Goal: Task Accomplishment & Management: Use online tool/utility

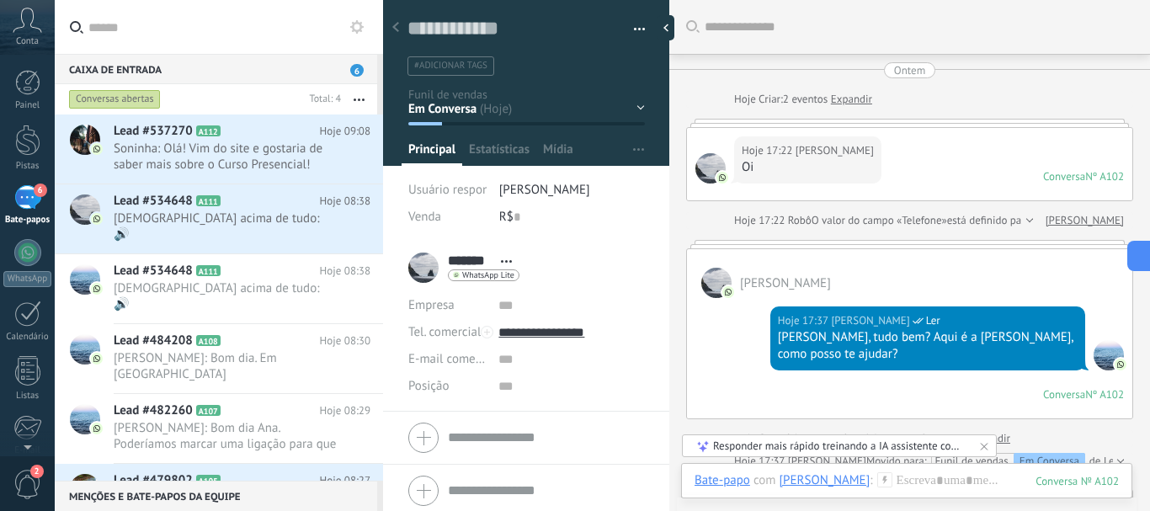
scroll to position [25, 0]
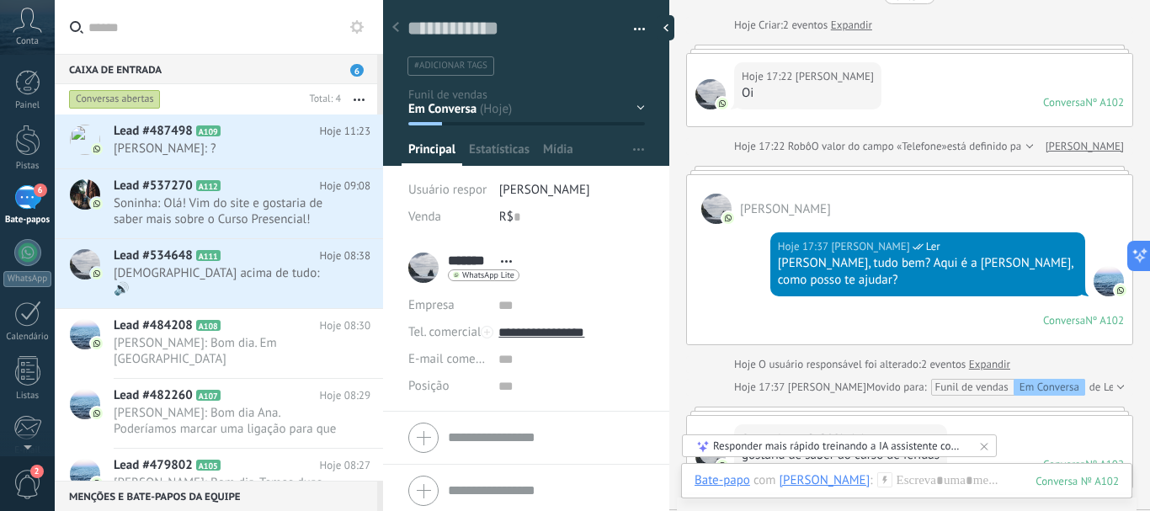
click at [980, 449] on icon at bounding box center [983, 446] width 7 height 7
click at [983, 472] on icon at bounding box center [983, 475] width 7 height 7
click at [950, 478] on div at bounding box center [906, 497] width 424 height 50
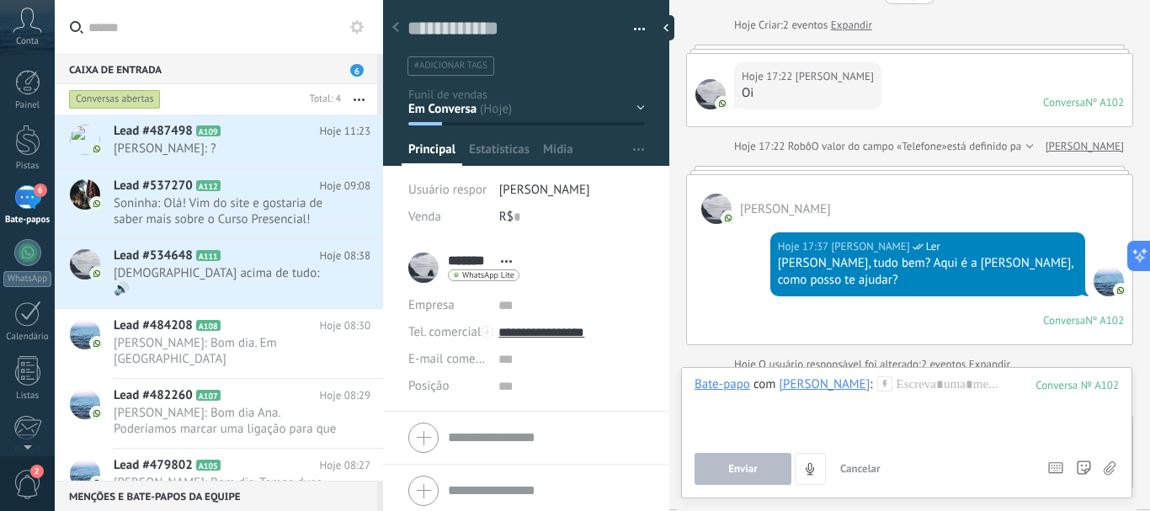
click at [1036, 353] on div "Ontem Hoje Criar: 2 eventos Expandir Hoje 17:22 [PERSON_NAME] Conversa Nº A102 …" at bounding box center [909, 345] width 447 height 714
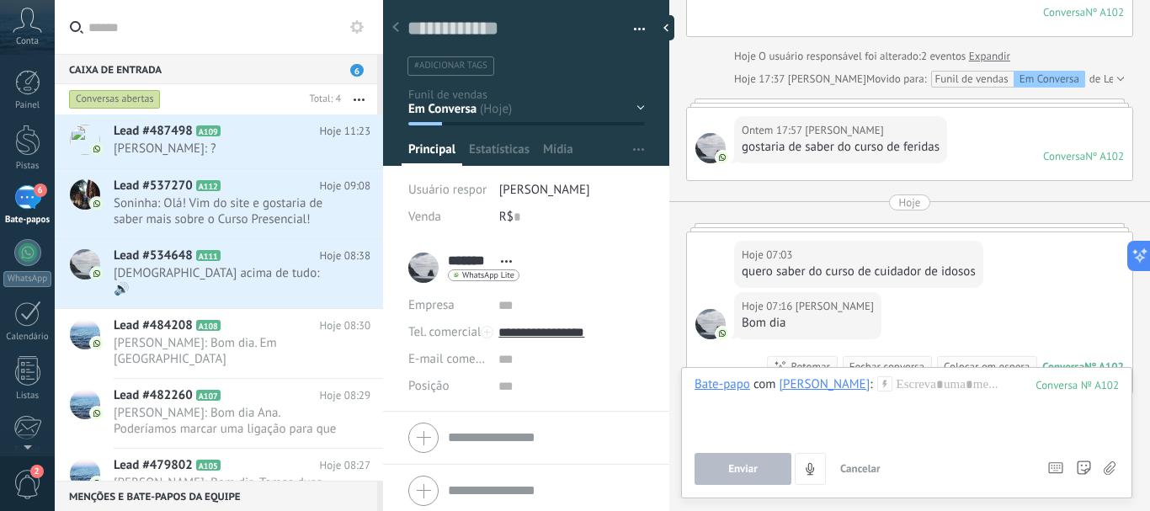
scroll to position [377, 0]
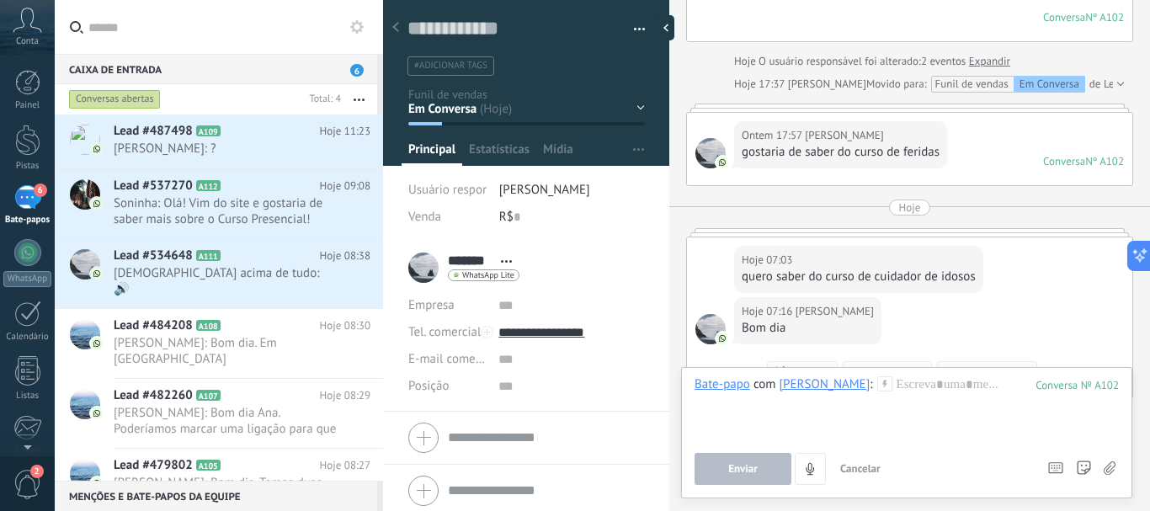
click at [1113, 83] on div at bounding box center [1118, 84] width 11 height 17
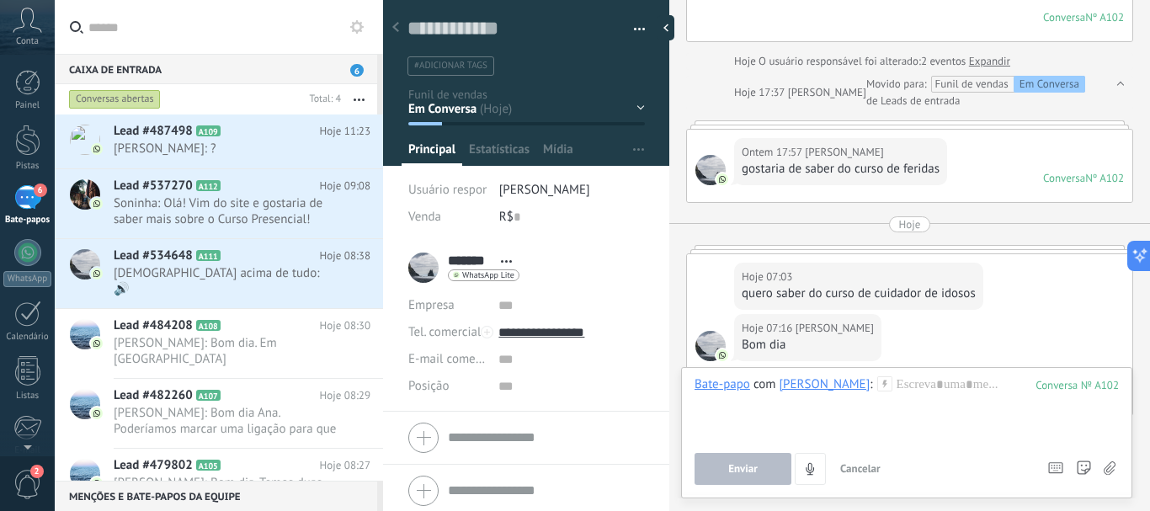
click at [1023, 142] on div "Ontem 17:57 [PERSON_NAME] de saber do curso de feridas Conversa Nº A102 Convers…" at bounding box center [909, 166] width 445 height 72
click at [1016, 125] on div at bounding box center [909, 124] width 447 height 8
click at [986, 160] on div "Ontem 17:57 [PERSON_NAME] de saber do curso de feridas Conversa Nº A102 Convers…" at bounding box center [909, 166] width 445 height 72
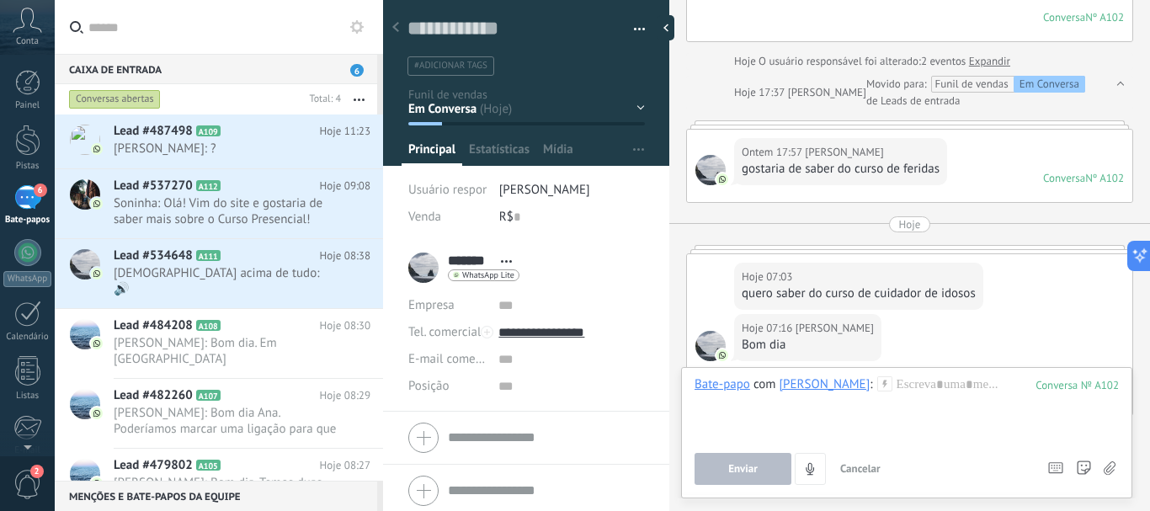
click at [1007, 175] on div "Ontem 17:57 [PERSON_NAME] de saber do curso de feridas Conversa Nº A102 Convers…" at bounding box center [909, 166] width 445 height 72
click at [1049, 183] on font "Conversa" at bounding box center [1064, 178] width 42 height 14
click at [975, 173] on div "Ontem 17:57 [PERSON_NAME] de saber do curso de feridas Conversa Nº A102 Convers…" at bounding box center [909, 166] width 445 height 72
click at [880, 389] on div at bounding box center [906, 408] width 424 height 64
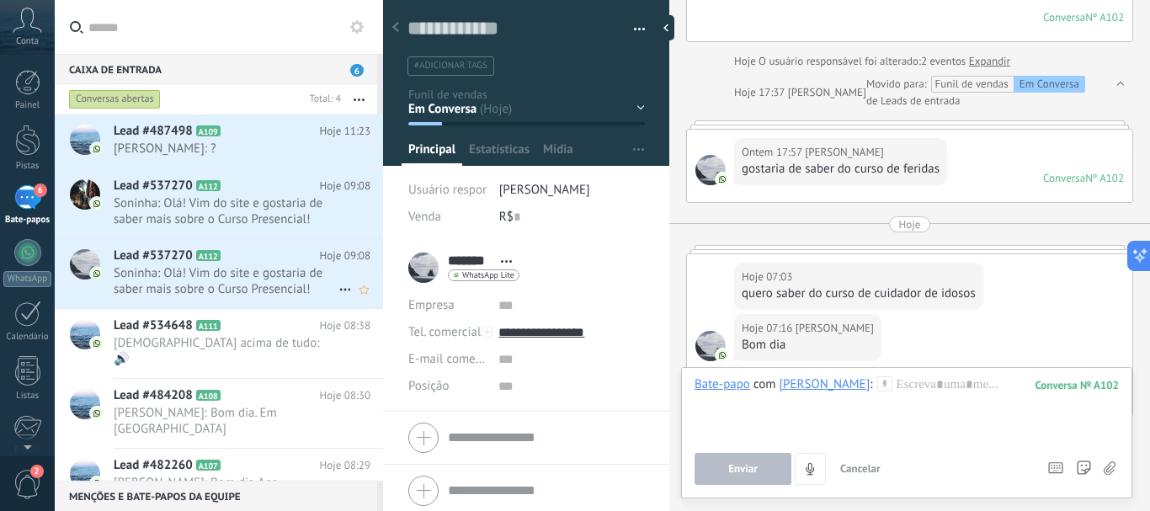
click at [211, 284] on font "Soninha: Olá! Vim do site e gostaria de saber mais sobre o Curso Presencial!" at bounding box center [218, 281] width 209 height 32
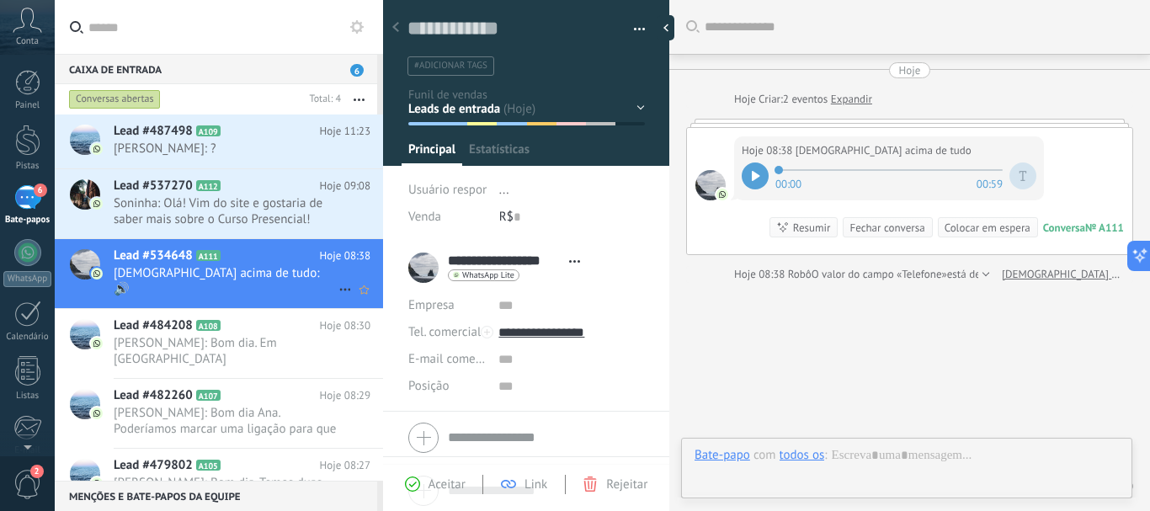
scroll to position [25, 0]
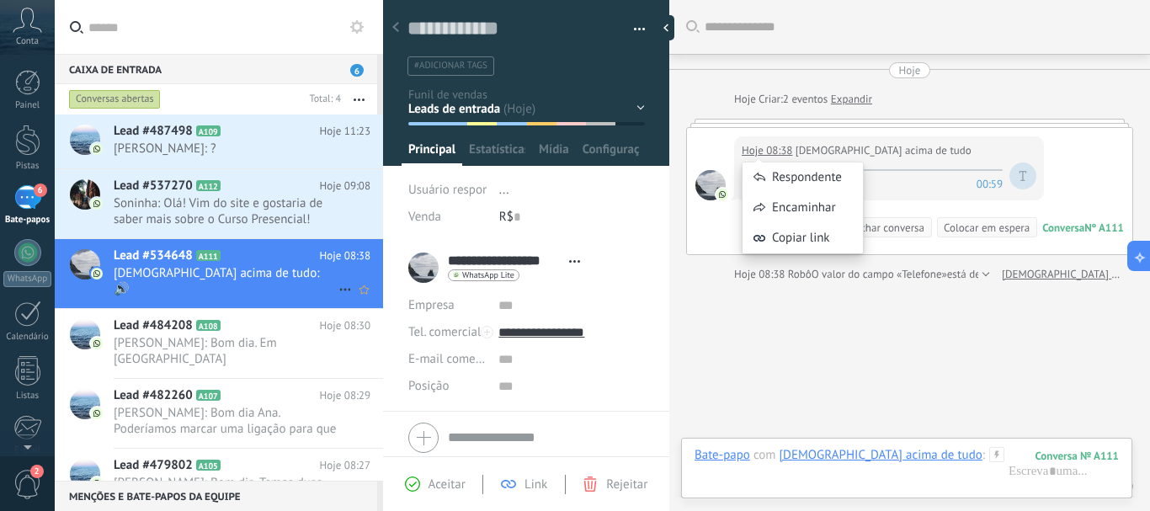
click at [750, 168] on div "Respondente" at bounding box center [802, 177] width 120 height 30
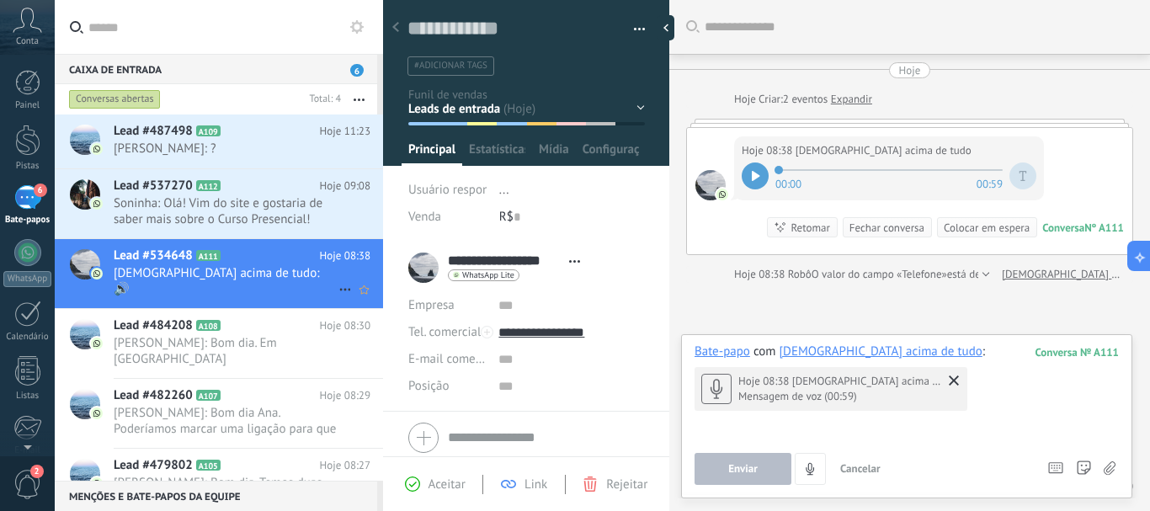
scroll to position [66, 0]
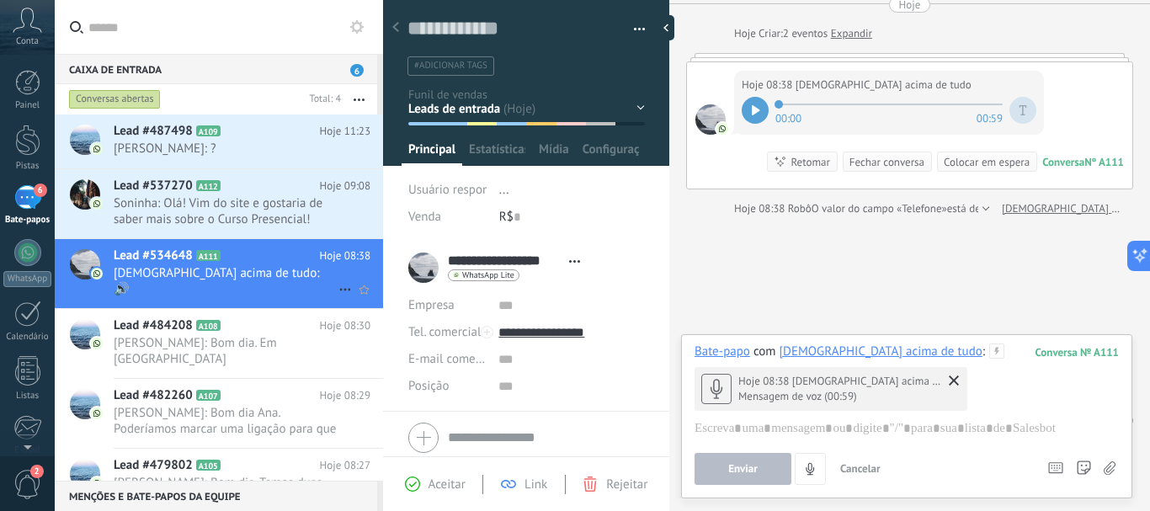
click at [756, 104] on div at bounding box center [754, 110] width 27 height 27
click at [948, 381] on use at bounding box center [953, 380] width 10 height 10
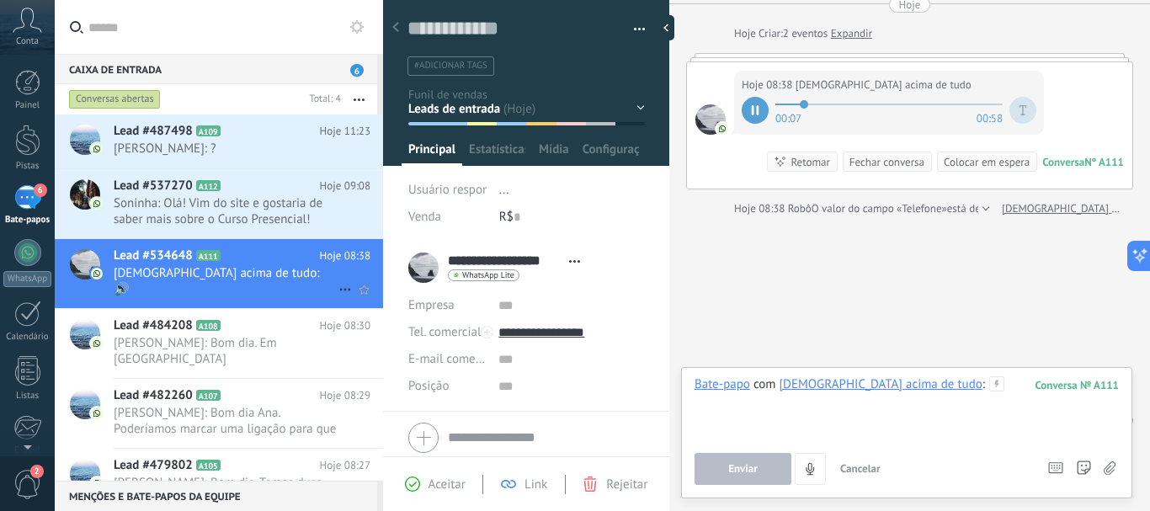
click at [949, 405] on div at bounding box center [906, 408] width 424 height 64
click at [806, 466] on icon "4" at bounding box center [810, 469] width 14 height 14
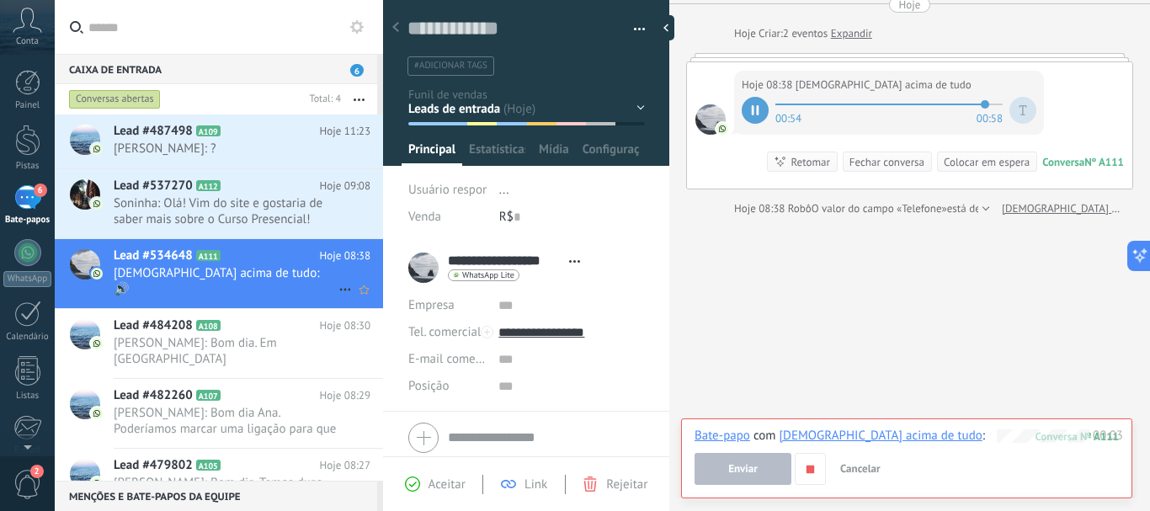
click at [859, 475] on font "Cancelar" at bounding box center [860, 468] width 40 height 14
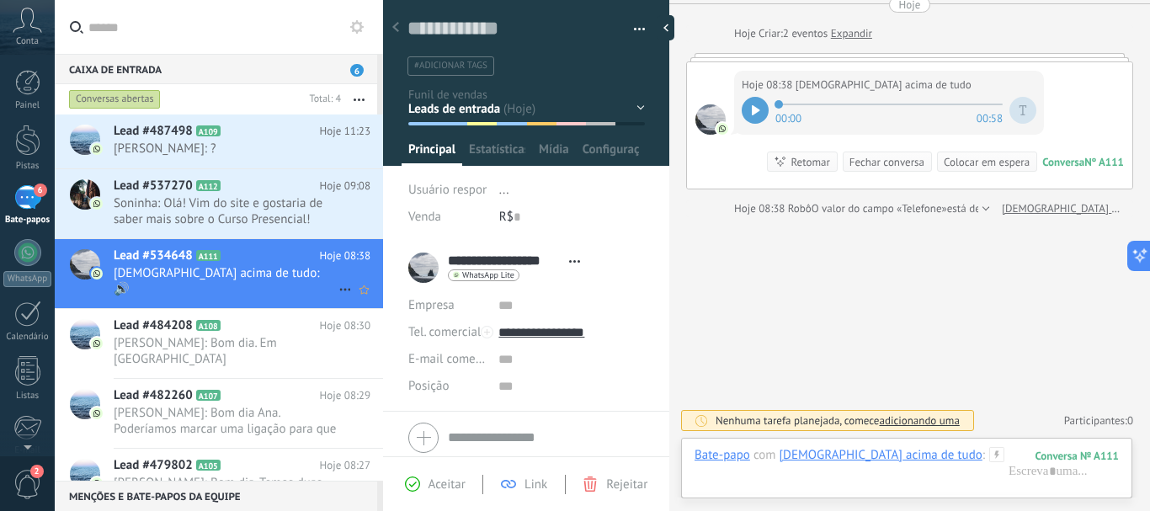
click at [0, 0] on div "Em Conversa Interesse Ligação (SDR) Proposta Enviada Aula Experimental Agendada" at bounding box center [0, 0] width 0 height 0
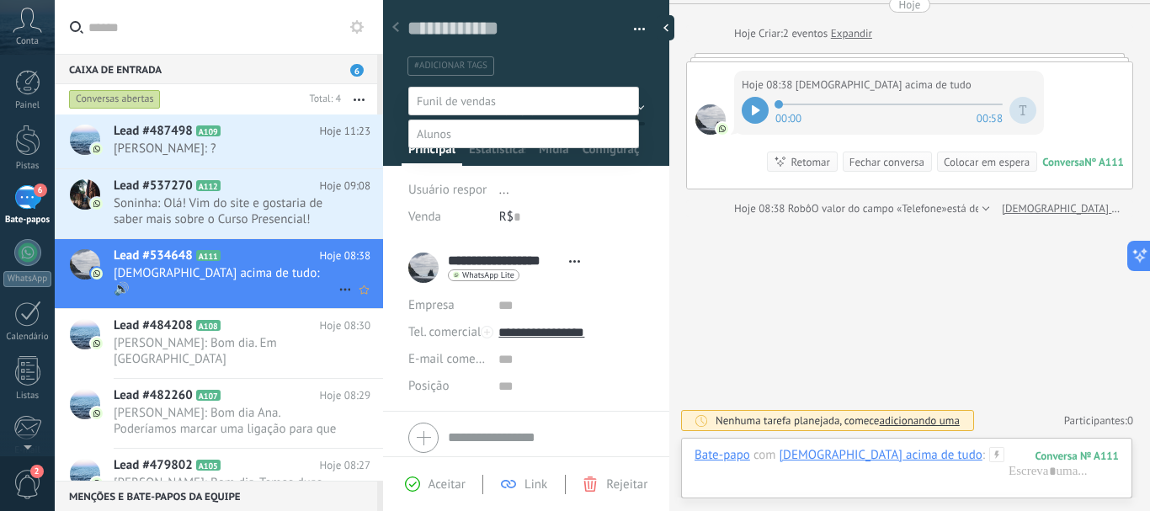
click at [453, 148] on label at bounding box center [523, 134] width 231 height 29
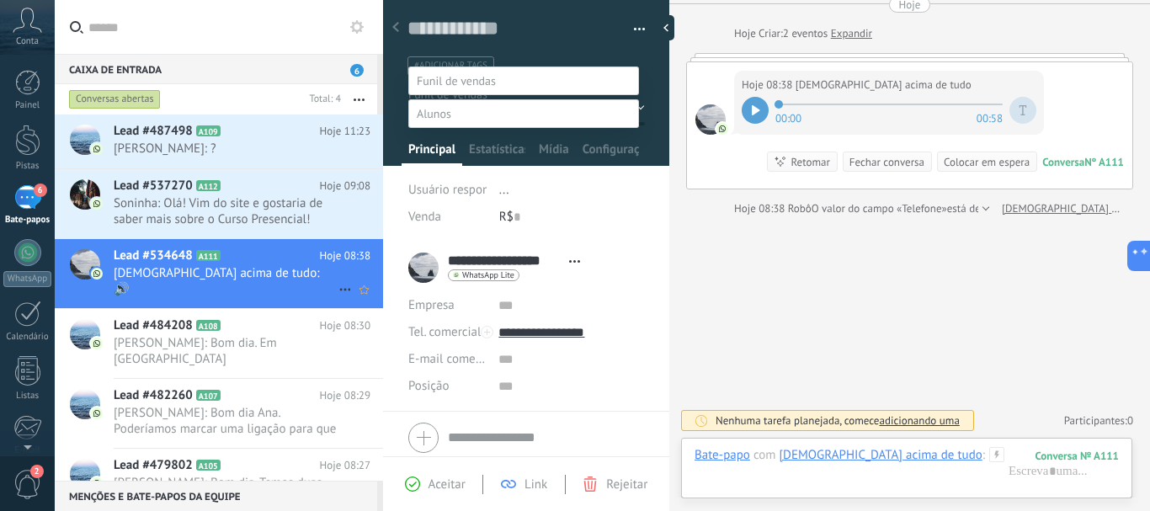
click at [0, 0] on label "Concluido" at bounding box center [0, 0] width 0 height 0
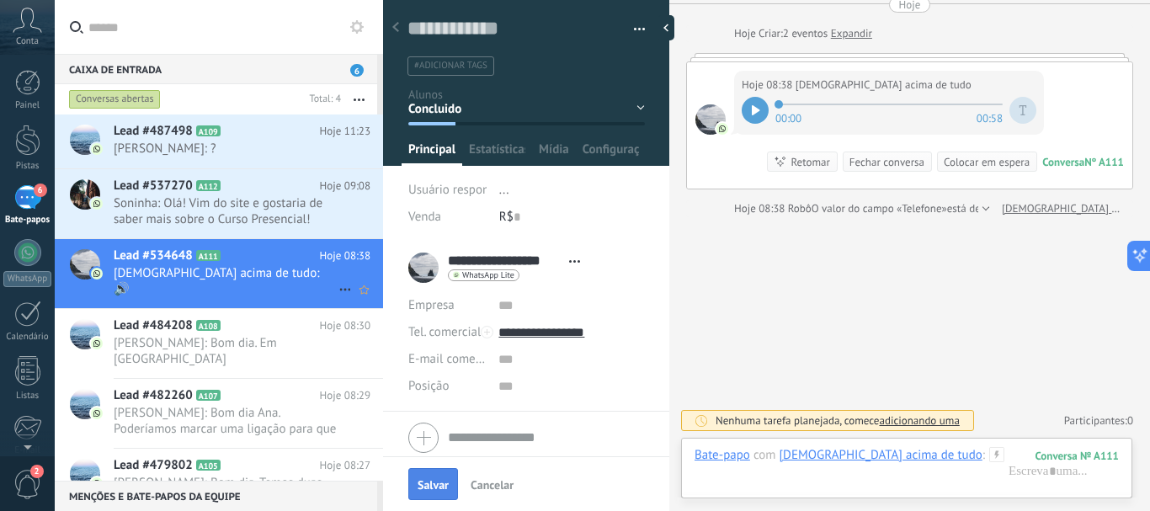
click at [433, 480] on font "Salvar" at bounding box center [432, 484] width 31 height 15
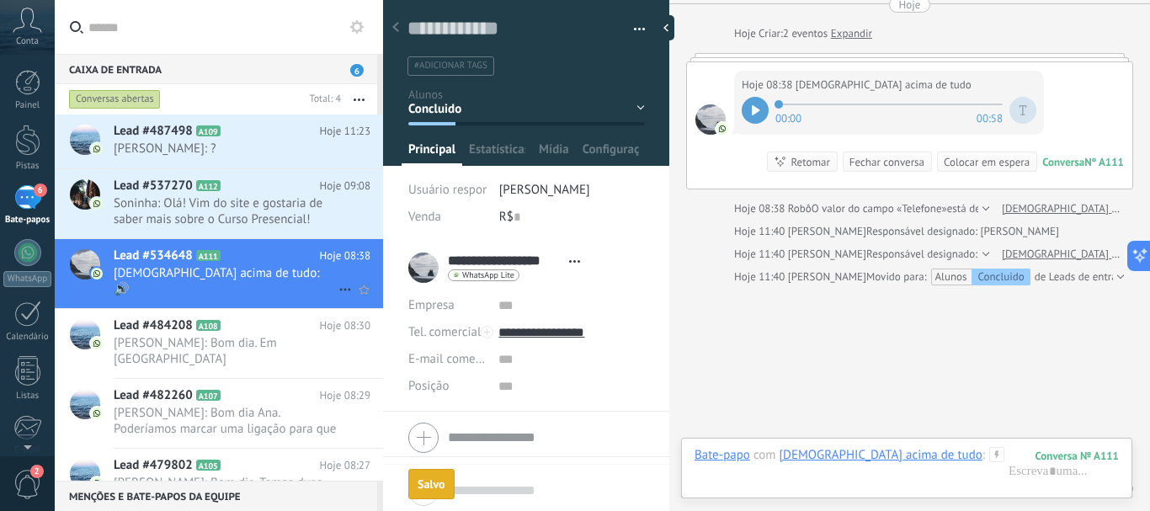
scroll to position [134, 0]
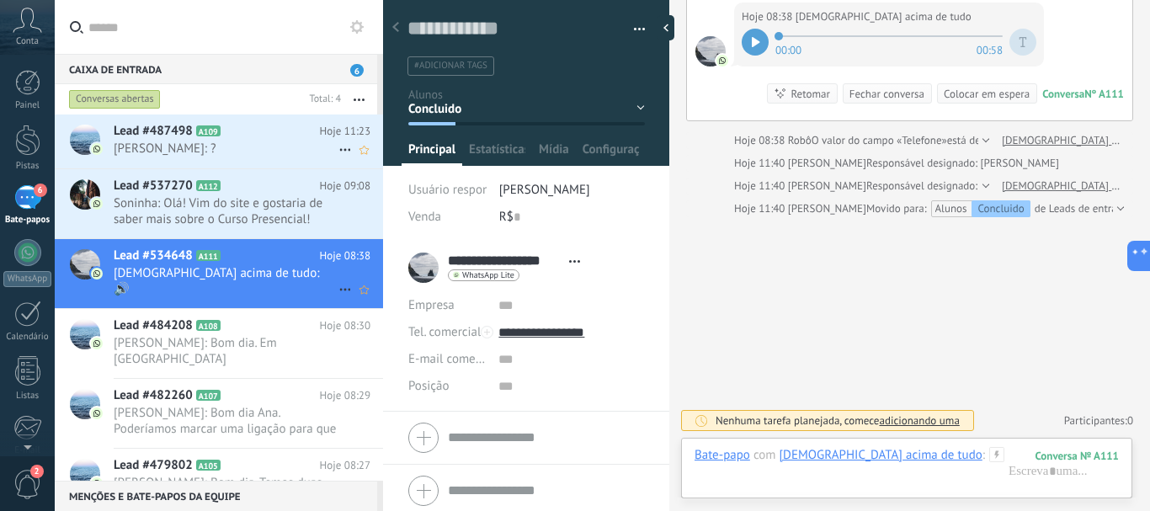
click at [234, 145] on span "[PERSON_NAME]: ?" at bounding box center [226, 149] width 225 height 16
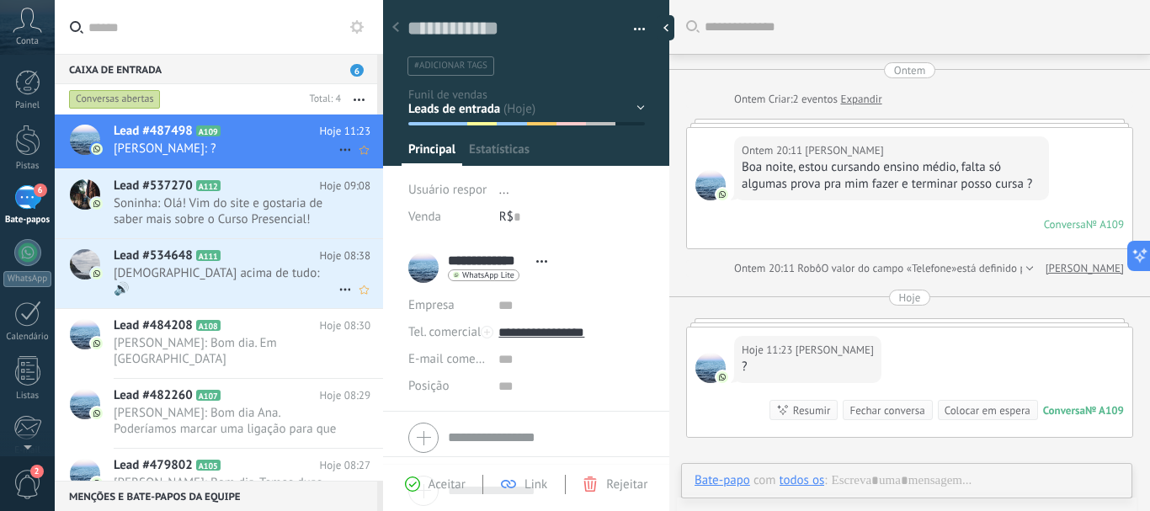
scroll to position [25, 0]
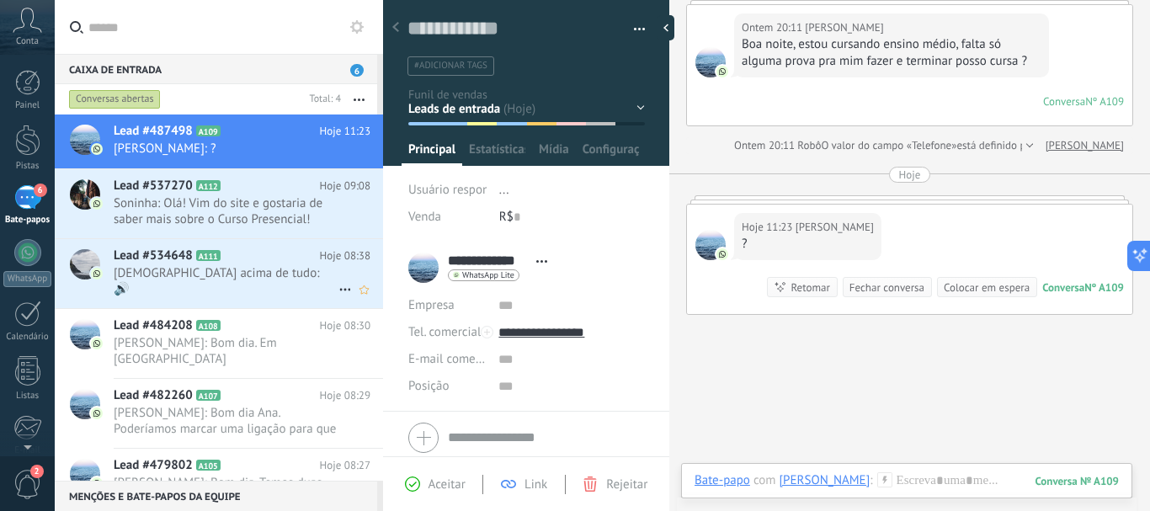
click at [431, 483] on font "Aceitar" at bounding box center [446, 484] width 37 height 16
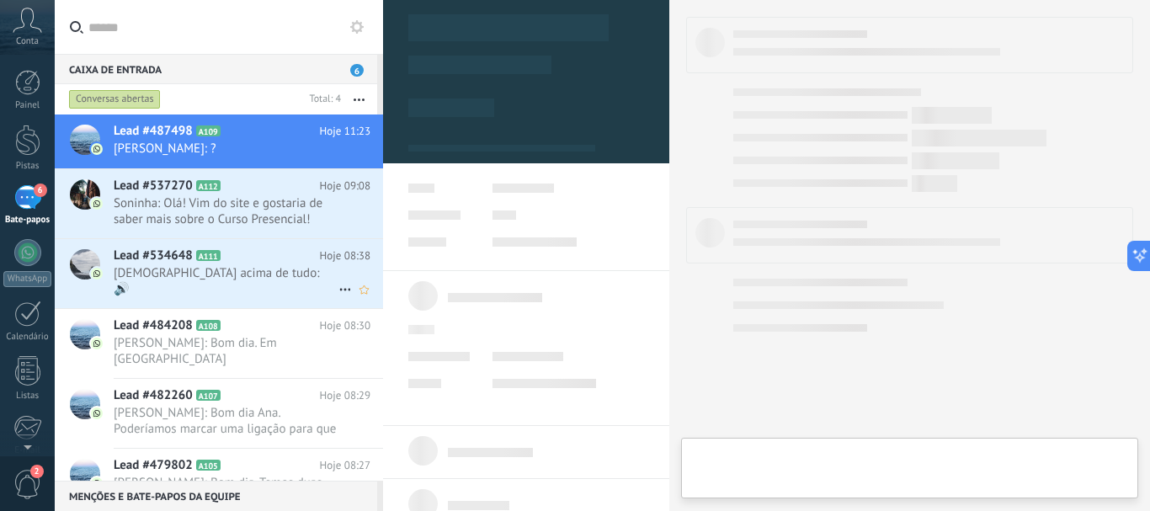
type textarea "**********"
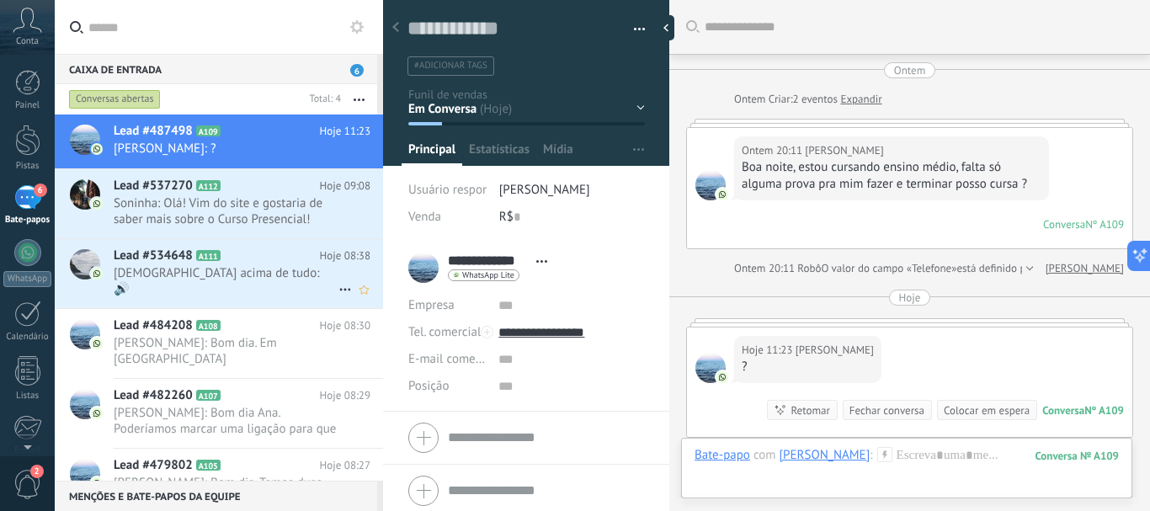
scroll to position [271, 0]
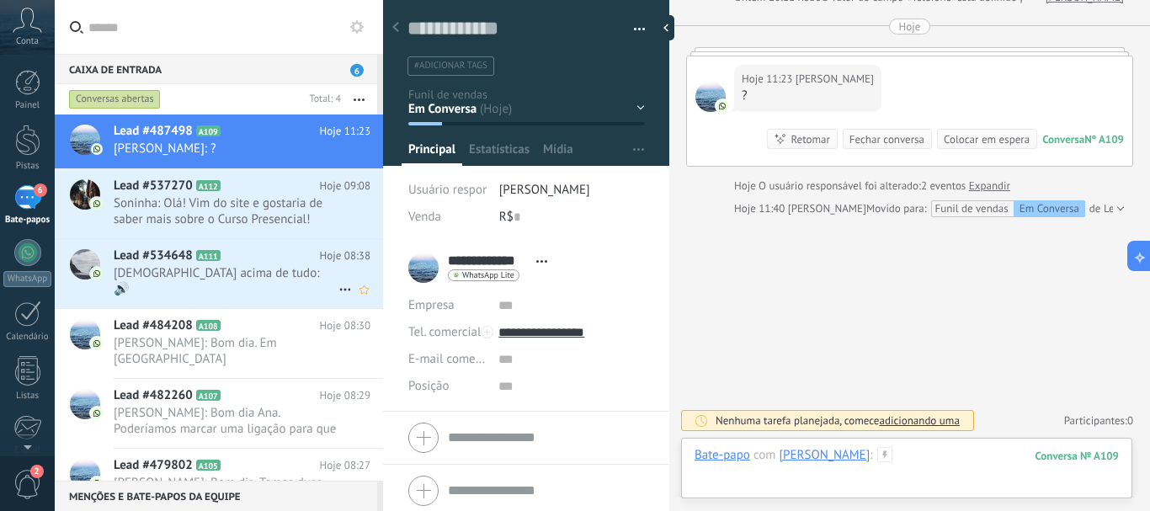
click at [912, 450] on div at bounding box center [906, 472] width 424 height 50
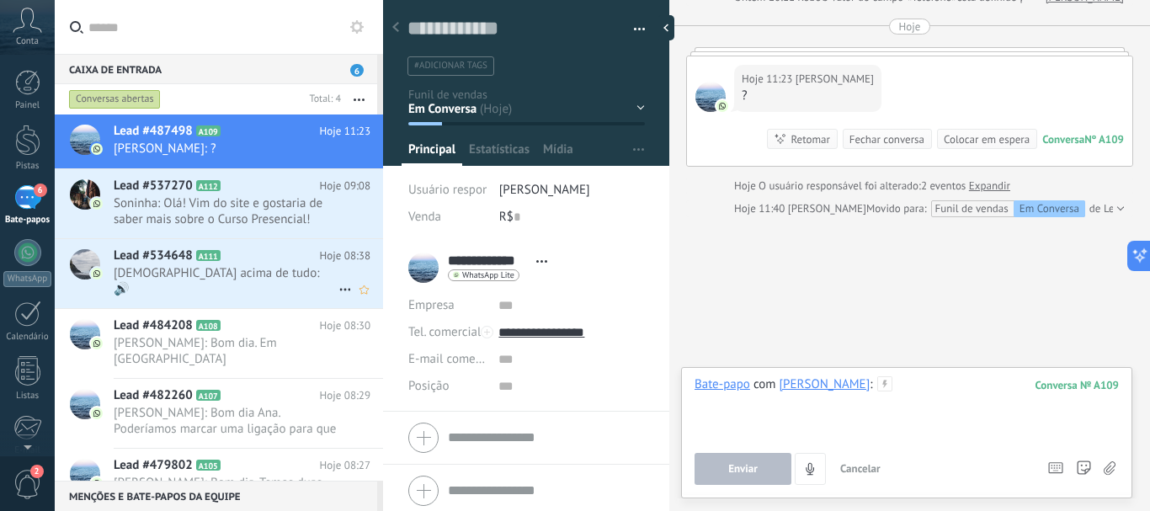
paste div
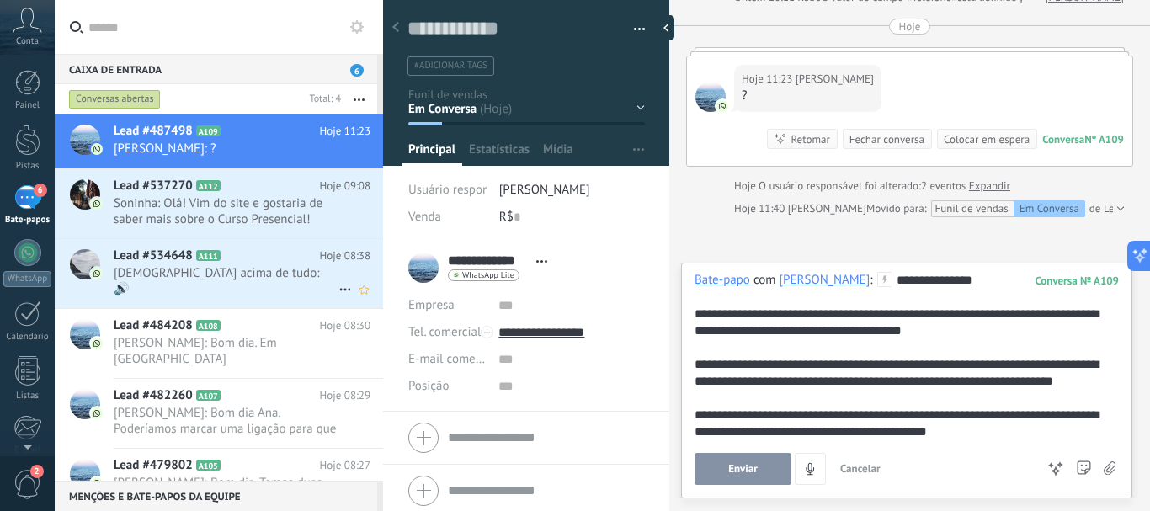
click at [1033, 360] on font "**********" at bounding box center [896, 372] width 404 height 29
click at [1028, 365] on font "**********" at bounding box center [896, 372] width 404 height 29
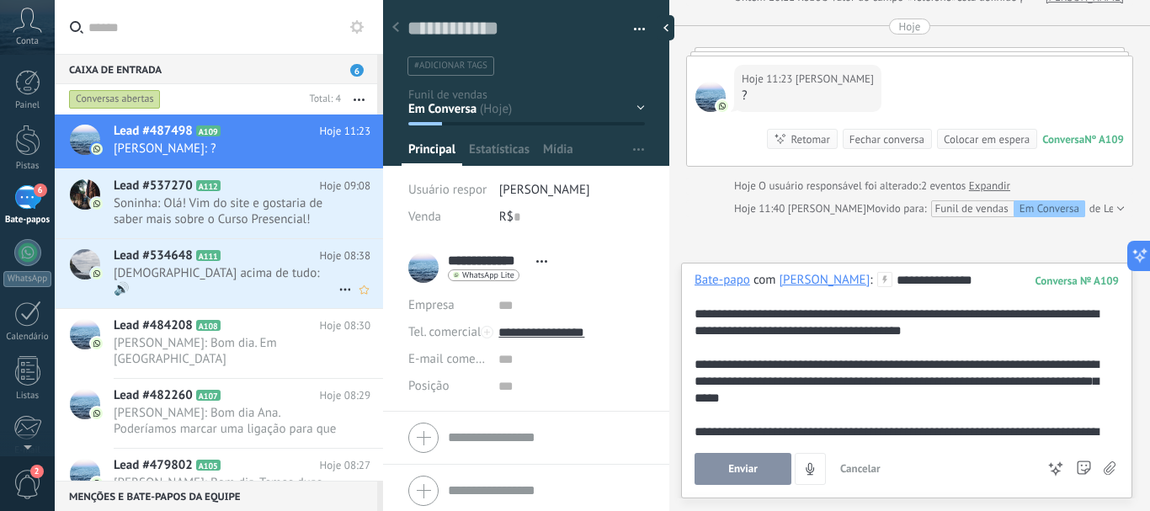
click at [698, 316] on font "**********" at bounding box center [896, 321] width 404 height 29
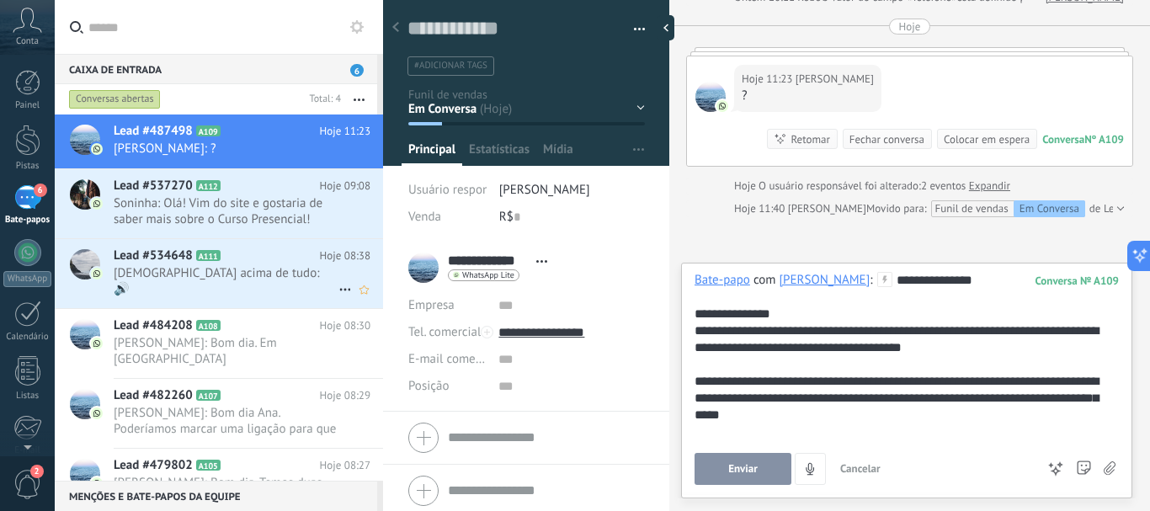
click at [881, 329] on font "**********" at bounding box center [896, 330] width 404 height 46
click at [826, 417] on div "**********" at bounding box center [903, 398] width 418 height 50
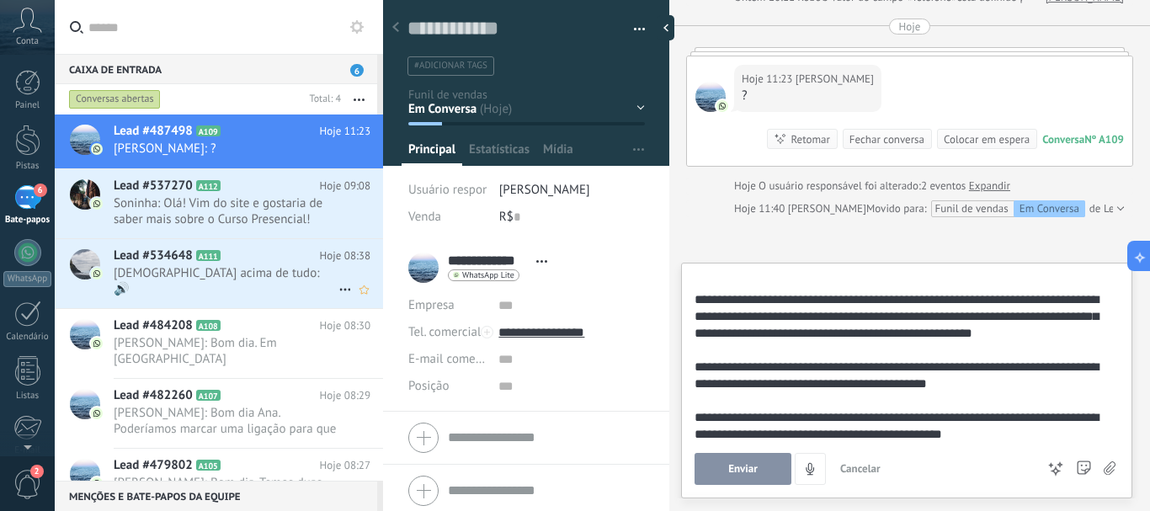
scroll to position [85, 0]
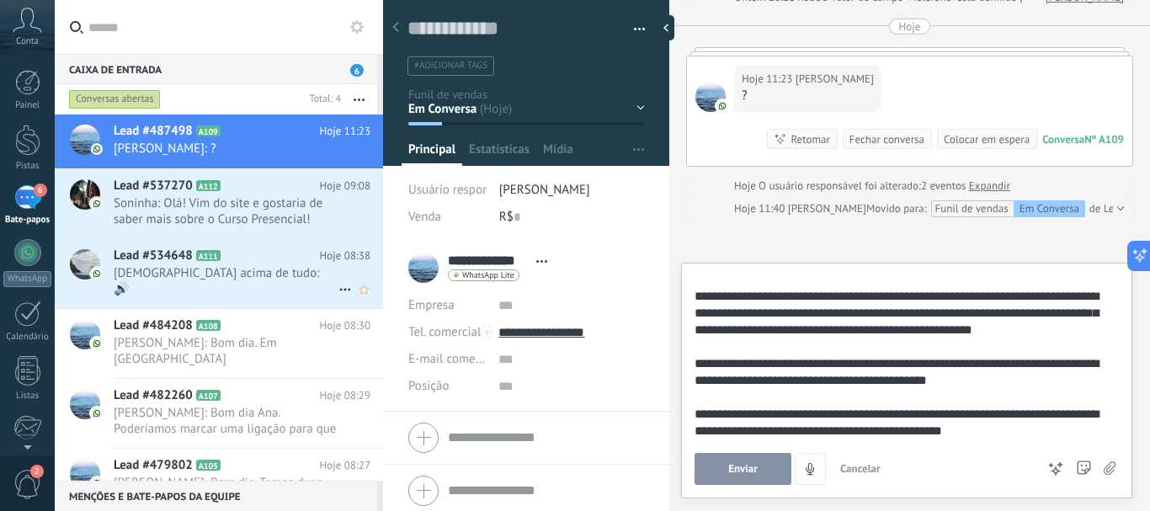
click at [756, 363] on font "**********" at bounding box center [896, 371] width 404 height 29
click at [774, 364] on font "**********" at bounding box center [896, 371] width 404 height 29
click at [946, 359] on font "**********" at bounding box center [896, 371] width 404 height 29
click at [1085, 363] on font "**********" at bounding box center [896, 371] width 404 height 29
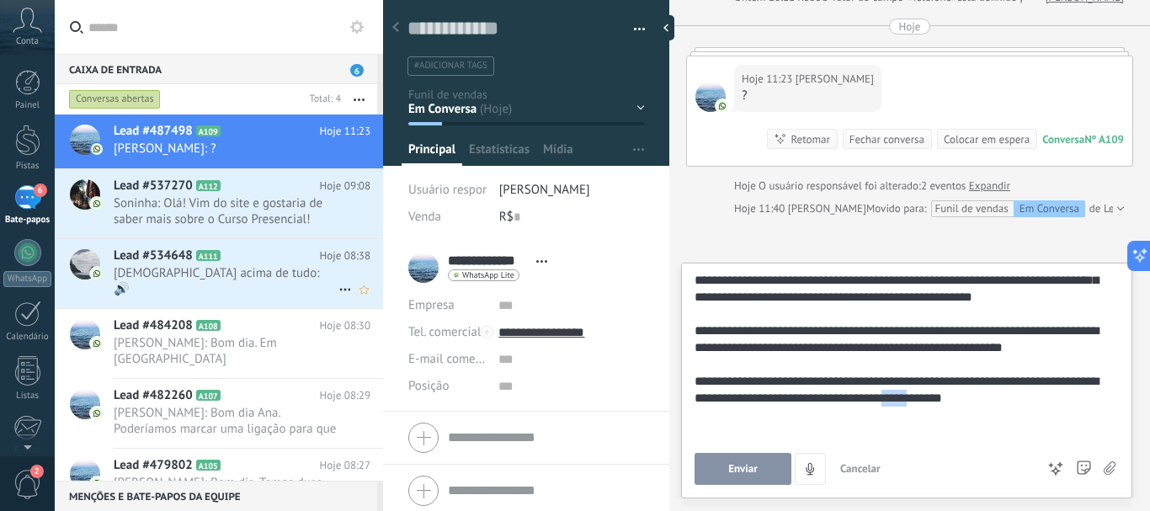
drag, startPoint x: 947, startPoint y: 432, endPoint x: 975, endPoint y: 401, distance: 41.7
click at [975, 401] on font "**********" at bounding box center [896, 389] width 404 height 29
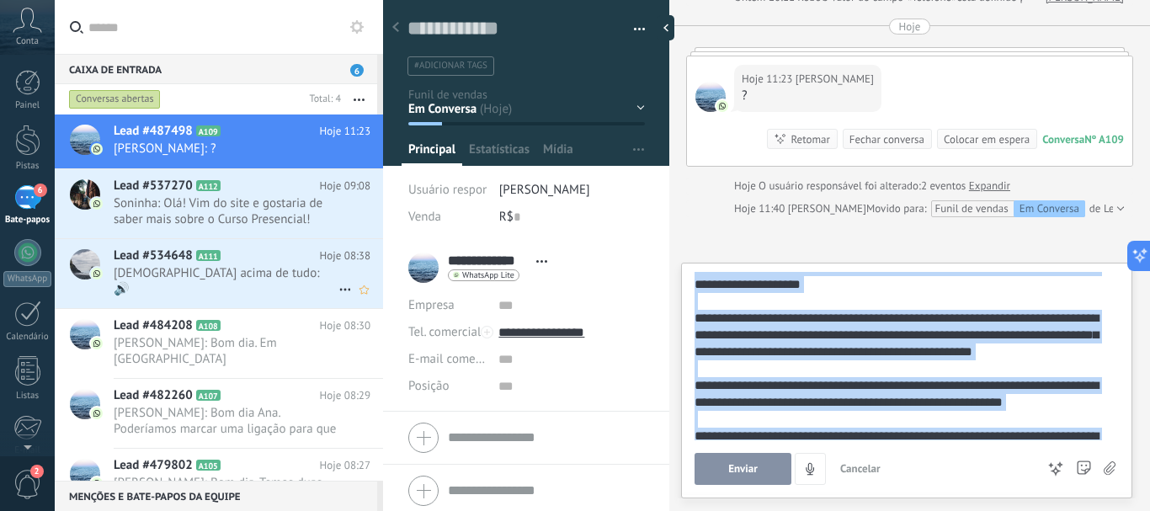
scroll to position [0, 0]
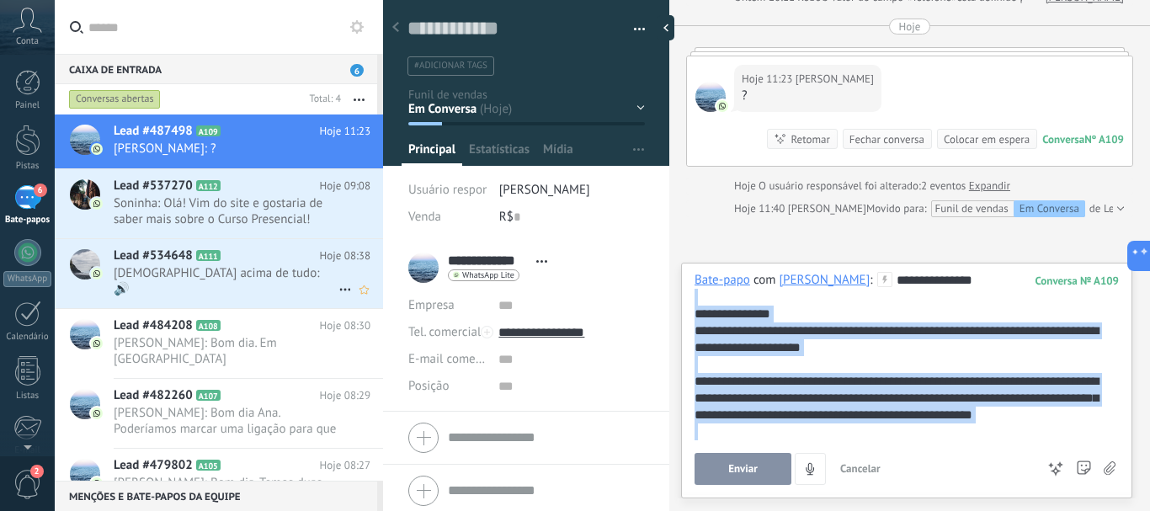
drag, startPoint x: 1060, startPoint y: 401, endPoint x: 682, endPoint y: 300, distance: 391.7
click at [682, 300] on div "**********" at bounding box center [906, 381] width 451 height 236
copy div "**********"
click at [725, 465] on button "Enviar" at bounding box center [742, 469] width 97 height 32
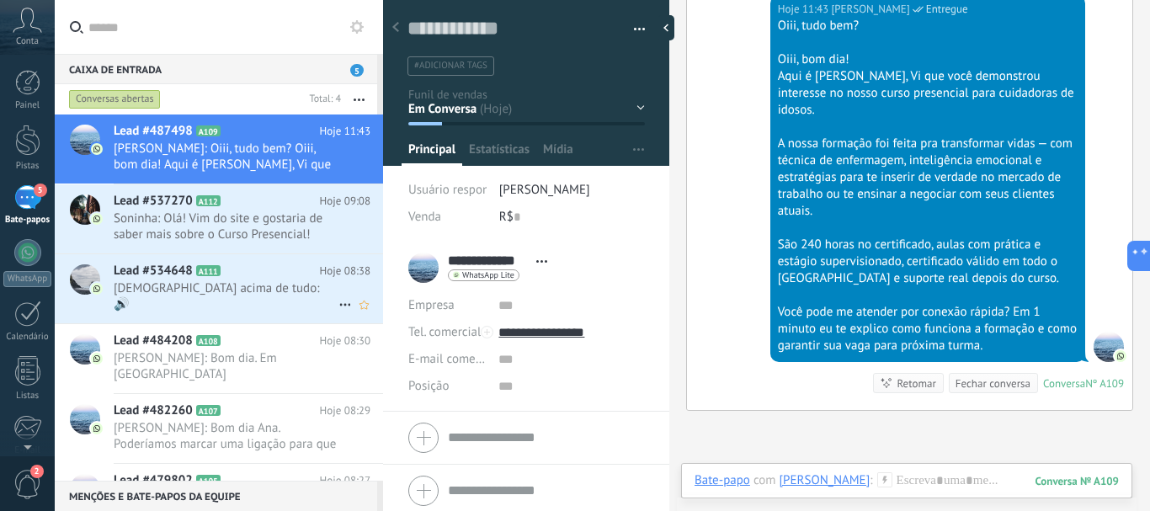
scroll to position [539, 0]
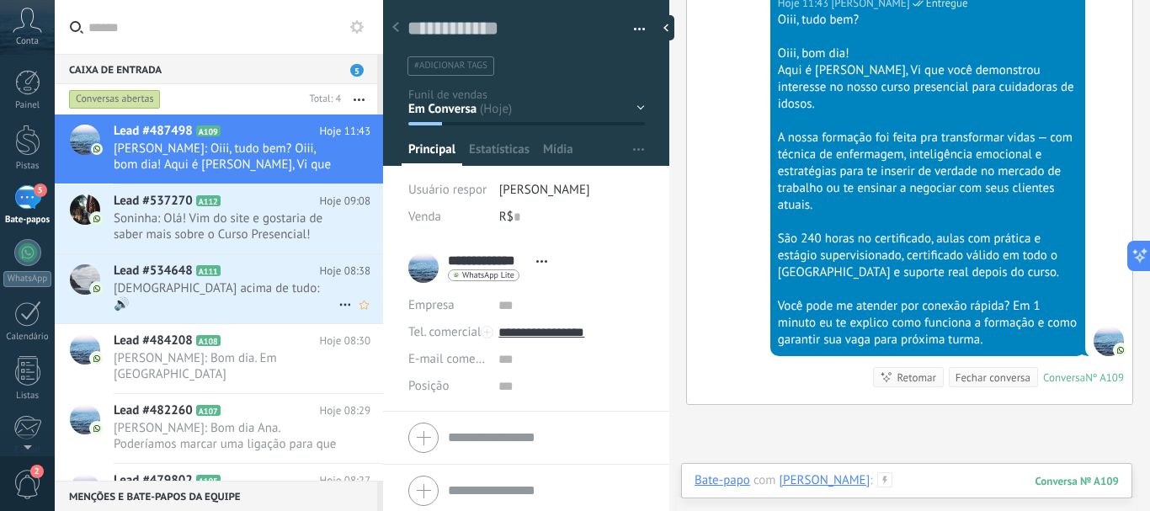
click at [919, 481] on div at bounding box center [906, 497] width 424 height 50
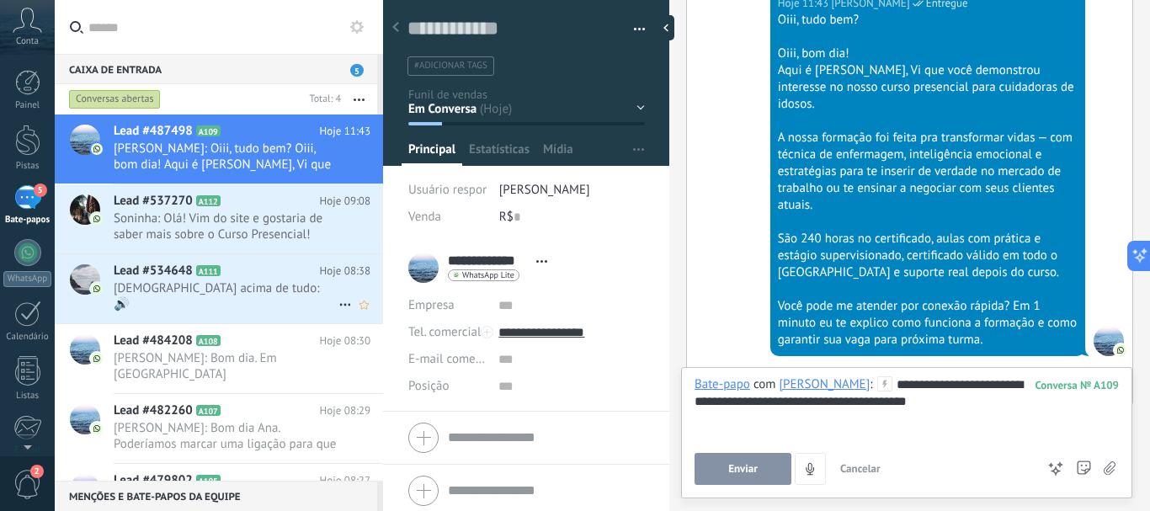
click at [746, 467] on font "Enviar" at bounding box center [742, 468] width 29 height 14
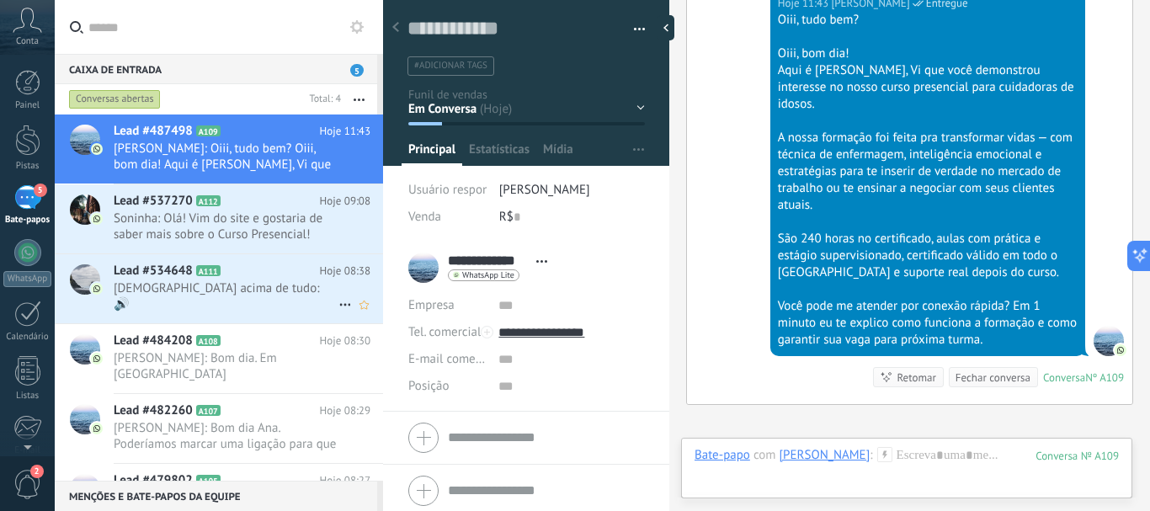
scroll to position [778, 0]
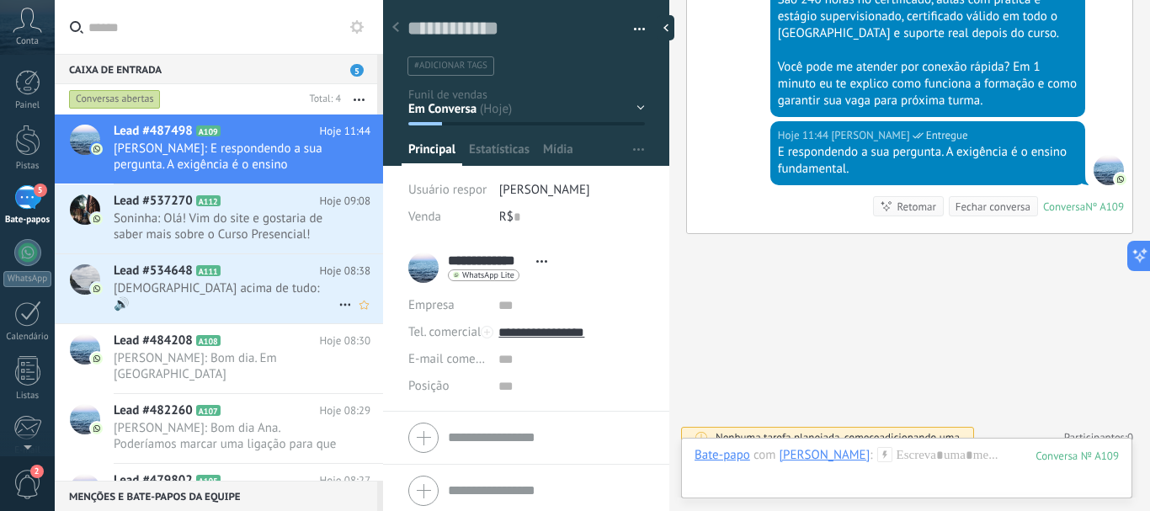
click at [0, 0] on div "Em Conversa Interesse Ligação (SDR) Proposta Enviada Aula Experimental Agendada" at bounding box center [0, 0] width 0 height 0
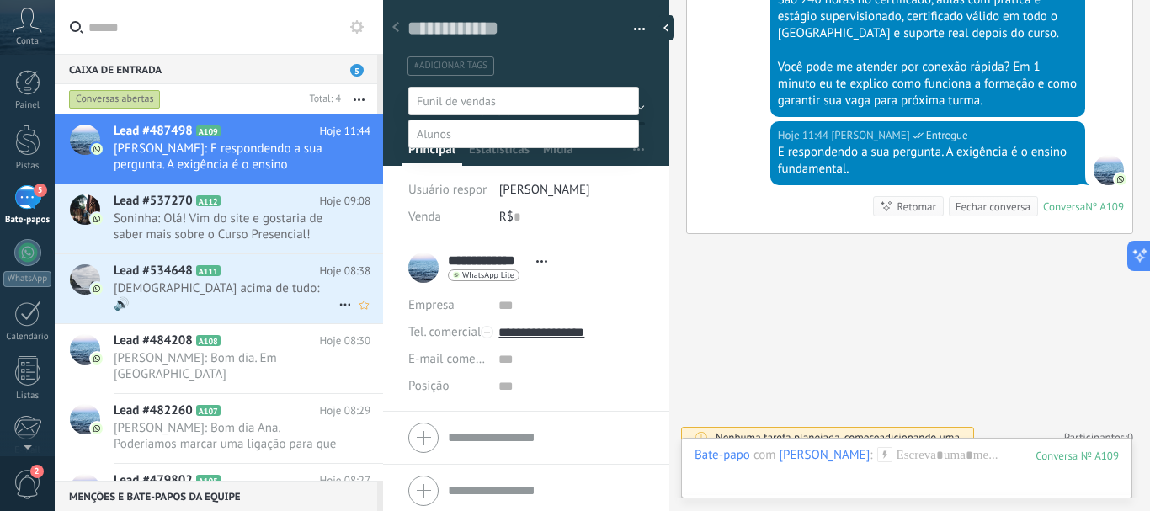
click at [575, 37] on div at bounding box center [602, 255] width 1095 height 511
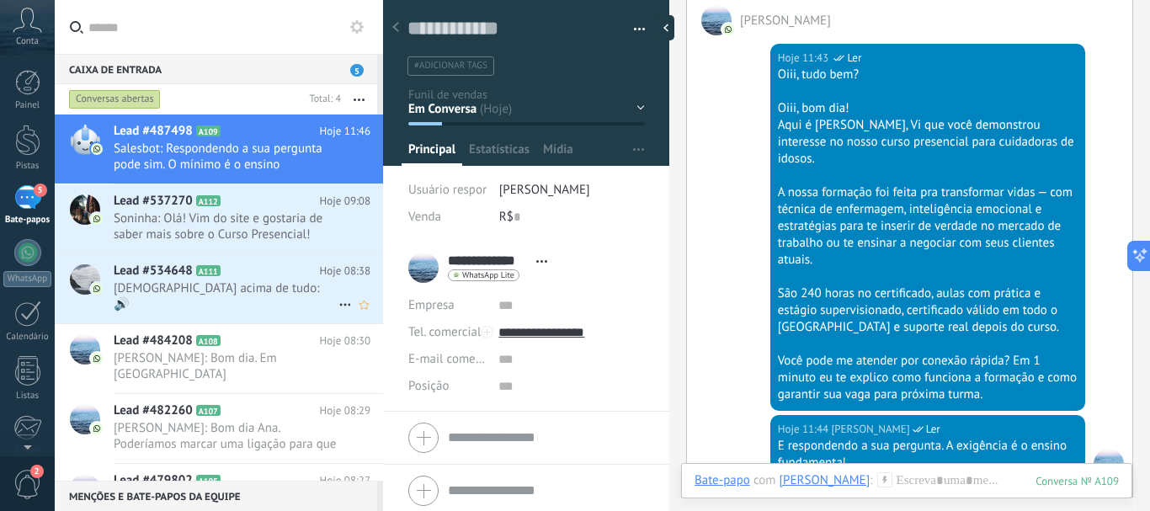
scroll to position [451, 0]
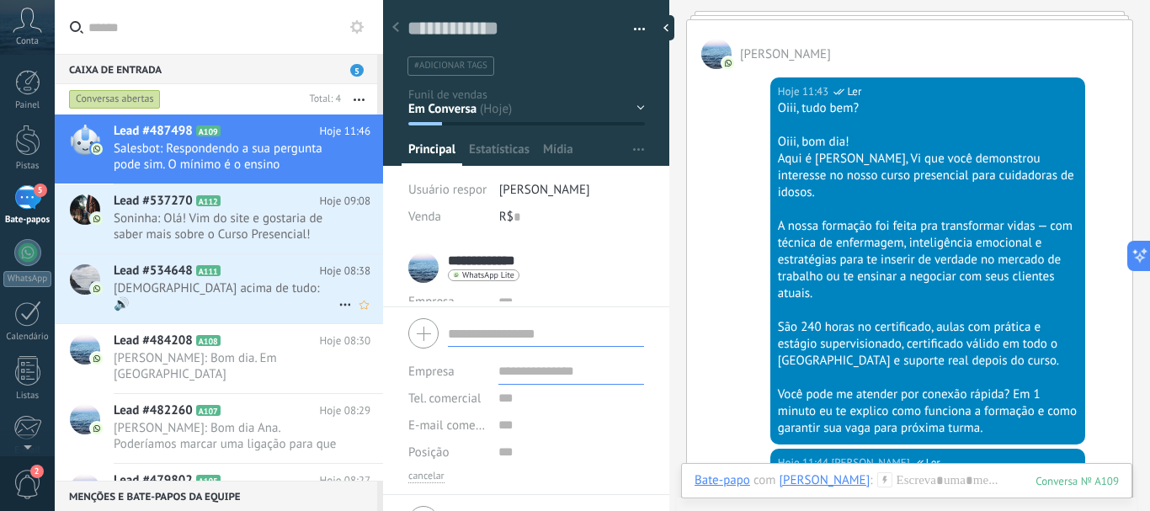
click at [523, 444] on form "Empresa Tel. comercial Direto comercial Celular Faz Casa Outros Tel. comercial …" at bounding box center [526, 397] width 236 height 171
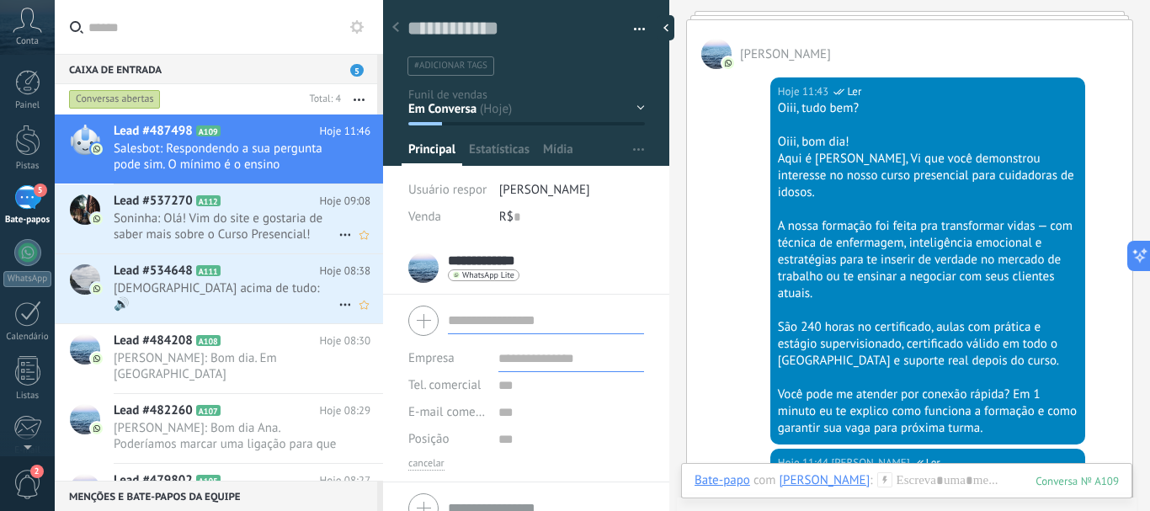
click at [234, 226] on font "Soninha: Olá! Vim do site e gostaria de saber mais sobre o Curso Presencial!" at bounding box center [218, 226] width 209 height 32
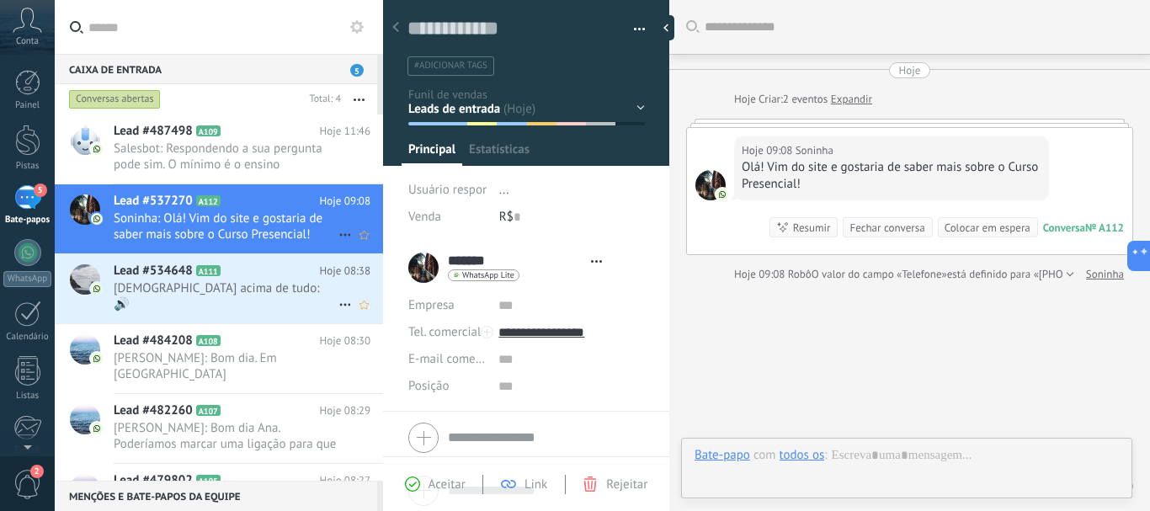
type textarea "**********"
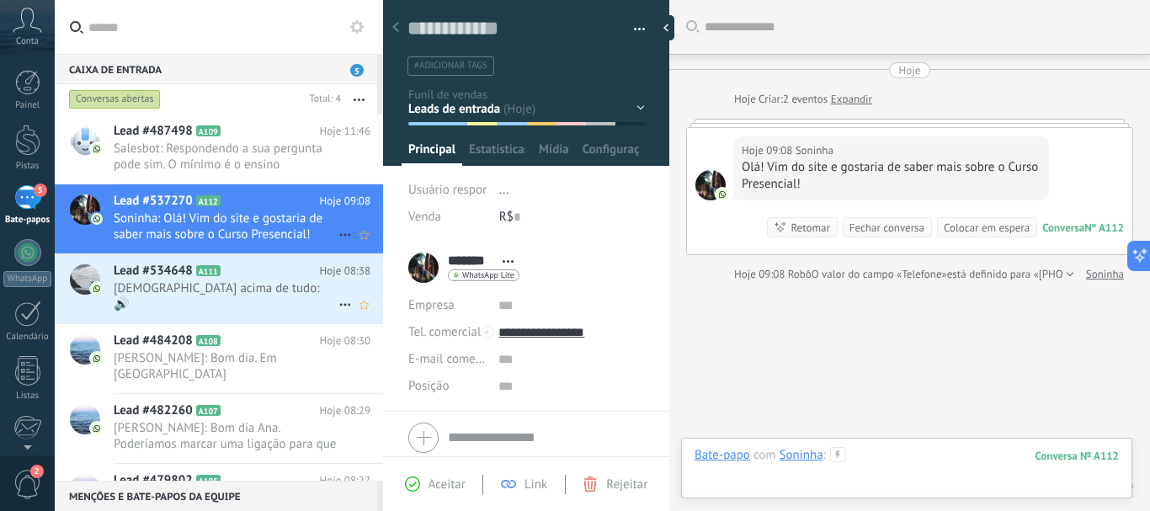
click at [872, 453] on div at bounding box center [906, 472] width 424 height 50
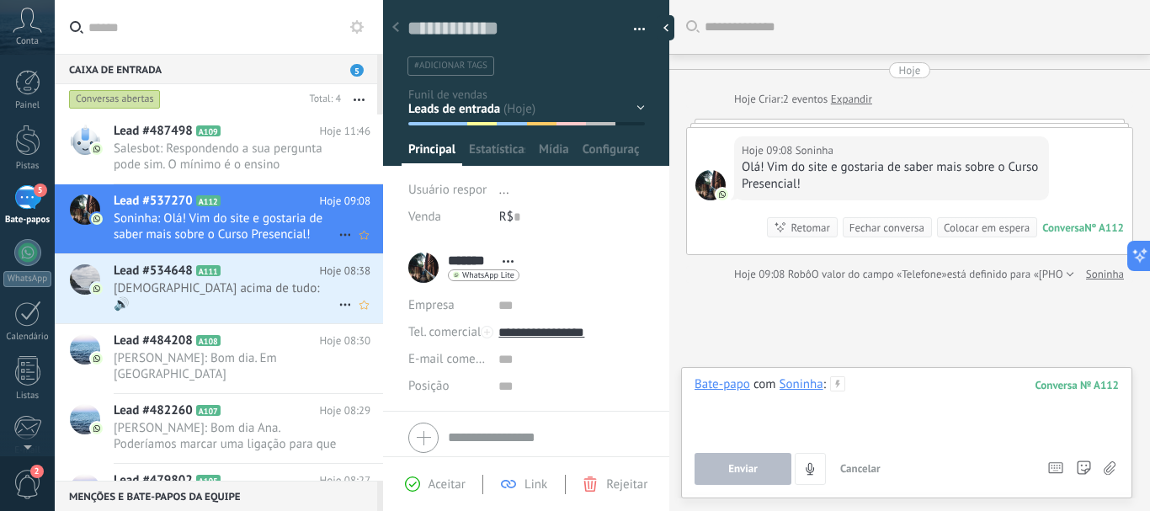
paste div
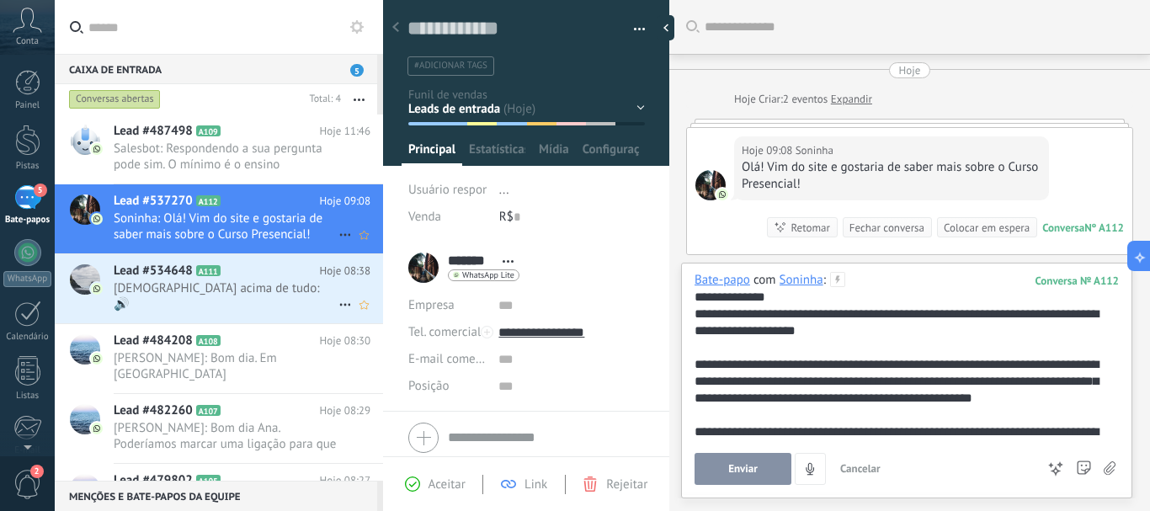
click at [741, 466] on font "Enviar" at bounding box center [742, 468] width 29 height 14
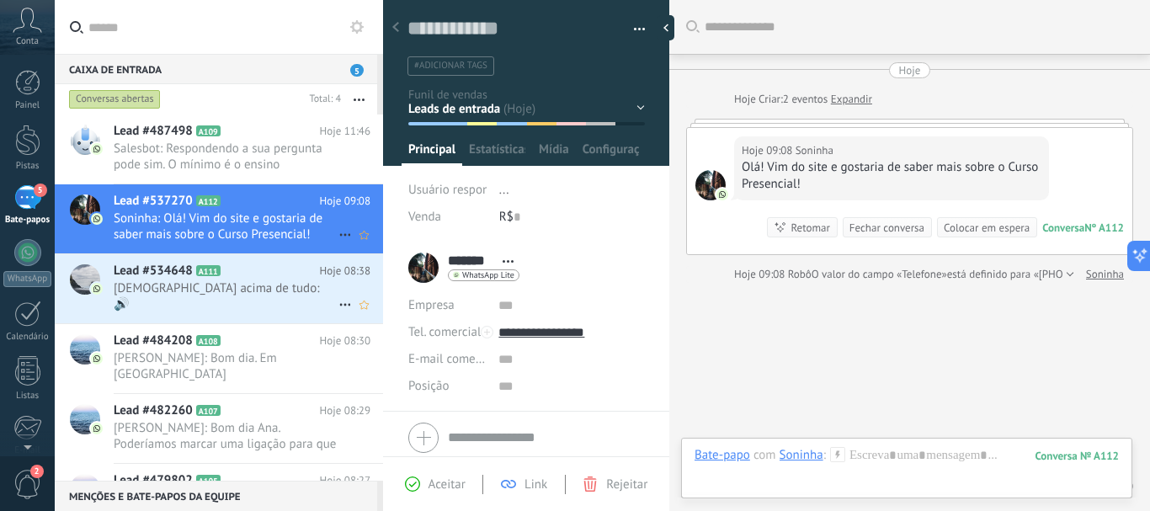
scroll to position [49, 0]
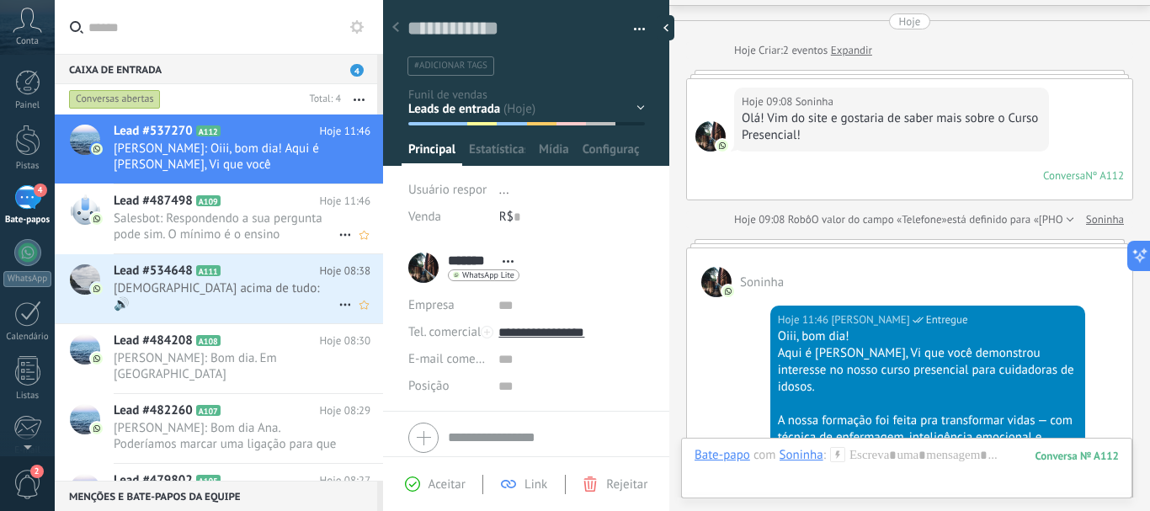
click at [446, 483] on font "Aceitar" at bounding box center [446, 484] width 37 height 16
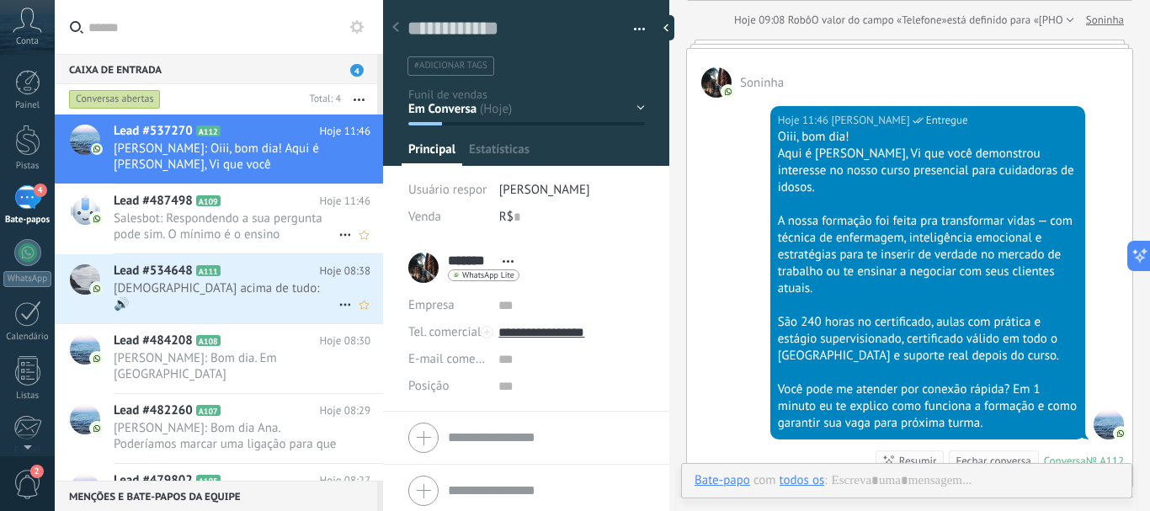
scroll to position [25, 0]
click at [191, 420] on font "[PERSON_NAME]: Bom dia Ana. Poderíamos marcar uma ligação para que eu possa exp…" at bounding box center [225, 452] width 222 height 64
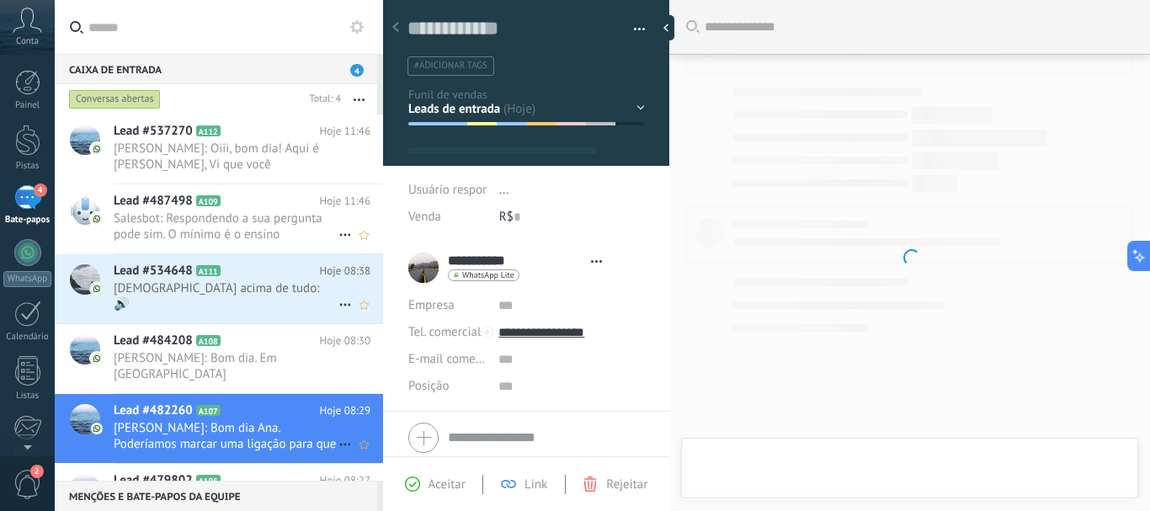
type textarea "**********"
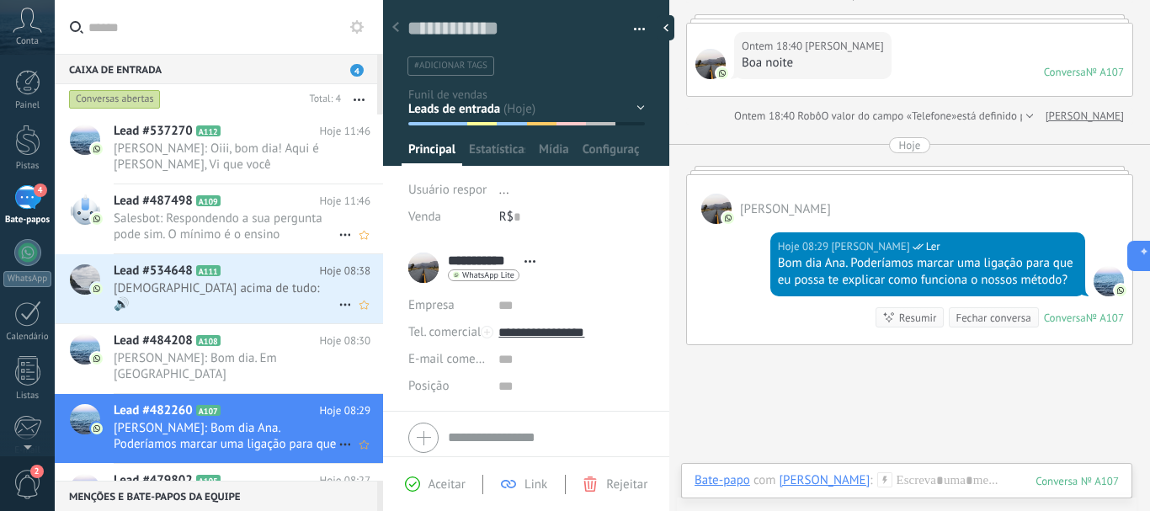
scroll to position [25, 0]
click at [897, 480] on div at bounding box center [906, 497] width 424 height 50
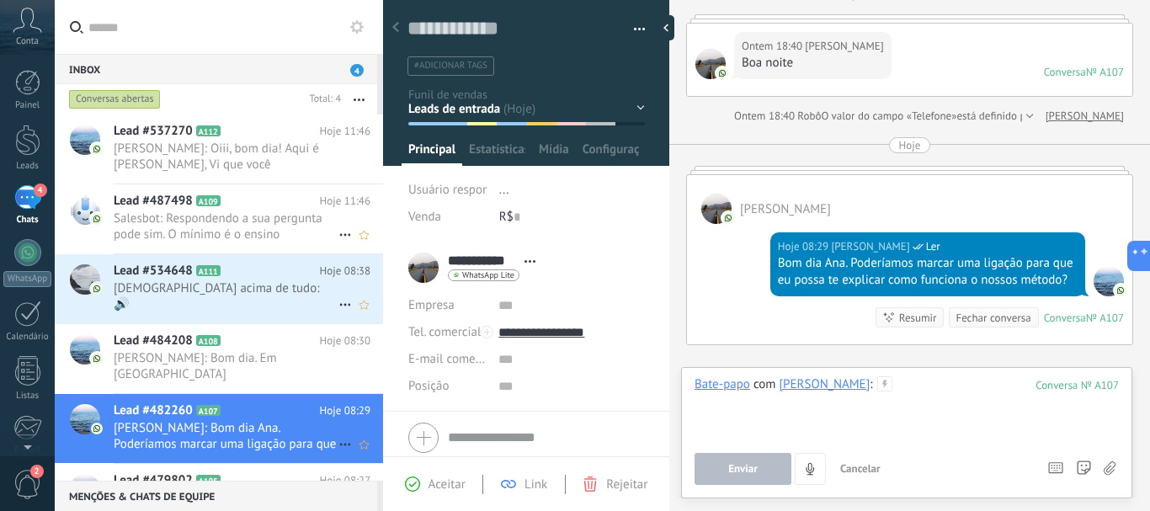
paste div
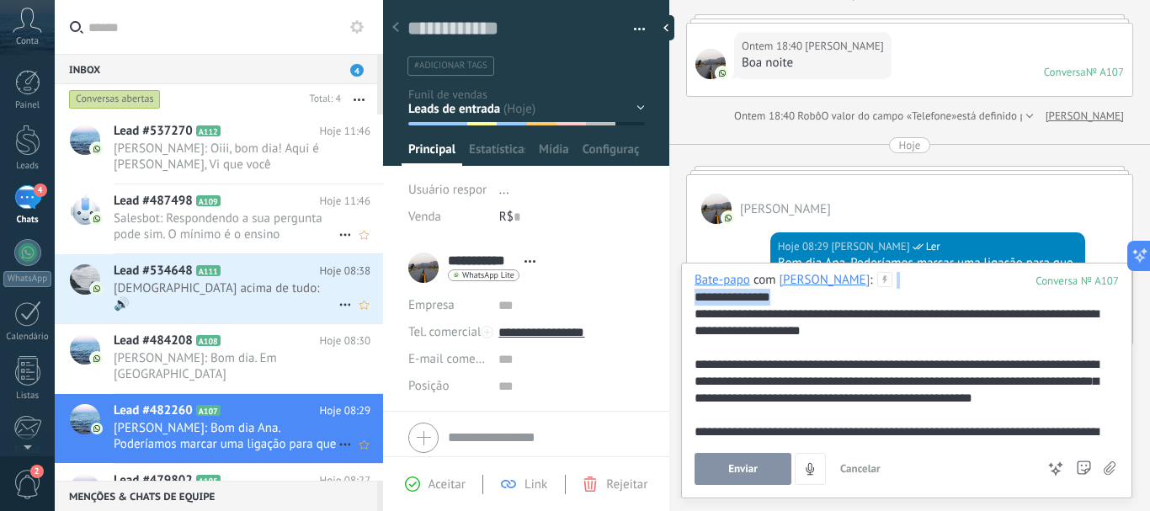
drag, startPoint x: 778, startPoint y: 299, endPoint x: 679, endPoint y: 287, distance: 99.2
click at [679, 287] on div "**********" at bounding box center [909, 255] width 481 height 511
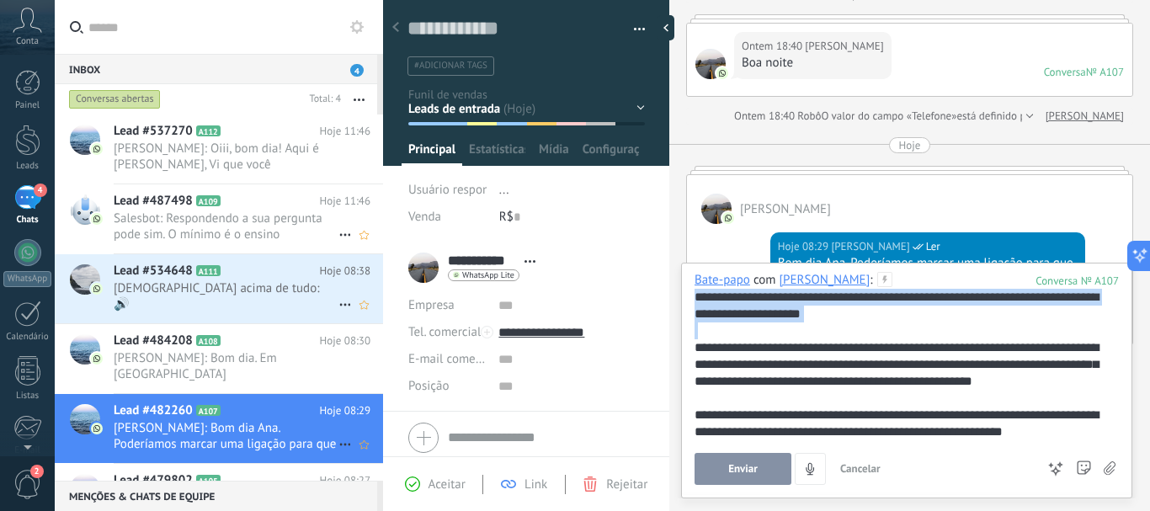
drag, startPoint x: 694, startPoint y: 297, endPoint x: 841, endPoint y: 324, distance: 148.9
click at [841, 324] on div "**********" at bounding box center [906, 381] width 424 height 219
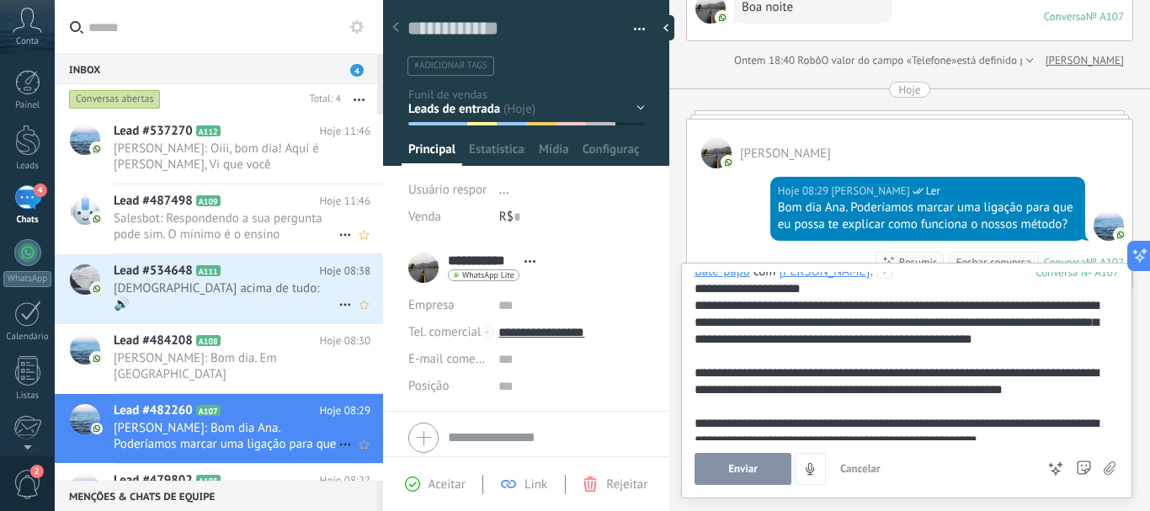
scroll to position [17, 0]
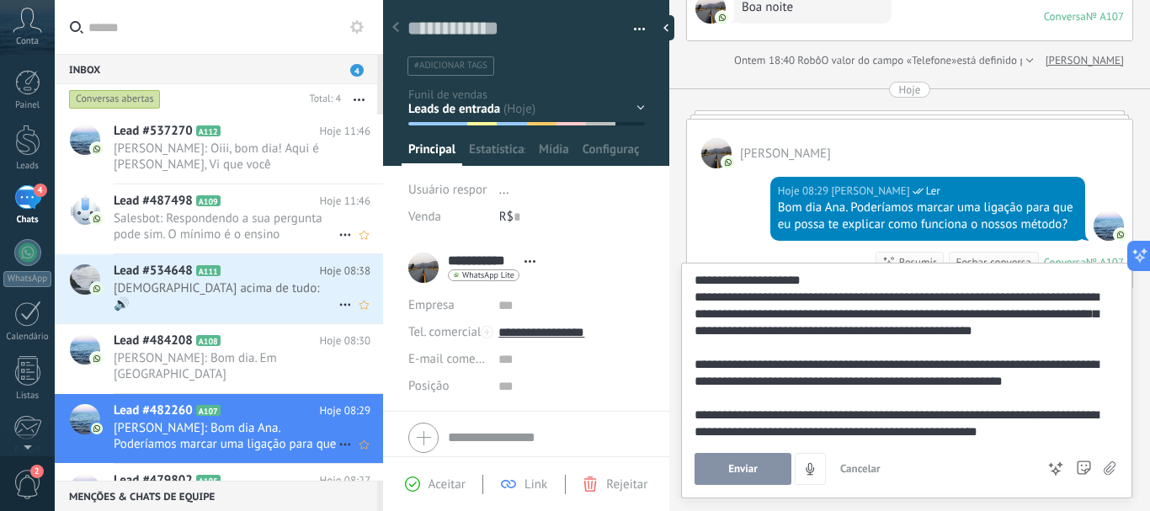
click at [943, 365] on div "**********" at bounding box center [903, 373] width 418 height 34
click at [725, 466] on button "Enviar" at bounding box center [742, 469] width 97 height 32
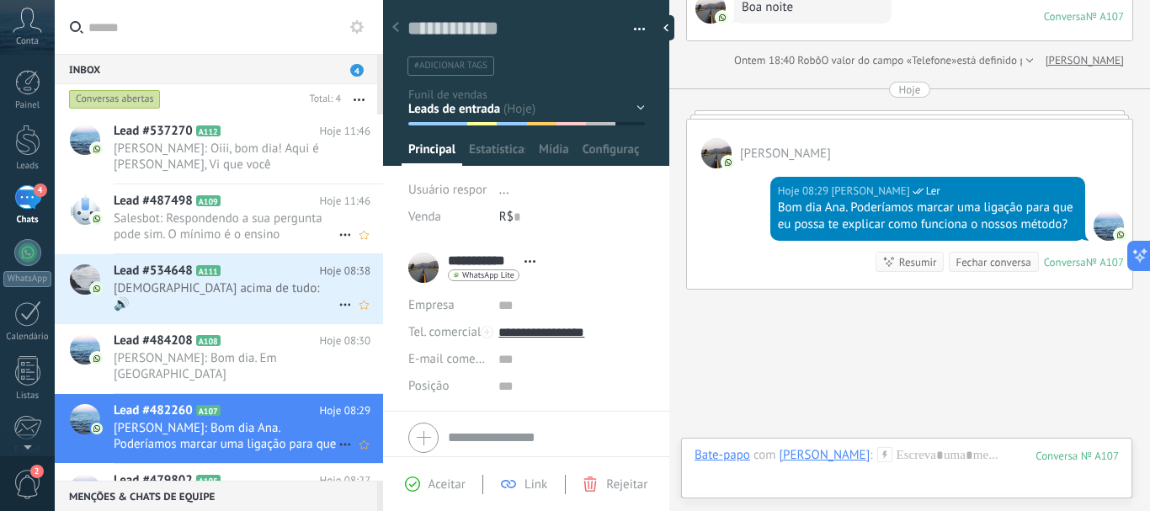
scroll to position [502, 0]
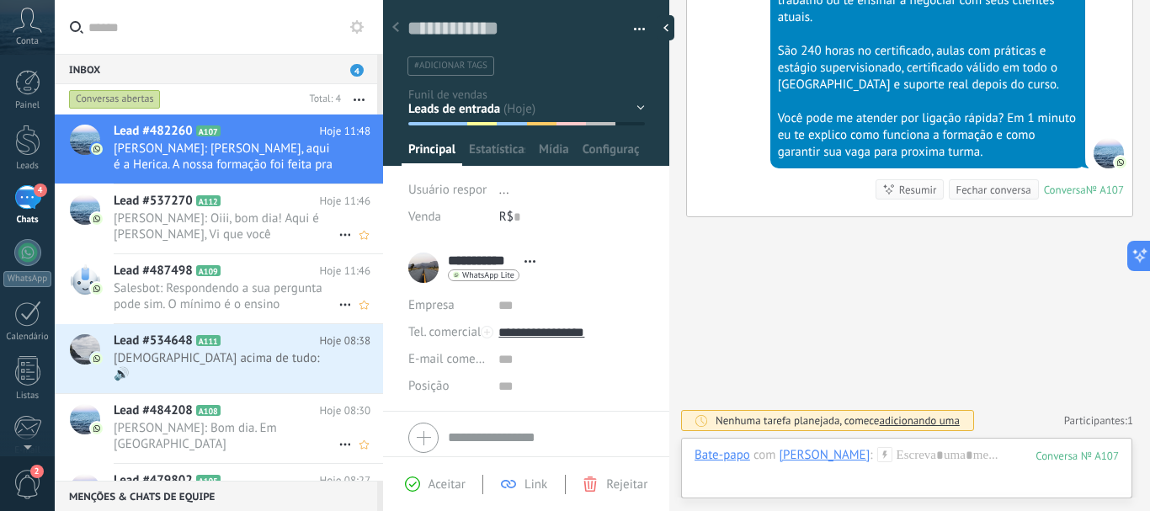
click at [435, 492] on div "Aceitar Link Rejeitar" at bounding box center [526, 484] width 278 height 19
click at [438, 485] on span "Aceitar" at bounding box center [446, 484] width 37 height 16
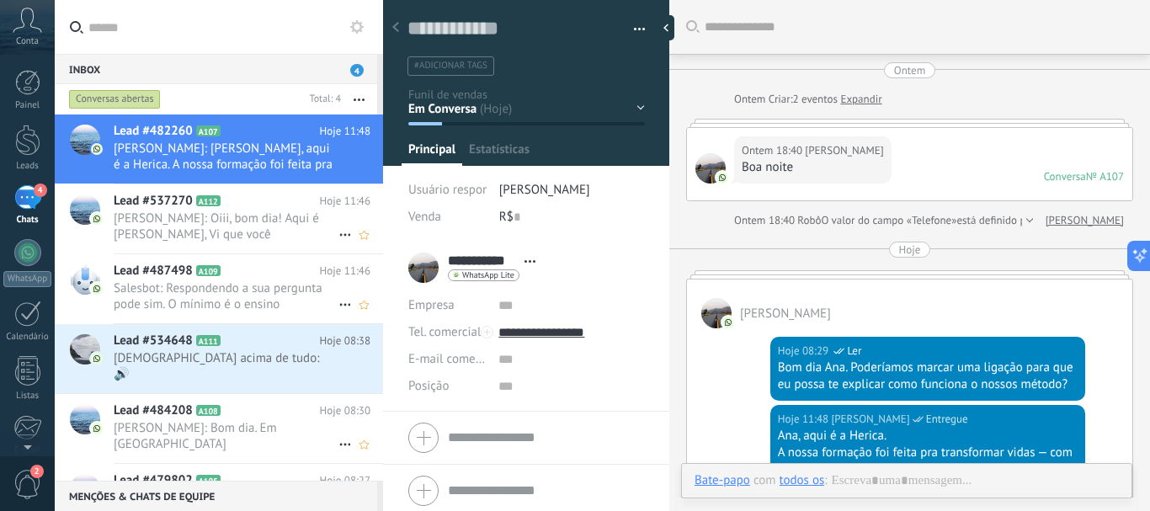
scroll to position [306, 0]
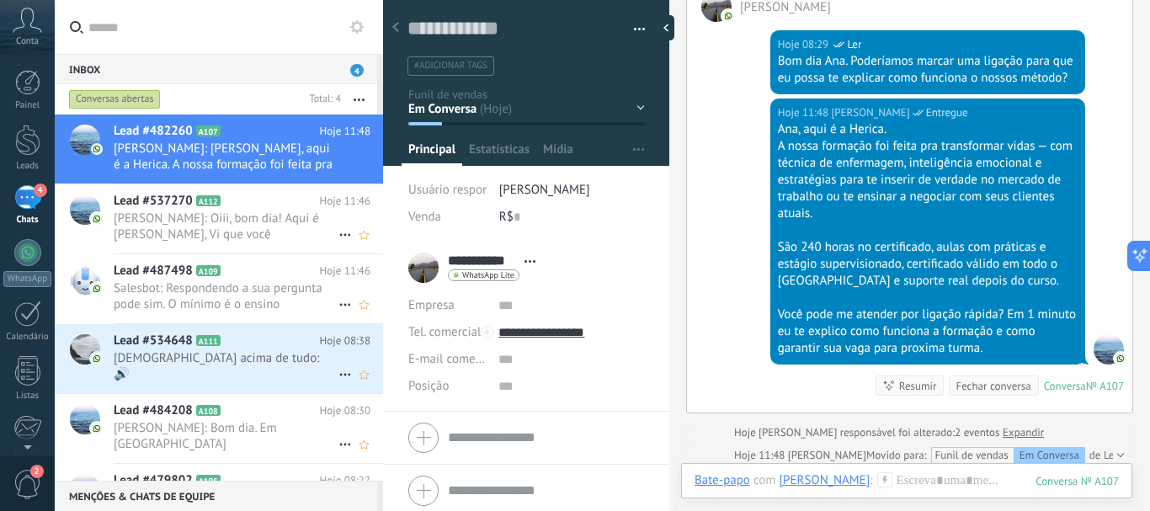
click at [208, 359] on span "[DEMOGRAPHIC_DATA] acima de tudo: 🔊" at bounding box center [226, 366] width 225 height 32
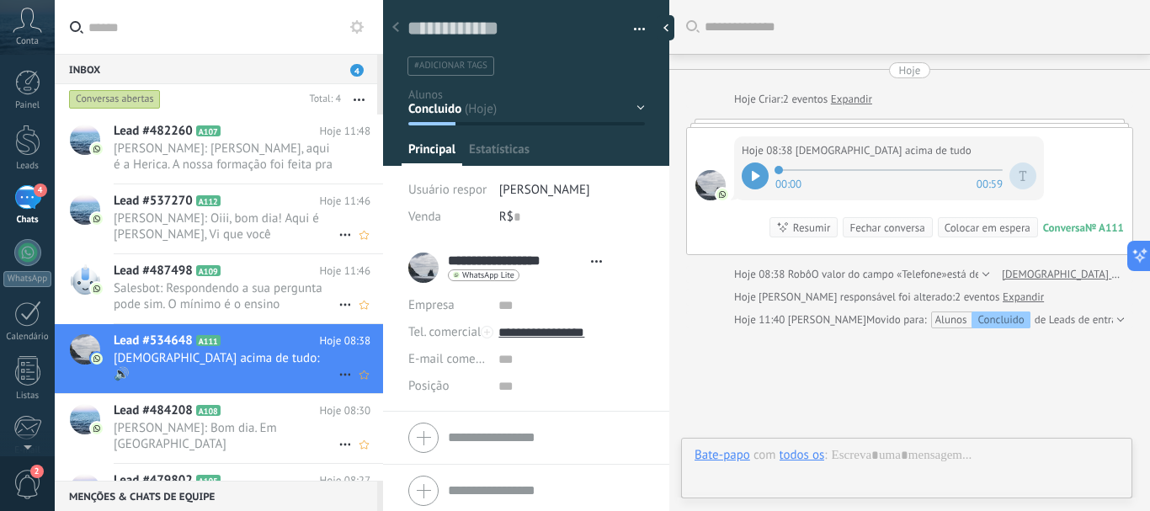
scroll to position [25, 0]
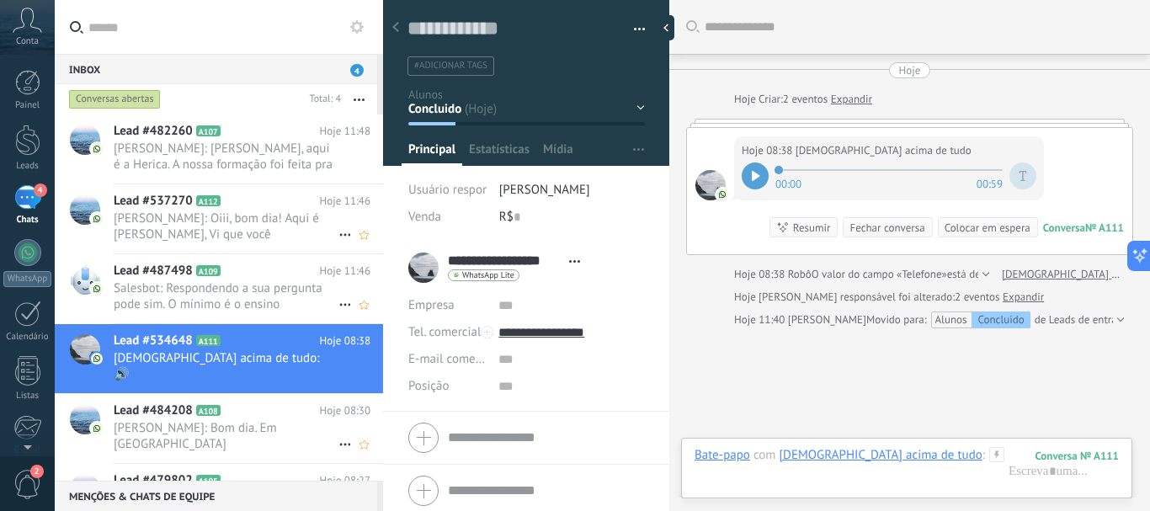
click at [757, 173] on icon at bounding box center [756, 176] width 8 height 10
click at [0, 0] on div "Concluido Suporte em [GEOGRAPHIC_DATA] Interessado Negociação Venda ganha Venda…" at bounding box center [0, 0] width 0 height 0
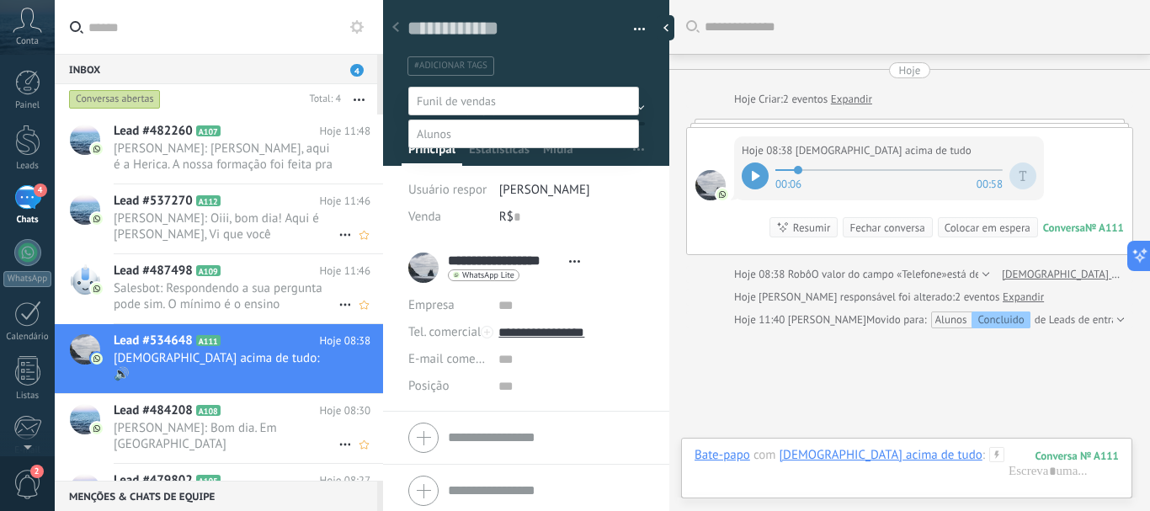
scroll to position [33, 0]
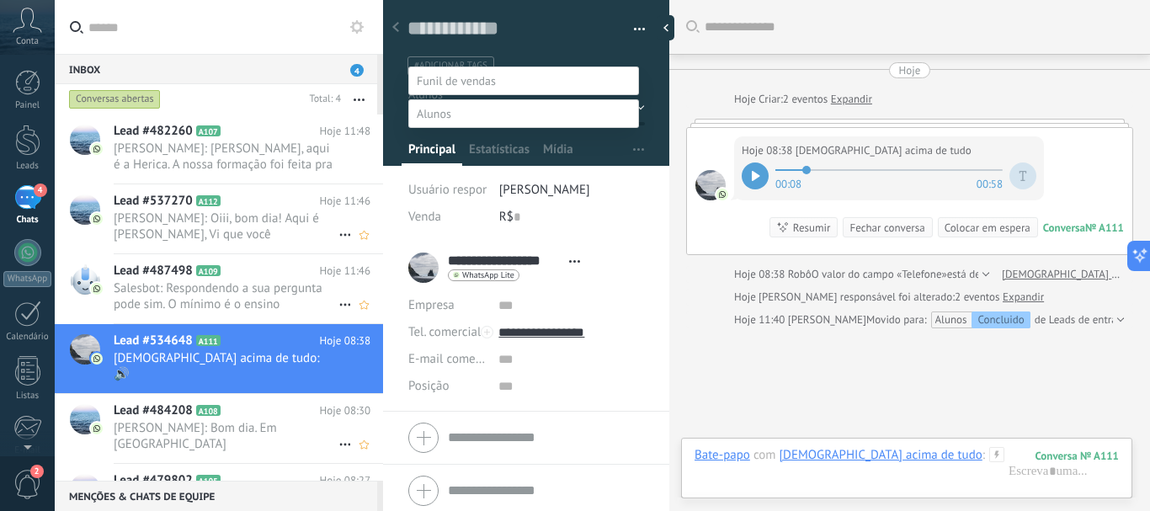
click at [500, 99] on label at bounding box center [523, 113] width 231 height 29
click at [428, 106] on span at bounding box center [434, 113] width 35 height 15
click at [0, 0] on label "Concluido" at bounding box center [0, 0] width 0 height 0
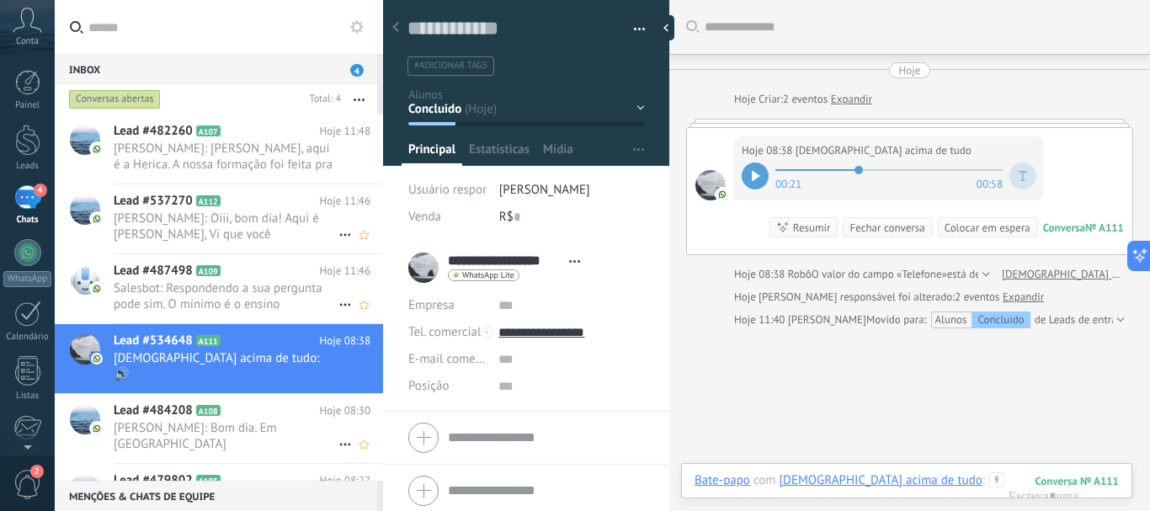
scroll to position [111, 0]
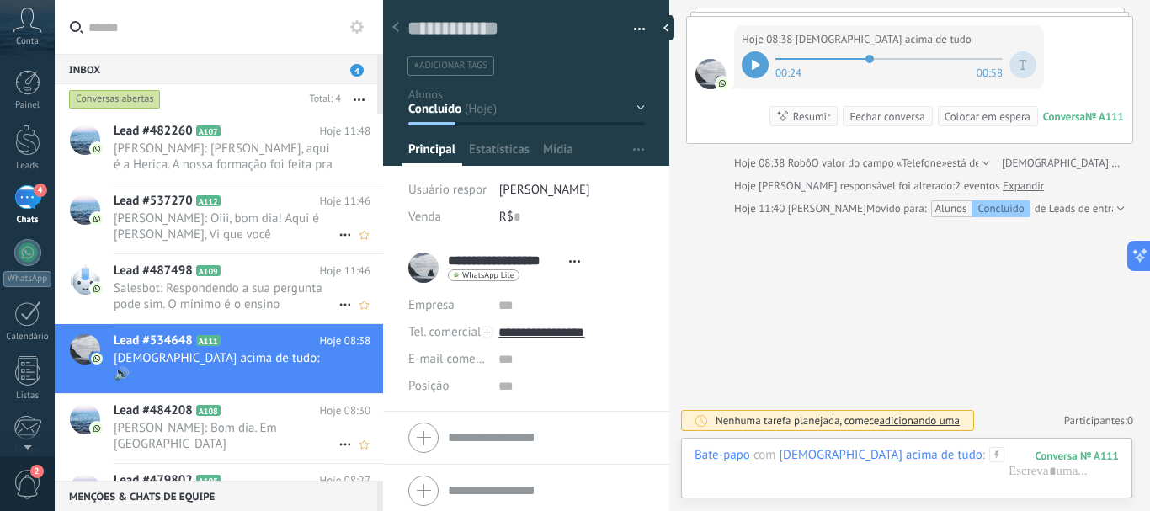
click at [0, 0] on div "Concluido Suporte em [GEOGRAPHIC_DATA] Interessado Negociação Venda ganha Venda…" at bounding box center [0, 0] width 0 height 0
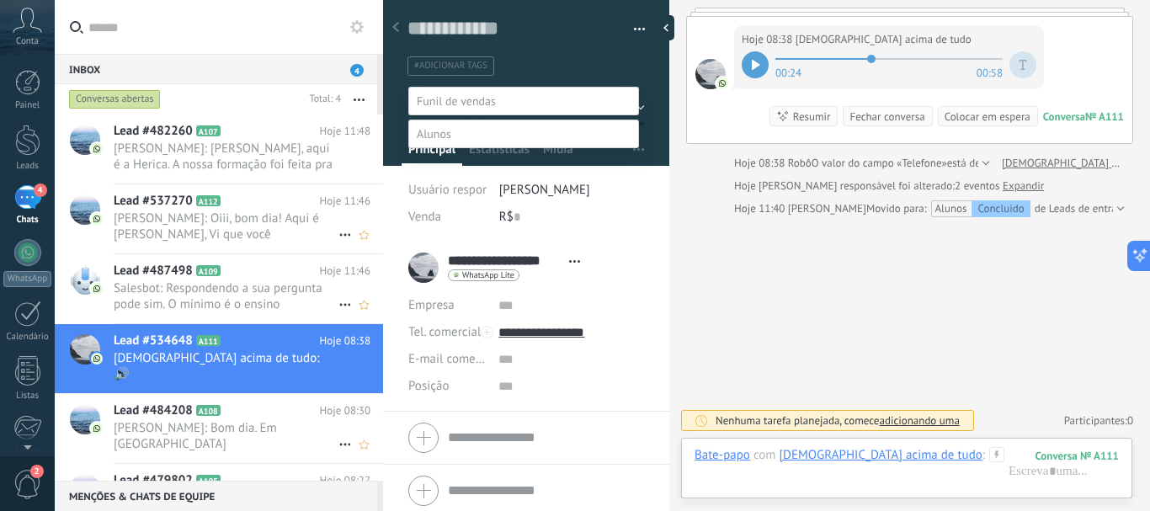
scroll to position [33, 0]
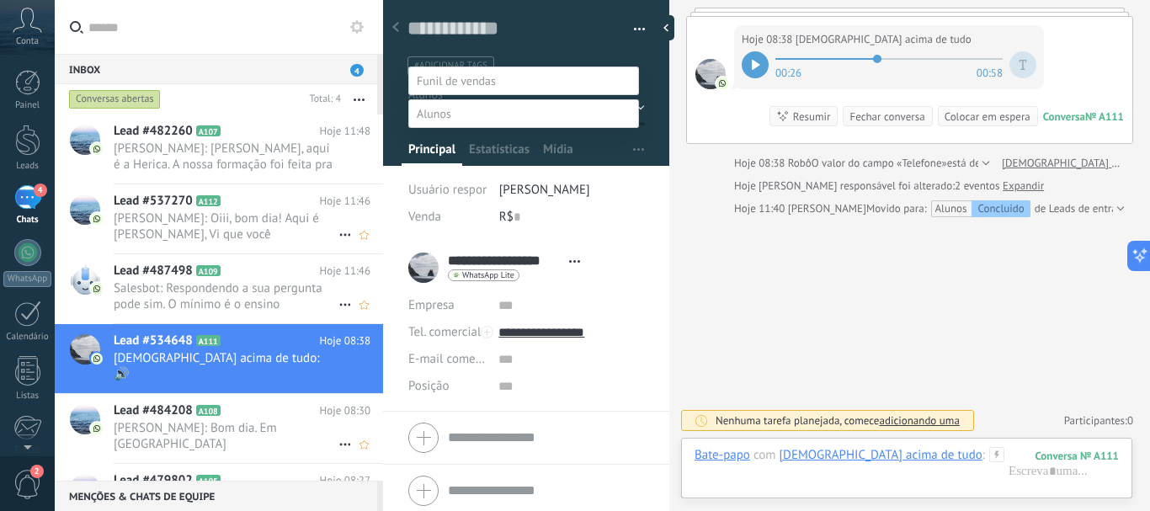
click at [527, 100] on label at bounding box center [523, 113] width 231 height 29
click at [0, 0] on label "Concluido" at bounding box center [0, 0] width 0 height 0
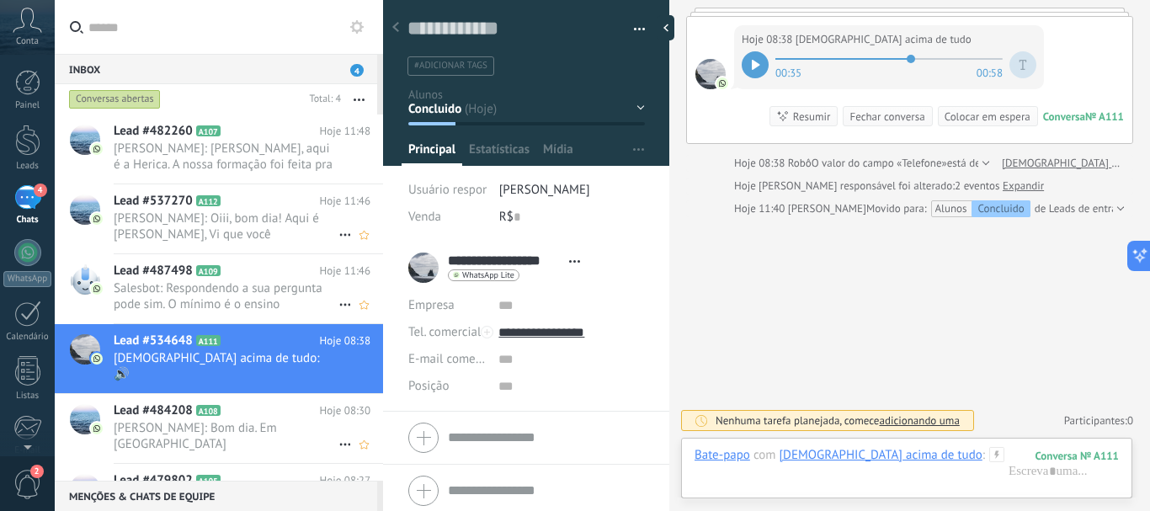
drag, startPoint x: 669, startPoint y: 177, endPoint x: 650, endPoint y: 380, distance: 203.7
click at [650, 380] on div "Salvar e criar Imprimir Gerenciar tags" at bounding box center [766, 255] width 767 height 511
click at [746, 319] on div "Buscar Carregar mais Hoje Hoje Criar: 2 eventos Expandir Hoje 08:38 Deus acima …" at bounding box center [909, 200] width 481 height 622
click at [336, 364] on icon at bounding box center [345, 374] width 20 height 20
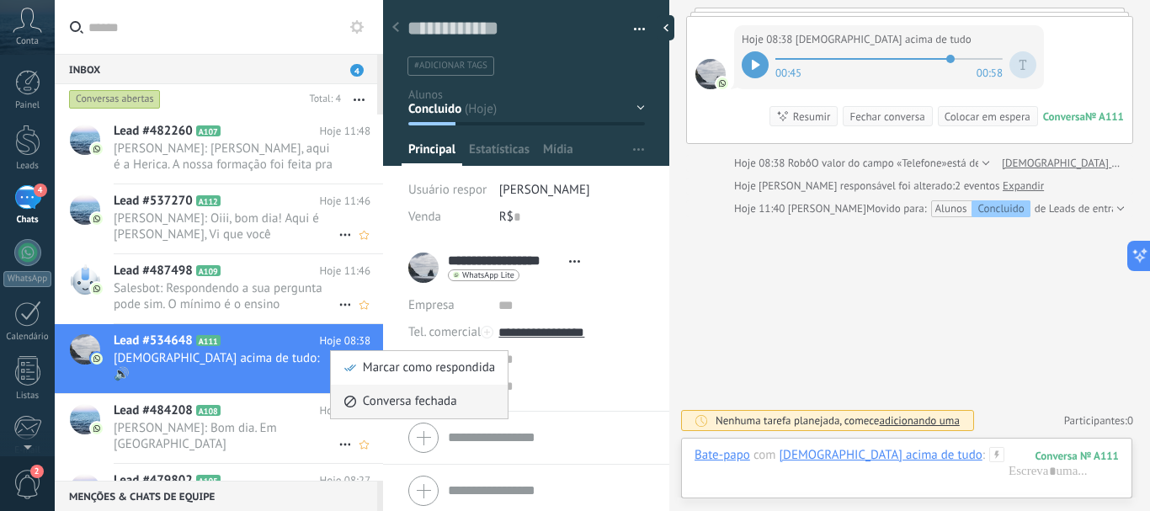
click at [378, 401] on span "Conversa fechada" at bounding box center [410, 402] width 94 height 34
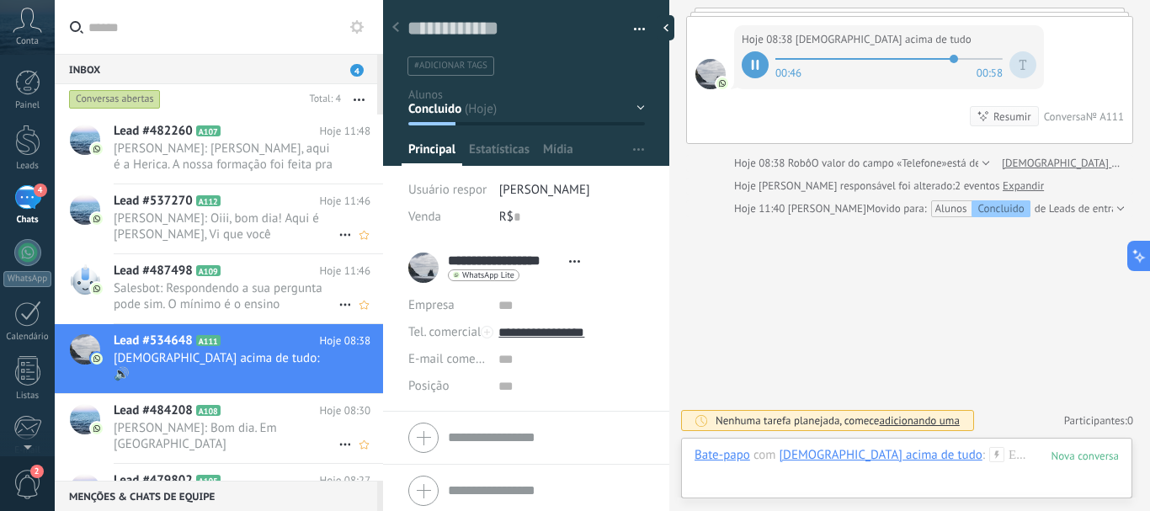
scroll to position [134, 0]
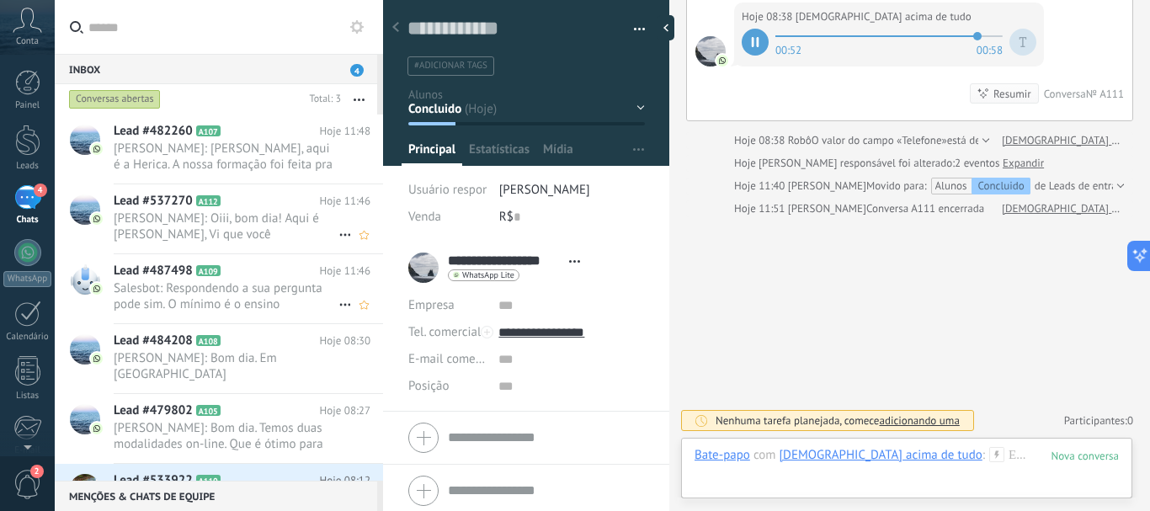
click at [137, 472] on span "Lead #533922" at bounding box center [153, 480] width 79 height 17
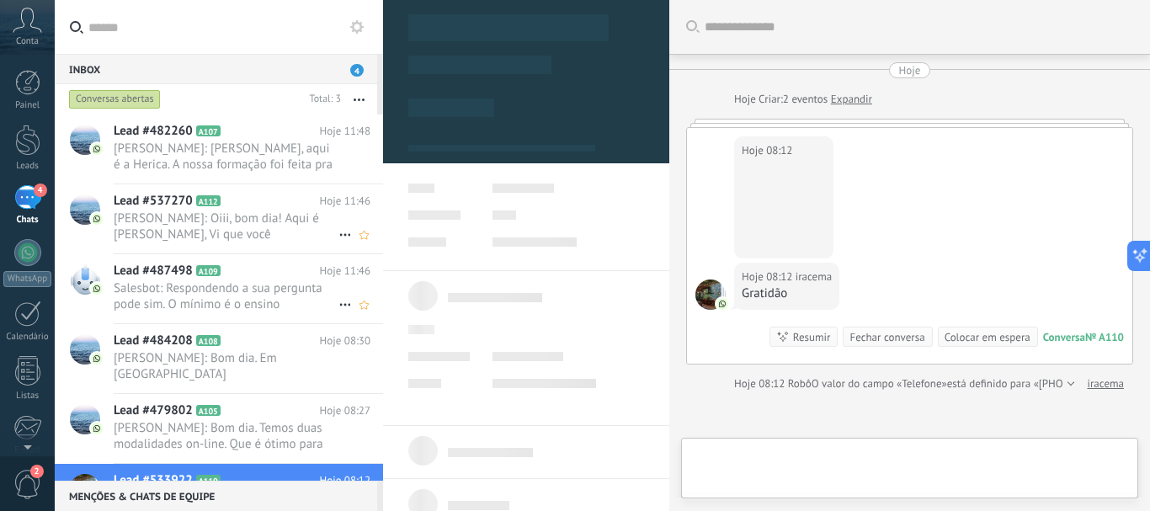
type textarea "**********"
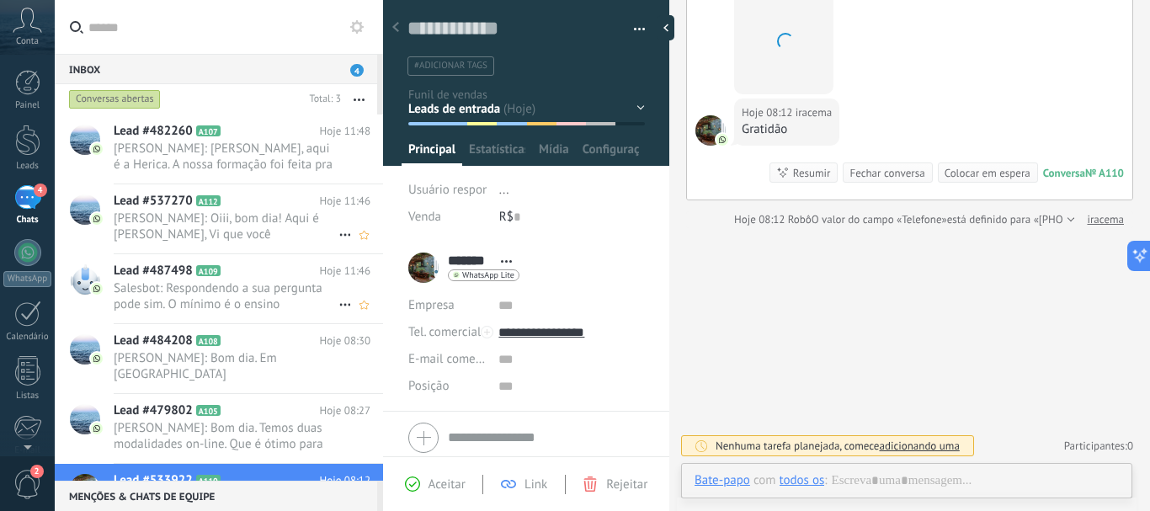
scroll to position [164, 0]
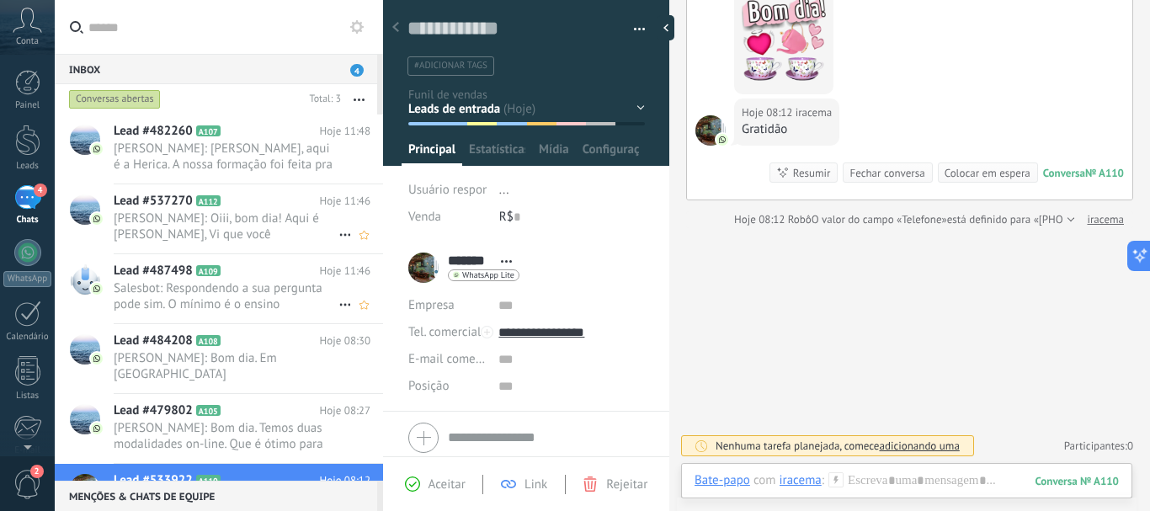
click at [0, 0] on div "Em Conversa Interesse Ligação (SDR) Proposta Enviada Aula Experimental Agendada" at bounding box center [0, 0] width 0 height 0
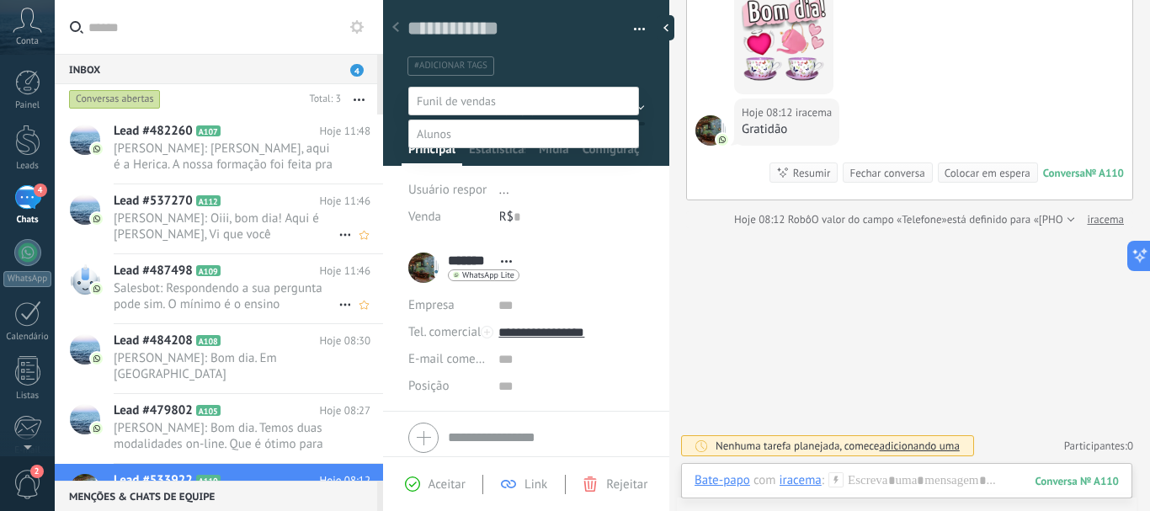
click at [0, 0] on label "Interesse" at bounding box center [0, 0] width 0 height 0
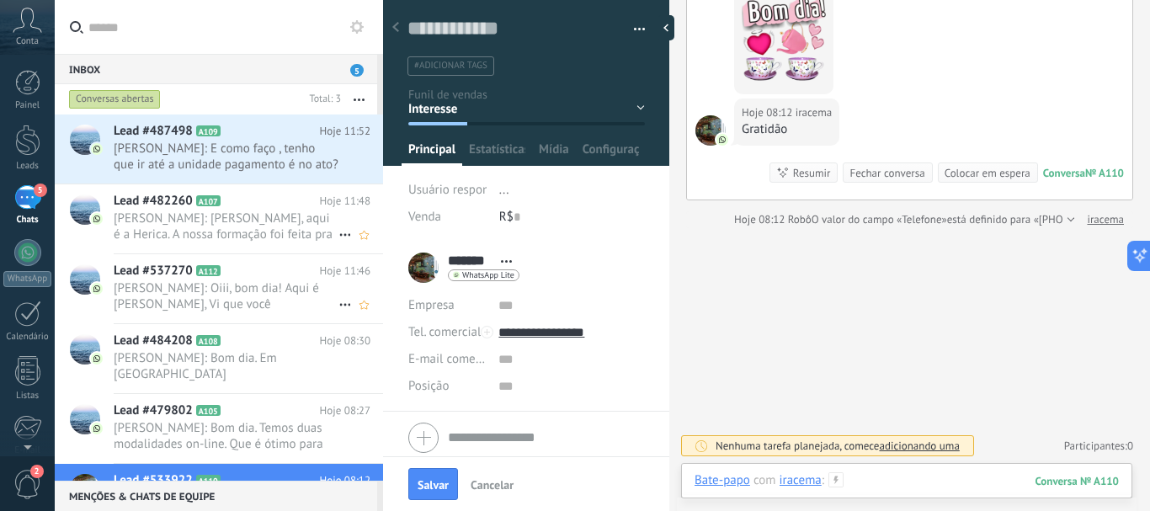
click at [882, 477] on div at bounding box center [906, 497] width 424 height 50
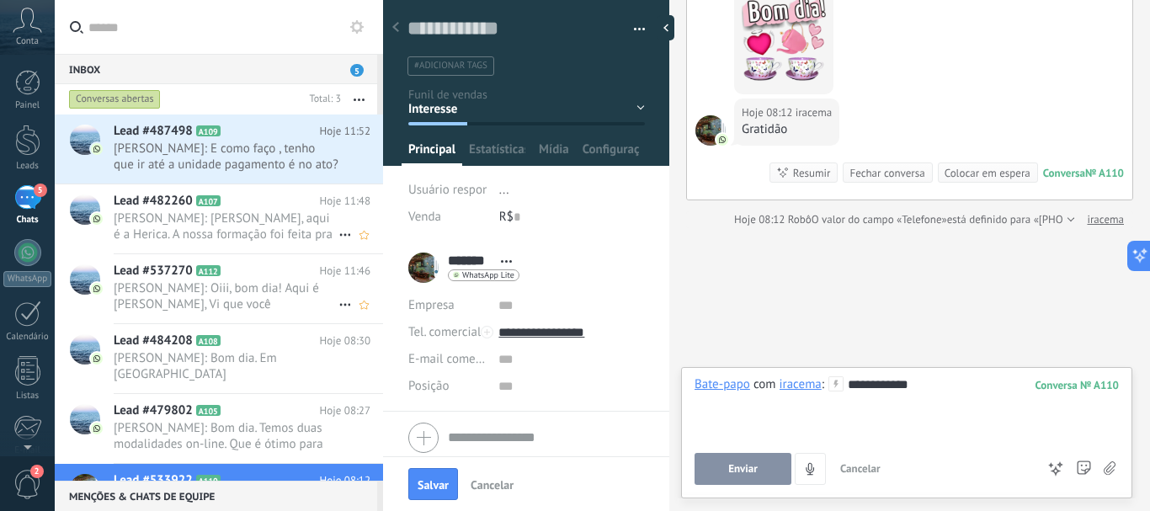
click at [744, 463] on span "Enviar" at bounding box center [742, 469] width 29 height 12
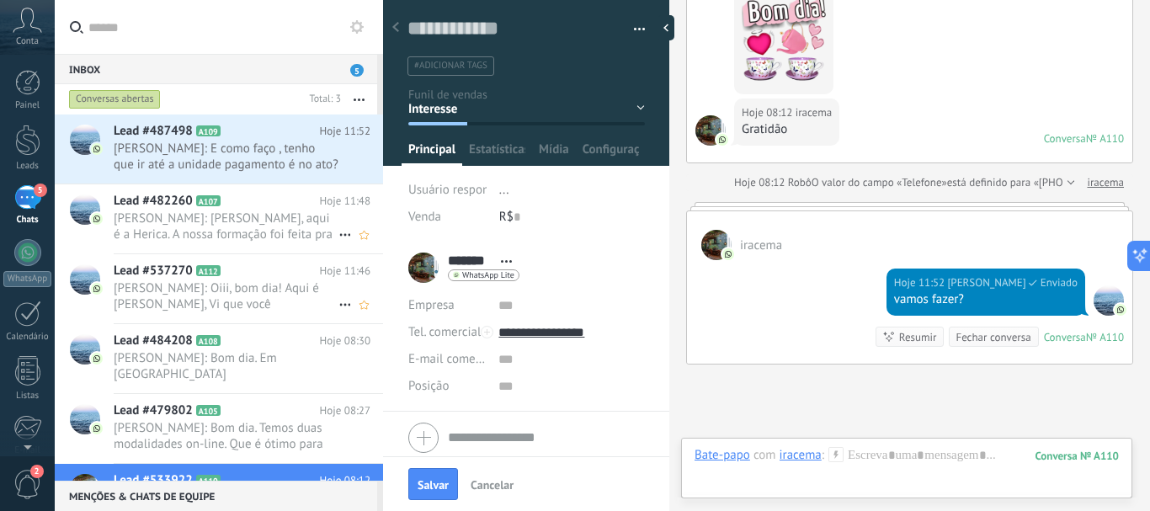
scroll to position [127, 0]
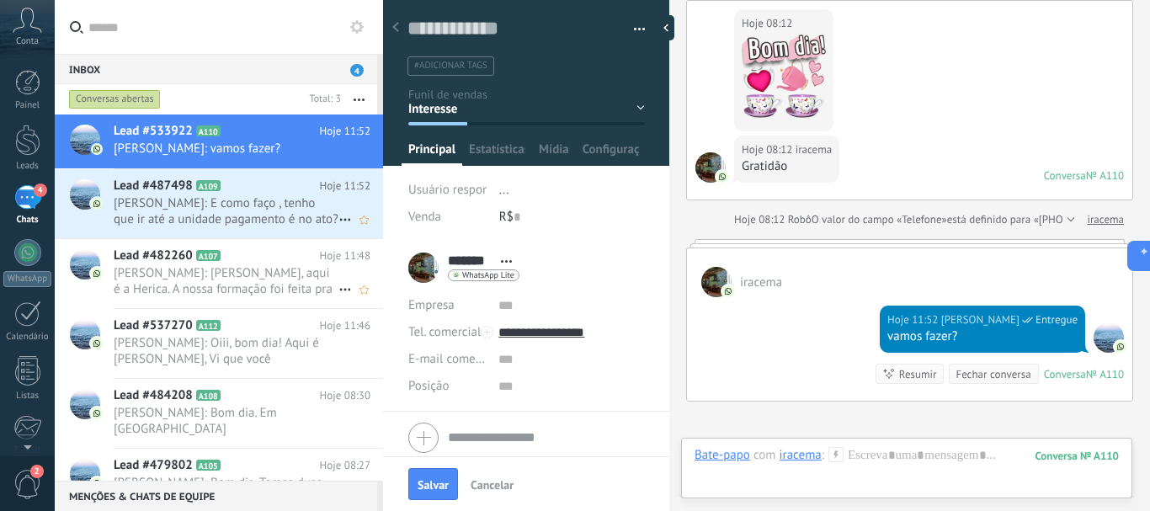
click at [252, 209] on span "[PERSON_NAME]: E como faço , tenho que ir até a unidade pagamento é no ato?" at bounding box center [226, 211] width 225 height 32
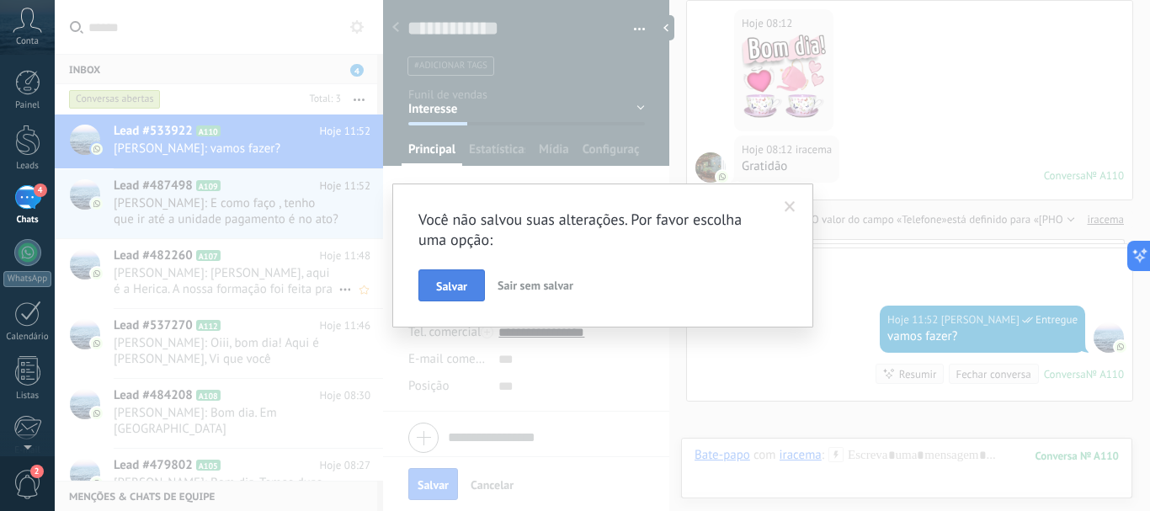
click at [444, 286] on span "Salvar" at bounding box center [451, 286] width 31 height 12
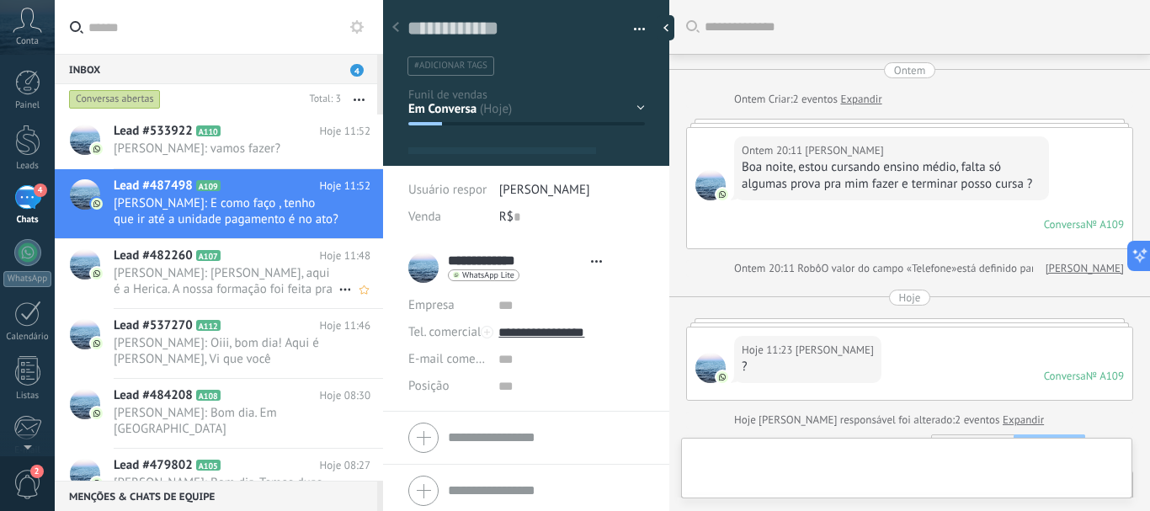
type textarea "**********"
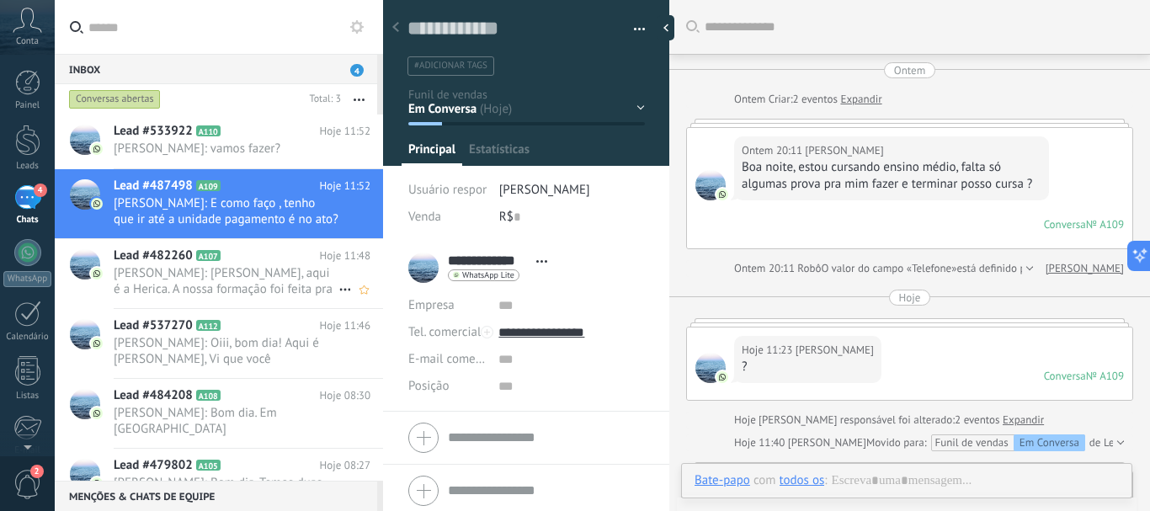
scroll to position [899, 0]
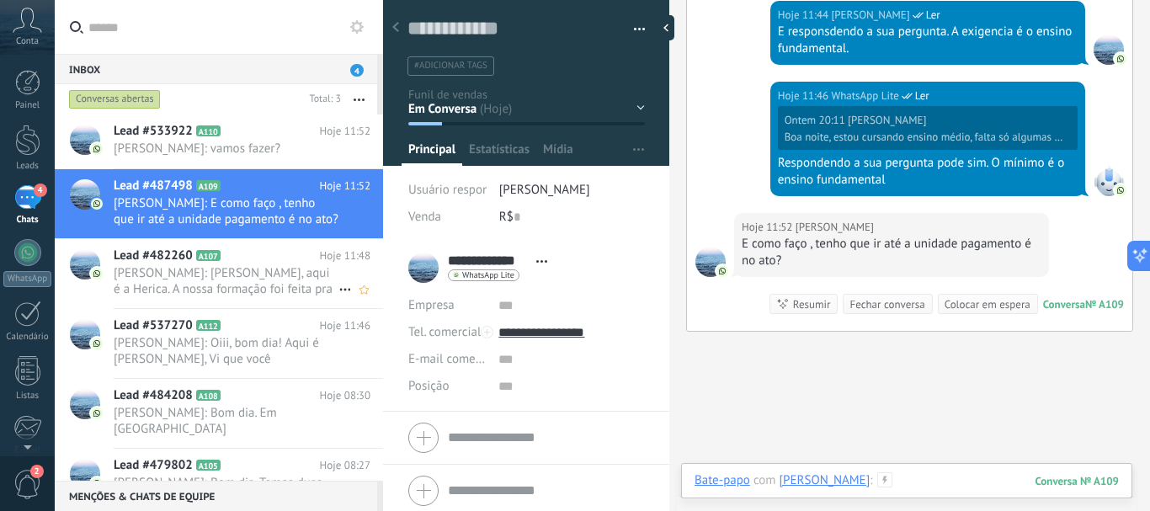
click at [906, 476] on div at bounding box center [906, 497] width 424 height 50
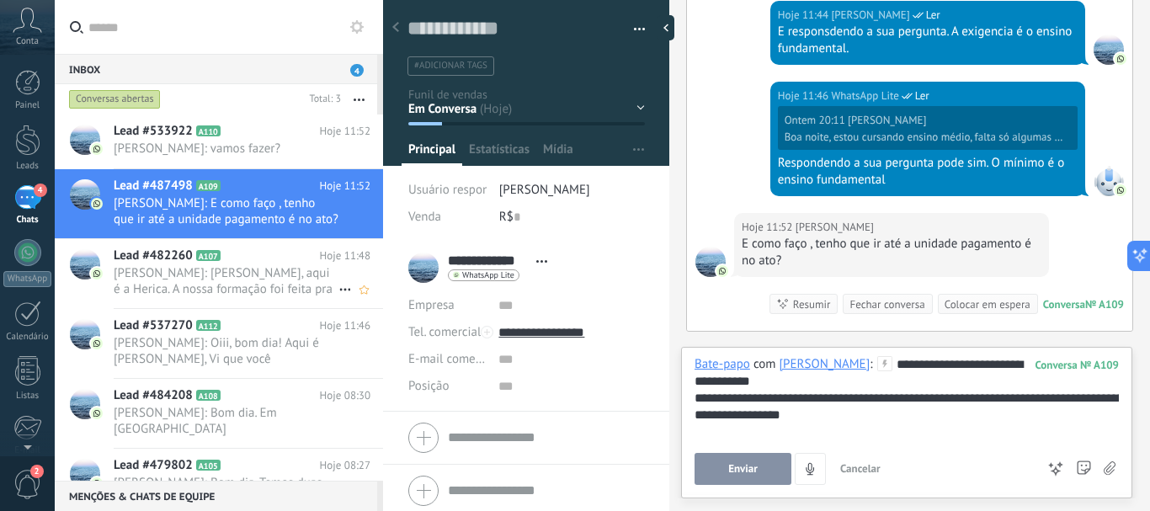
click at [743, 471] on span "Enviar" at bounding box center [742, 469] width 29 height 12
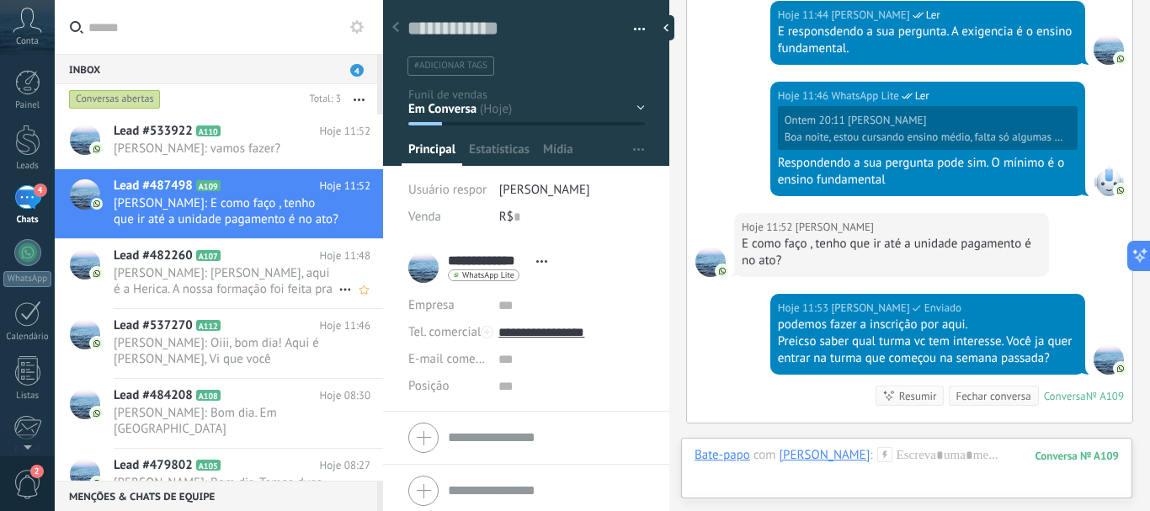
scroll to position [1088, 0]
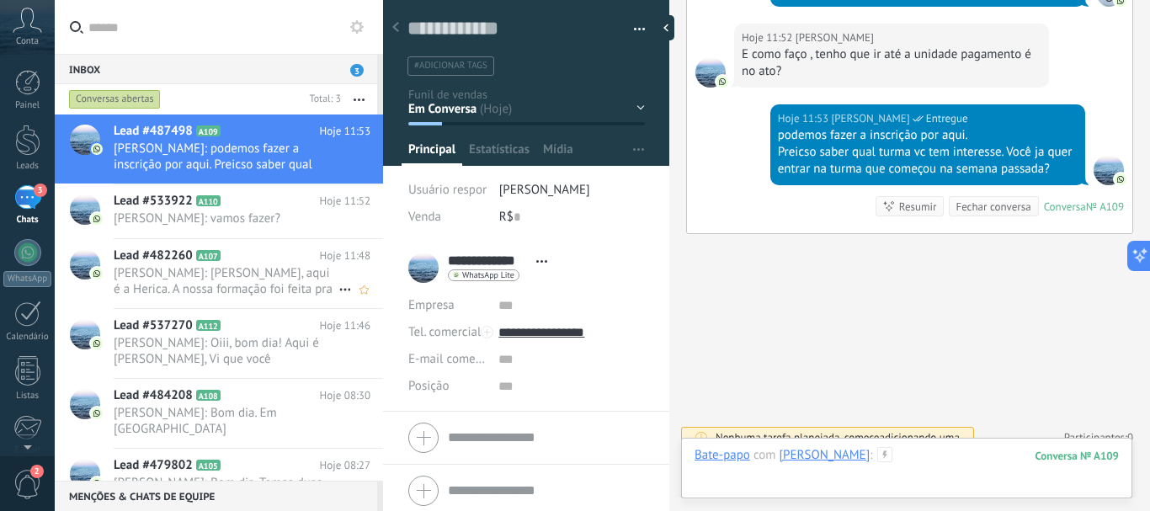
click at [905, 465] on div at bounding box center [906, 472] width 424 height 50
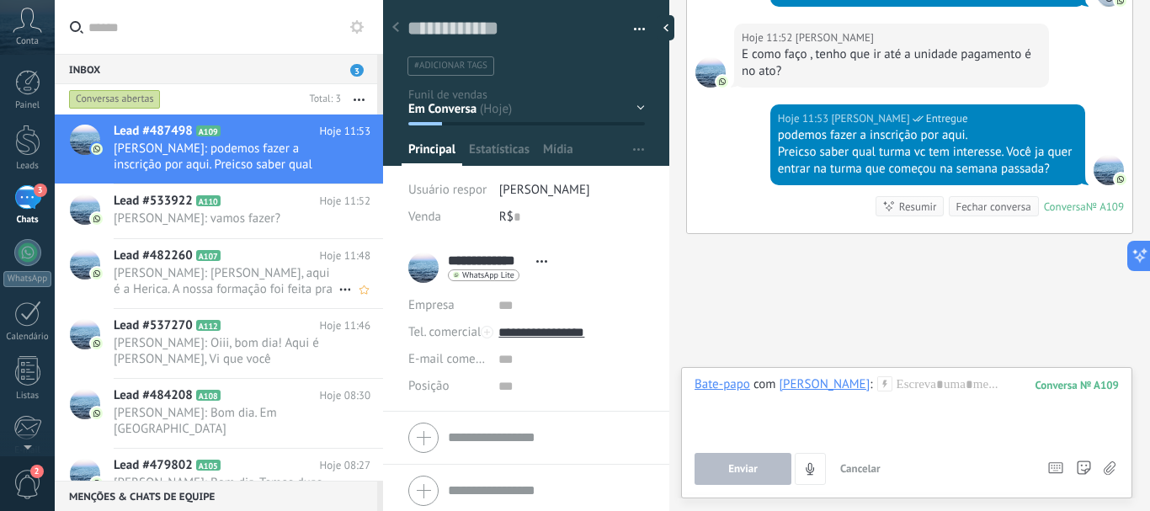
click at [905, 465] on div "Enviar Cancelar Rastrear cliques em links ? Reduzir links longos e rastrear cli…" at bounding box center [862, 469] width 337 height 32
click at [840, 420] on div at bounding box center [906, 408] width 424 height 64
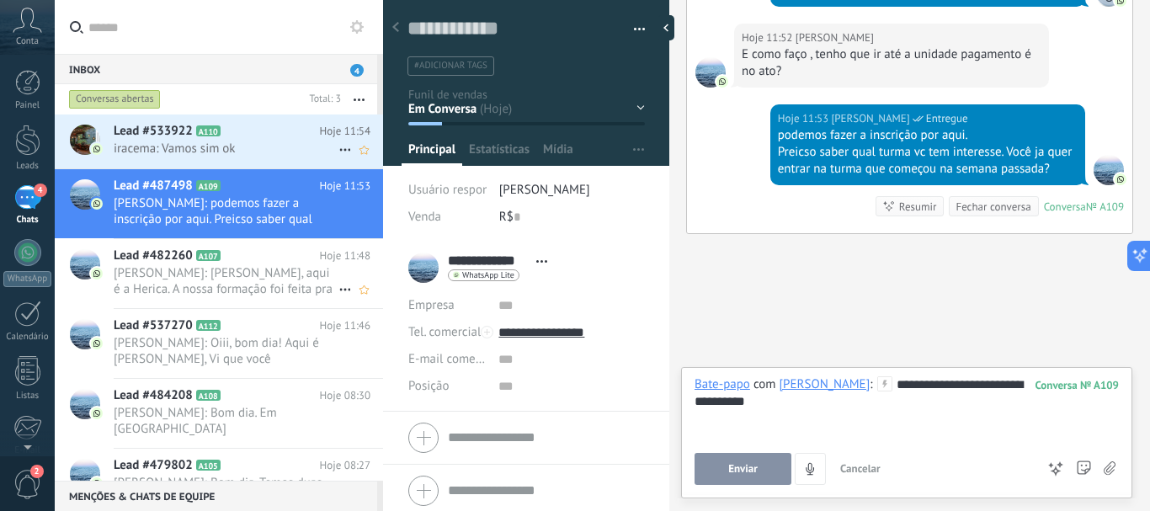
click at [225, 151] on span "iracema: Vamos sim ok" at bounding box center [226, 149] width 225 height 16
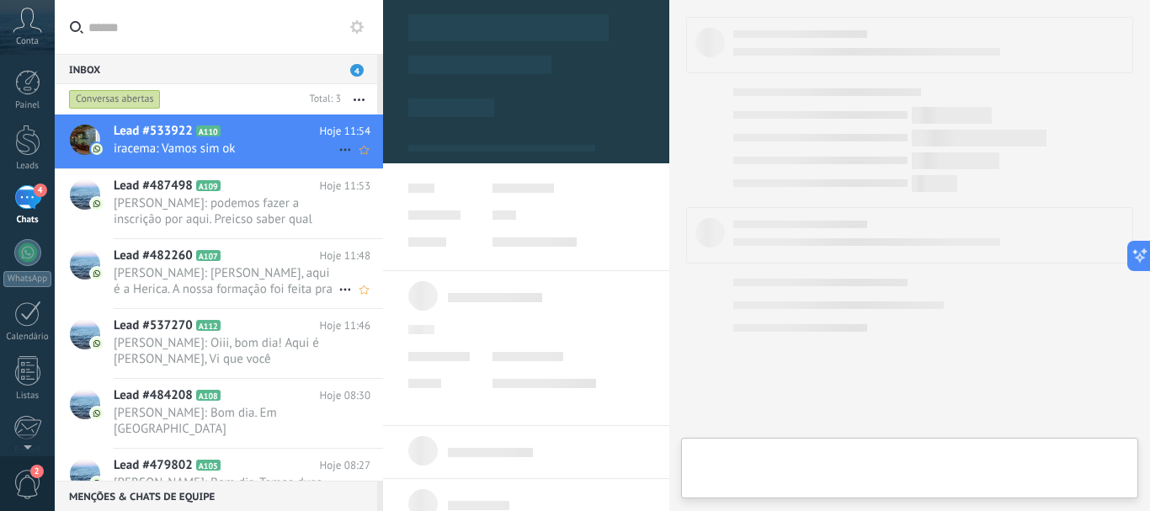
type textarea "**********"
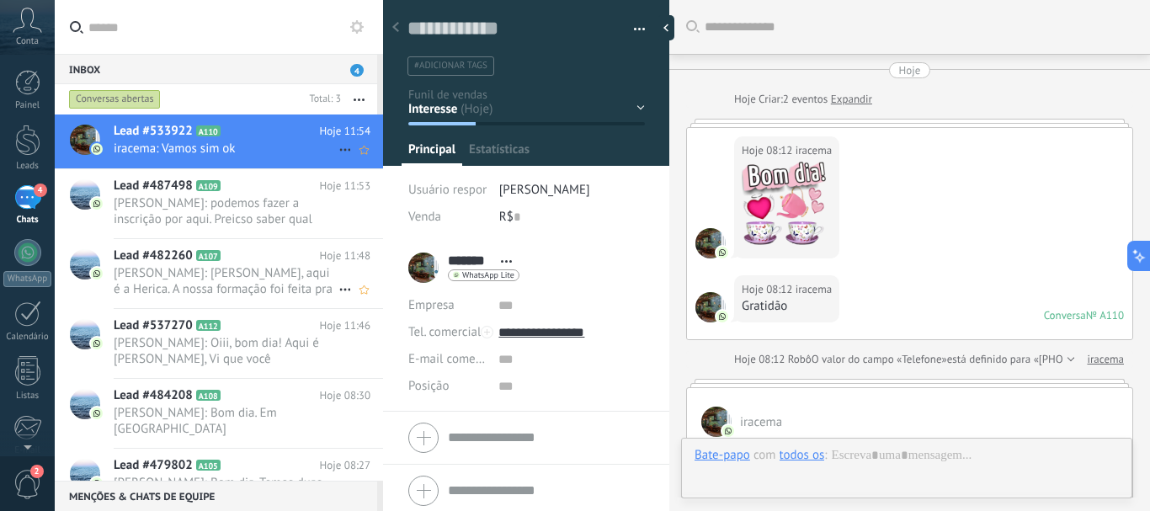
scroll to position [505, 0]
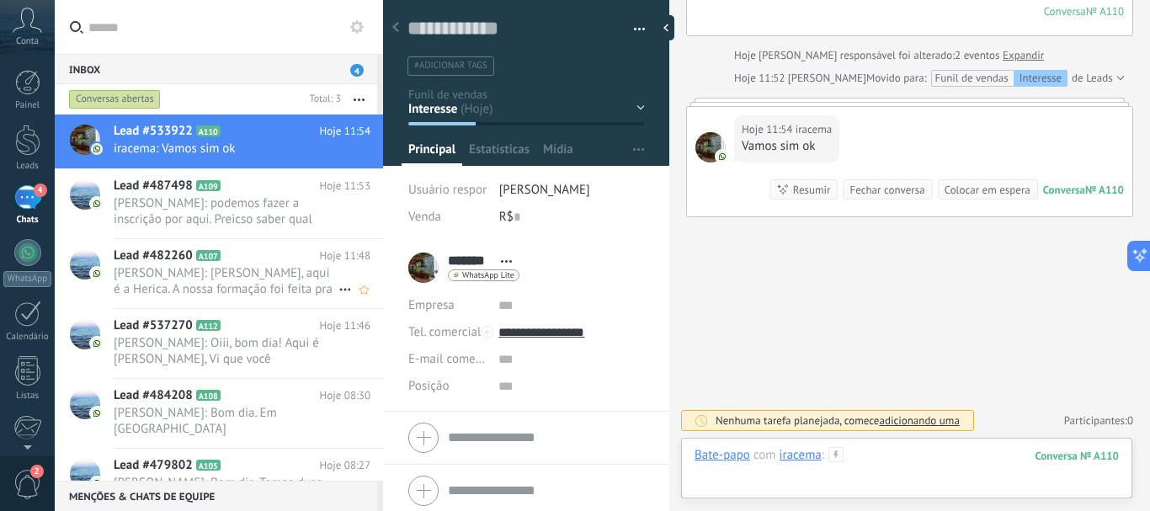
click at [879, 459] on div at bounding box center [906, 472] width 424 height 50
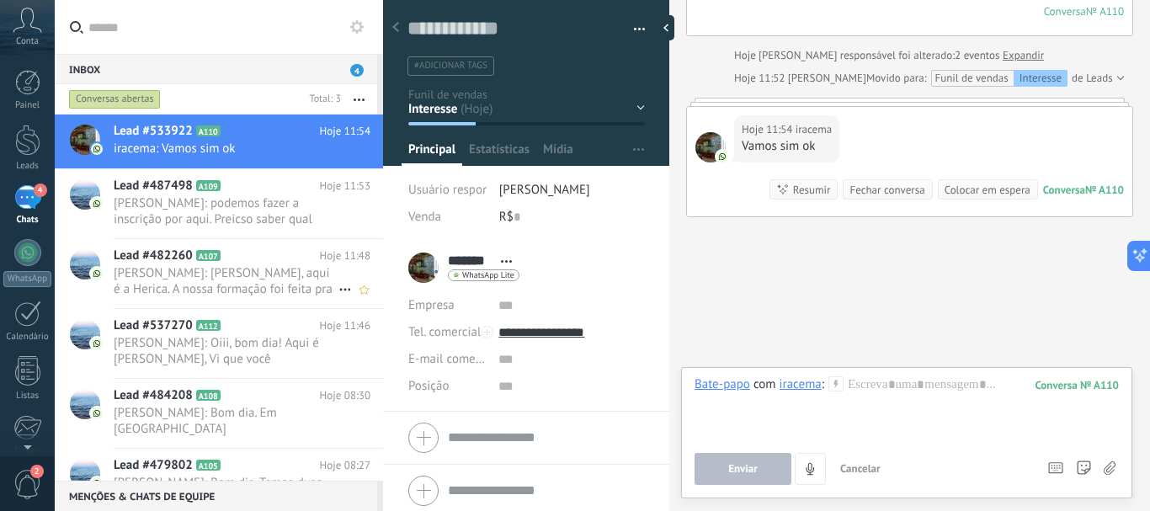
click at [879, 459] on button "Cancelar" at bounding box center [860, 469] width 54 height 32
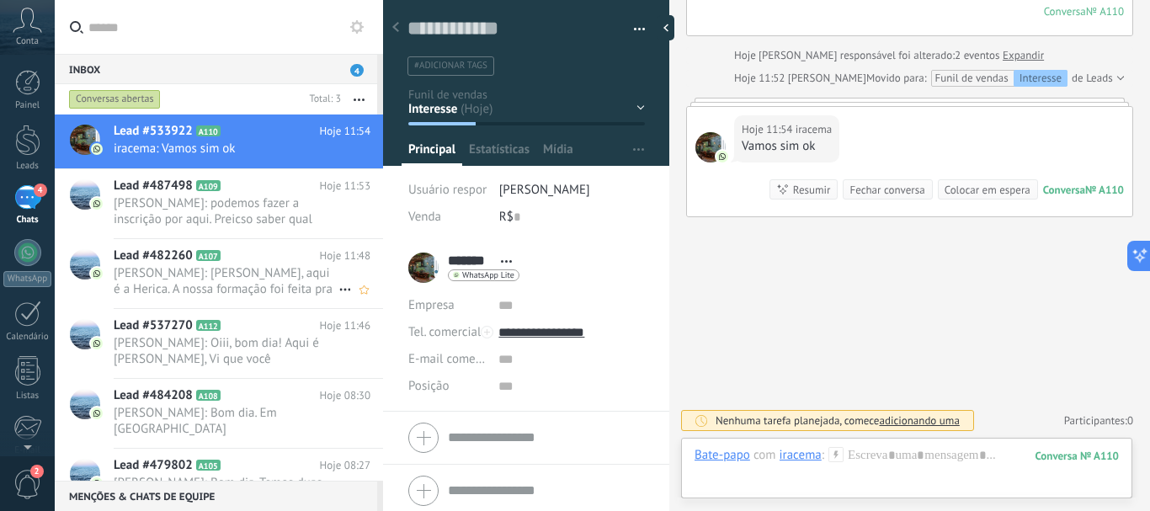
click at [879, 454] on div at bounding box center [906, 472] width 424 height 50
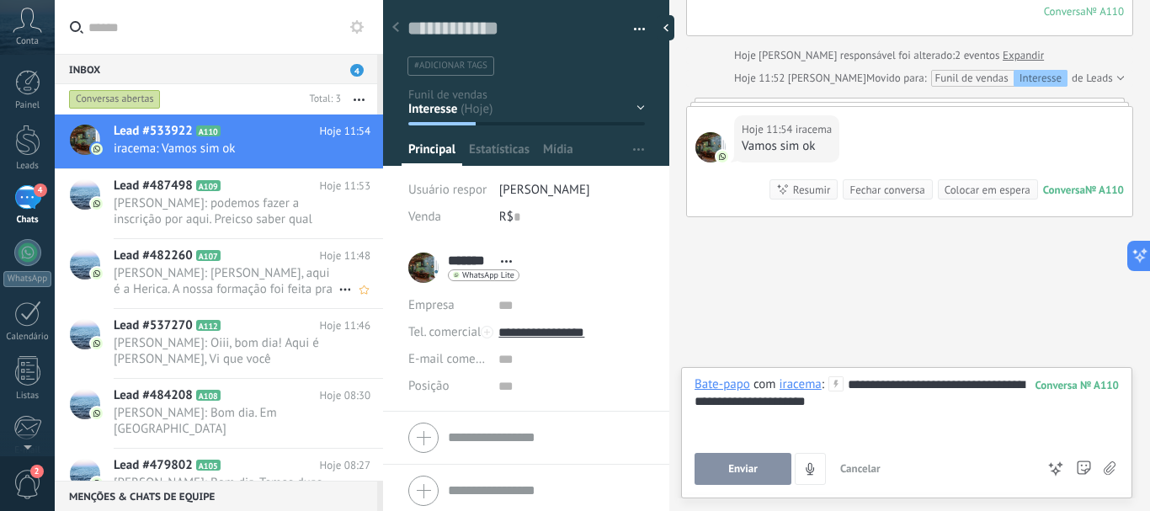
click at [739, 475] on span "Enviar" at bounding box center [742, 469] width 29 height 12
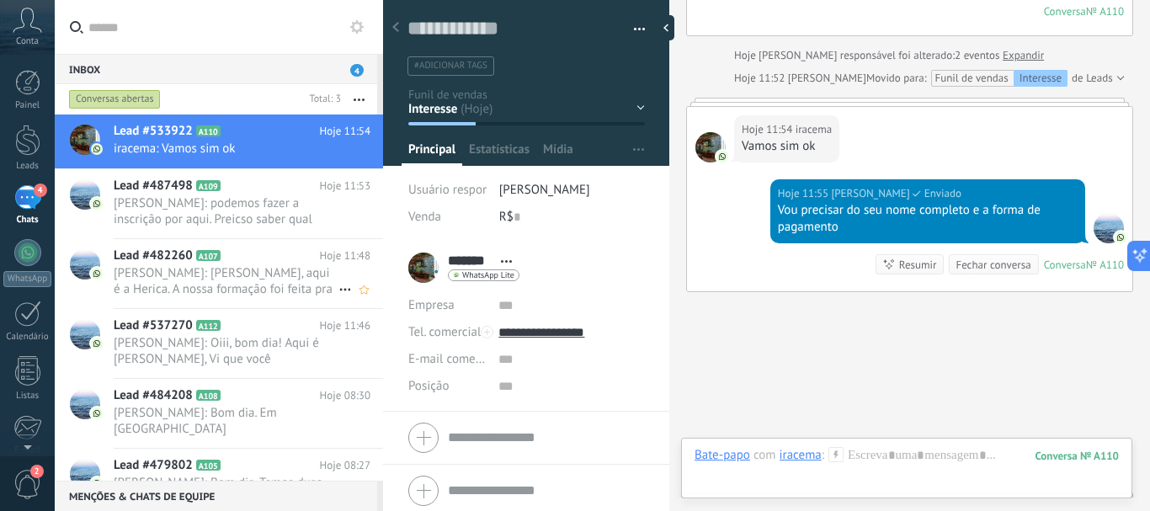
scroll to position [580, 0]
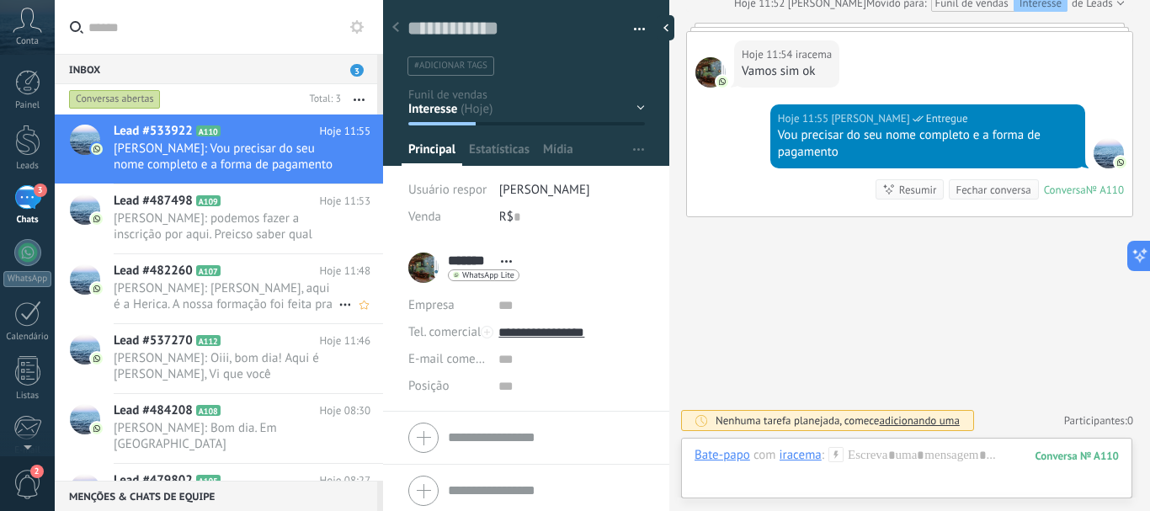
click at [0, 0] on div "Em Conversa Interesse Ligação (SDR) Proposta Enviada Aula Experimental Agendada" at bounding box center [0, 0] width 0 height 0
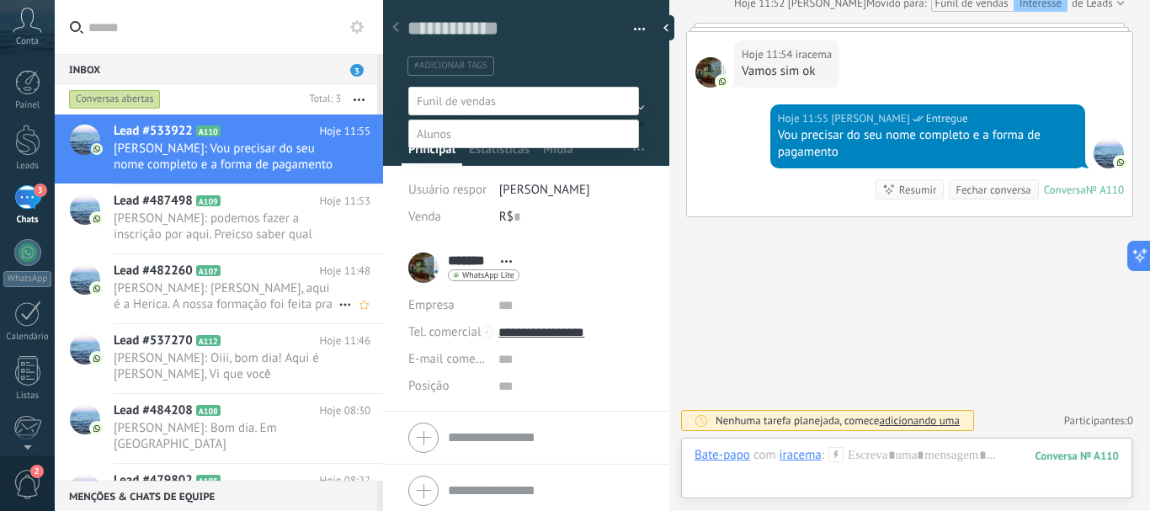
click at [0, 0] on label "Proposta Enviada" at bounding box center [0, 0] width 0 height 0
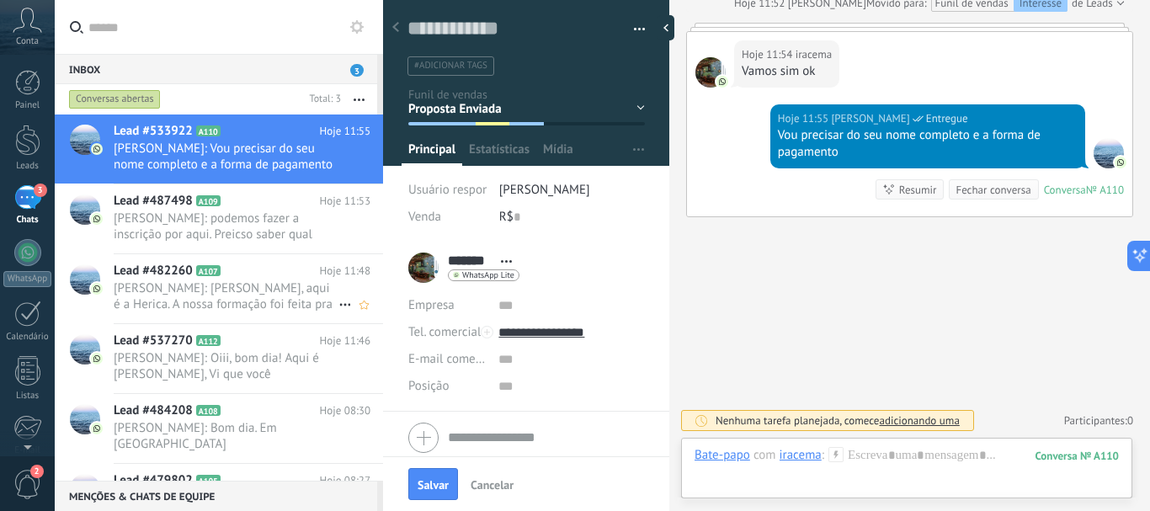
click at [0, 0] on div "Em Conversa Interesse Ligação (SDR) Proposta Enviada Aula Experimental Agendada" at bounding box center [0, 0] width 0 height 0
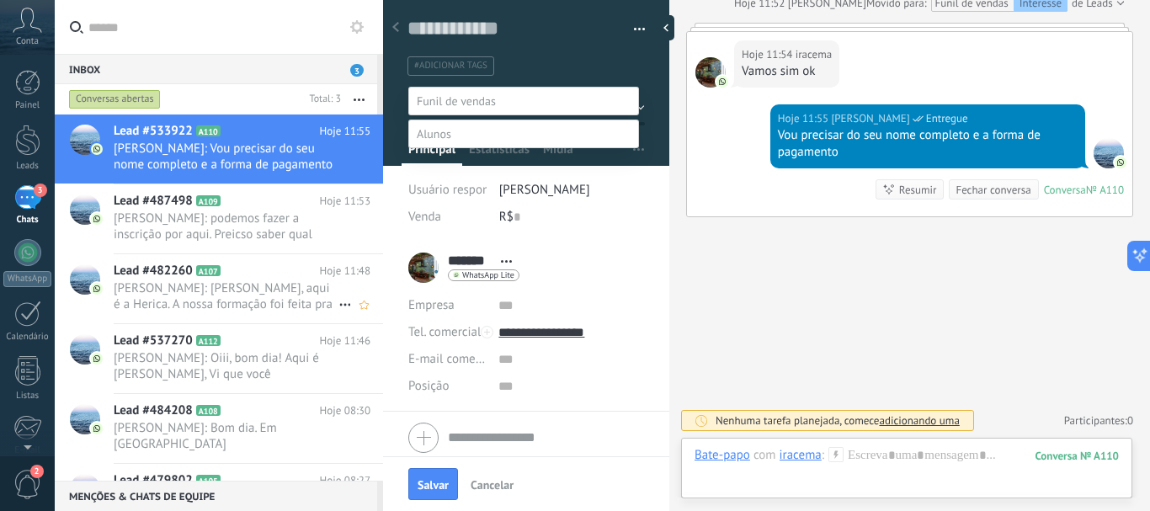
click at [592, 39] on div at bounding box center [602, 255] width 1095 height 511
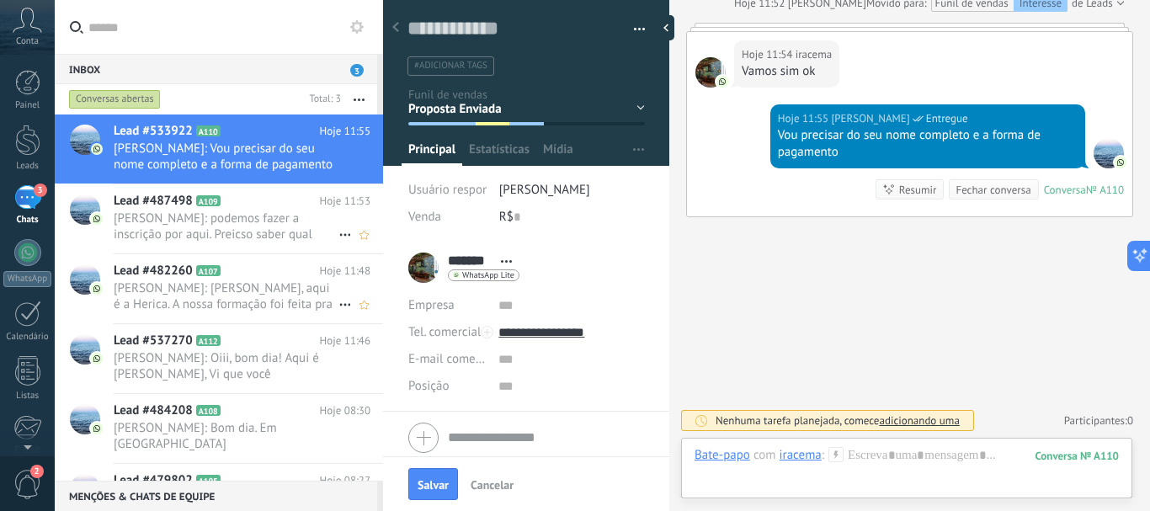
click at [138, 216] on span "[PERSON_NAME]: podemos fazer a inscrição por aqui. Preicso saber qual turma vc …" at bounding box center [226, 226] width 225 height 32
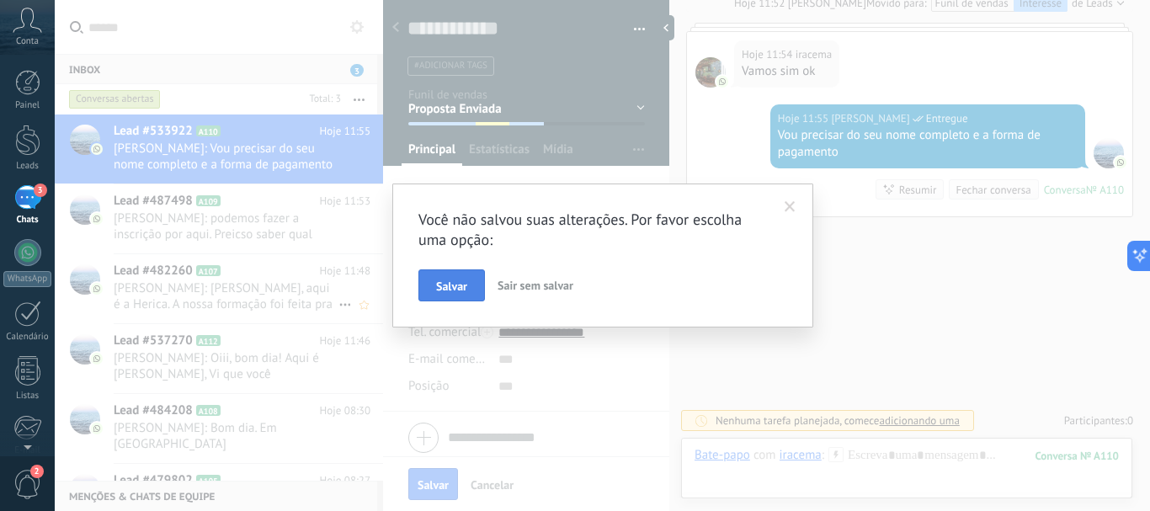
click at [436, 276] on button "Salvar" at bounding box center [451, 285] width 66 height 32
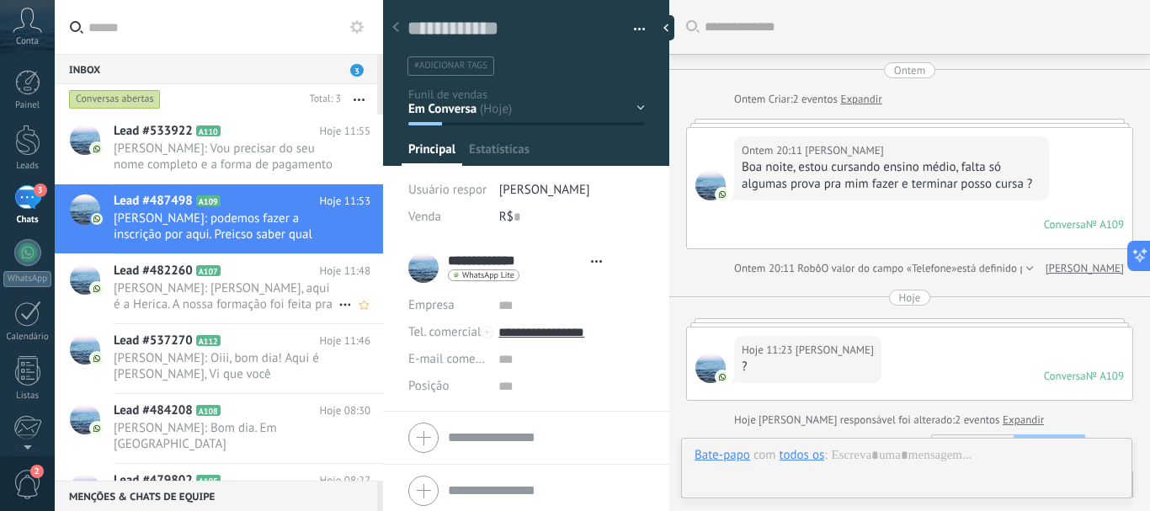
type textarea "**********"
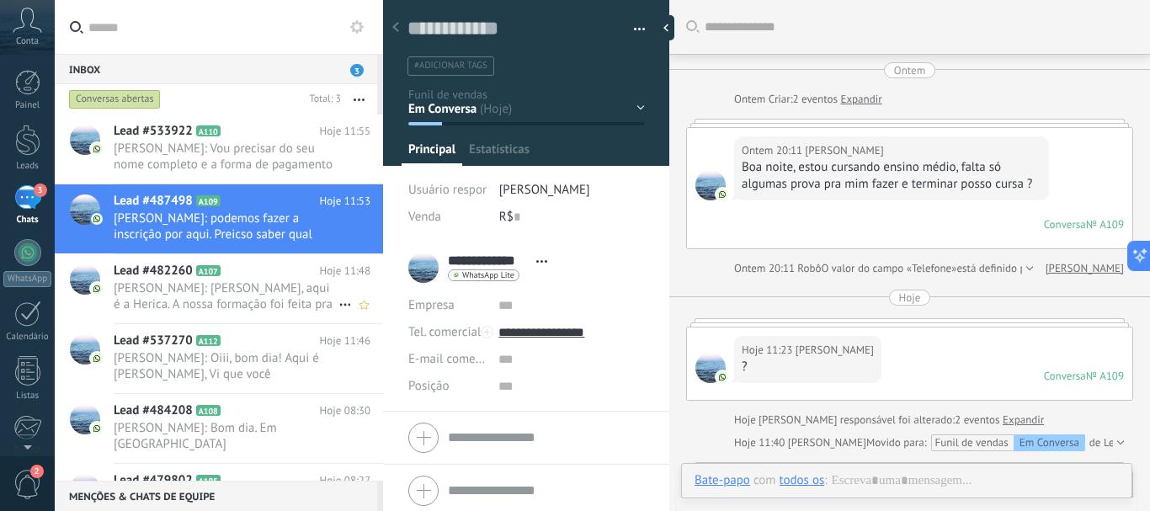
scroll to position [985, 0]
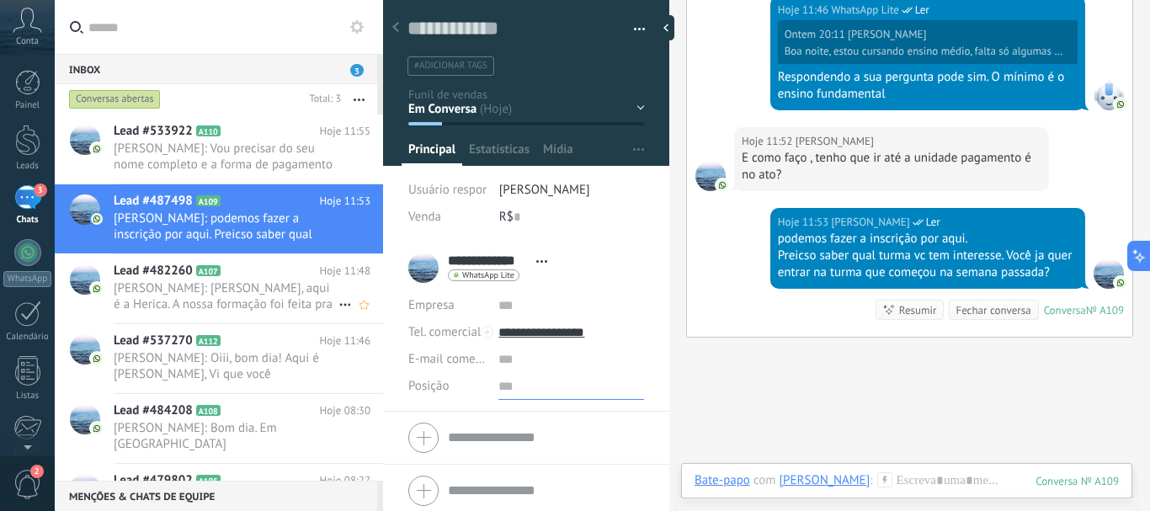
click at [498, 385] on input "text" at bounding box center [571, 386] width 146 height 27
type input "**********"
click at [434, 481] on span "Salvar" at bounding box center [432, 485] width 31 height 12
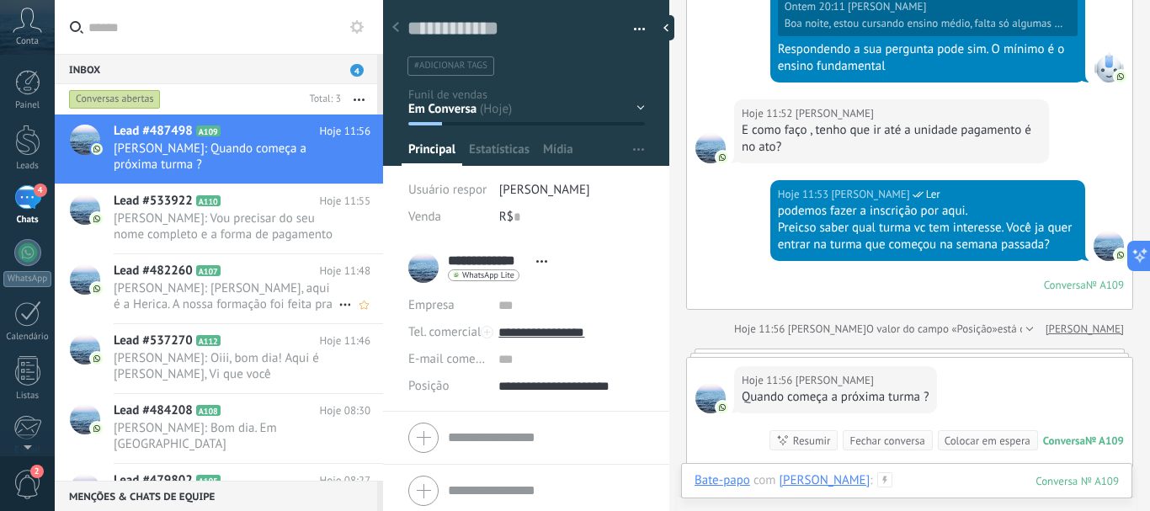
click at [902, 486] on div at bounding box center [906, 497] width 424 height 50
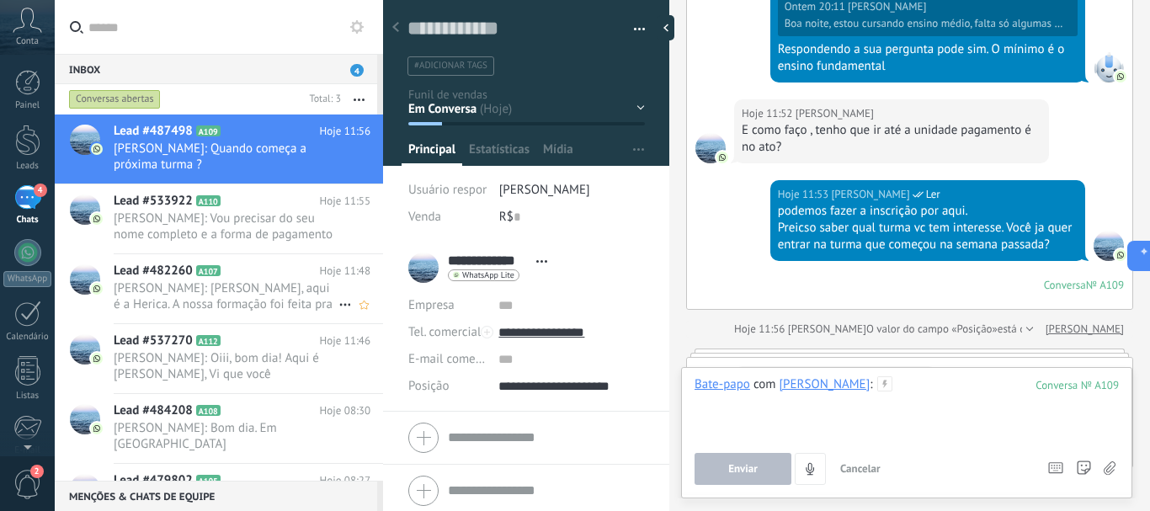
click at [927, 385] on div at bounding box center [906, 408] width 424 height 64
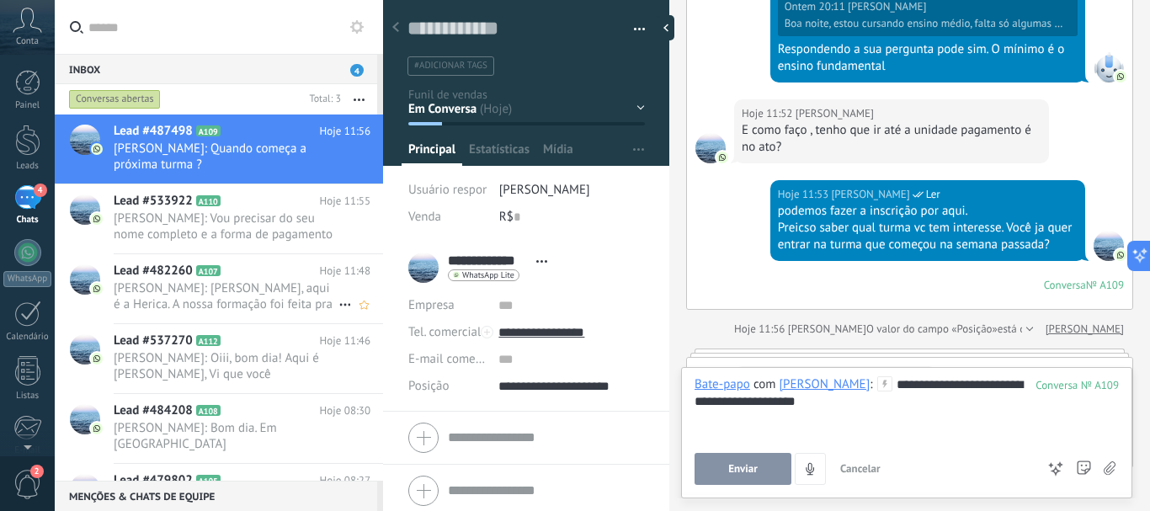
click at [743, 466] on span "Enviar" at bounding box center [742, 469] width 29 height 12
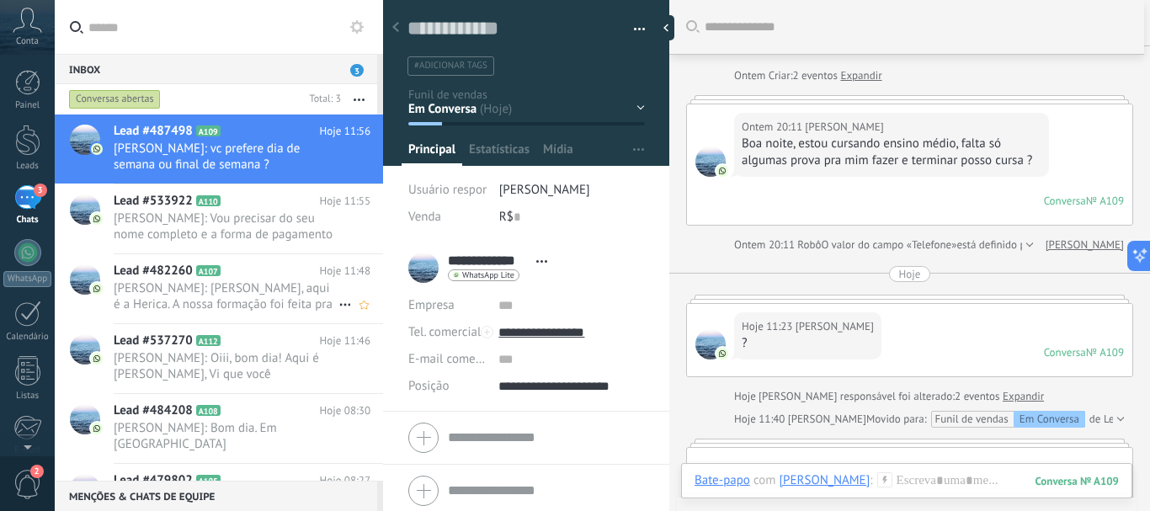
scroll to position [0, 0]
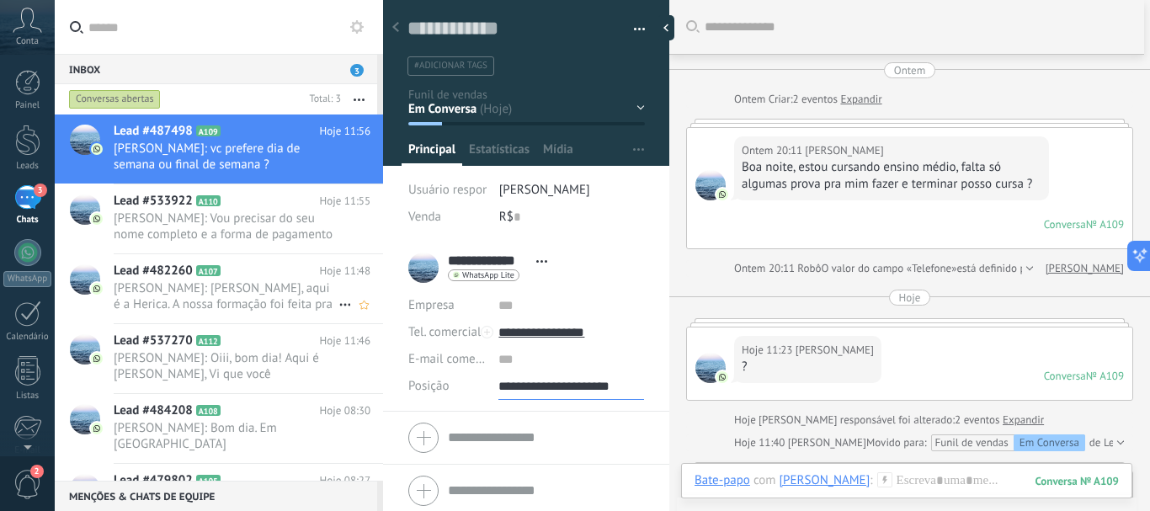
click at [551, 382] on input "**********" at bounding box center [571, 386] width 146 height 27
drag, startPoint x: 529, startPoint y: 384, endPoint x: 621, endPoint y: 384, distance: 91.7
click at [621, 384] on input "**********" at bounding box center [571, 386] width 146 height 27
type input "**********"
click at [422, 483] on span "Salvar" at bounding box center [432, 485] width 31 height 12
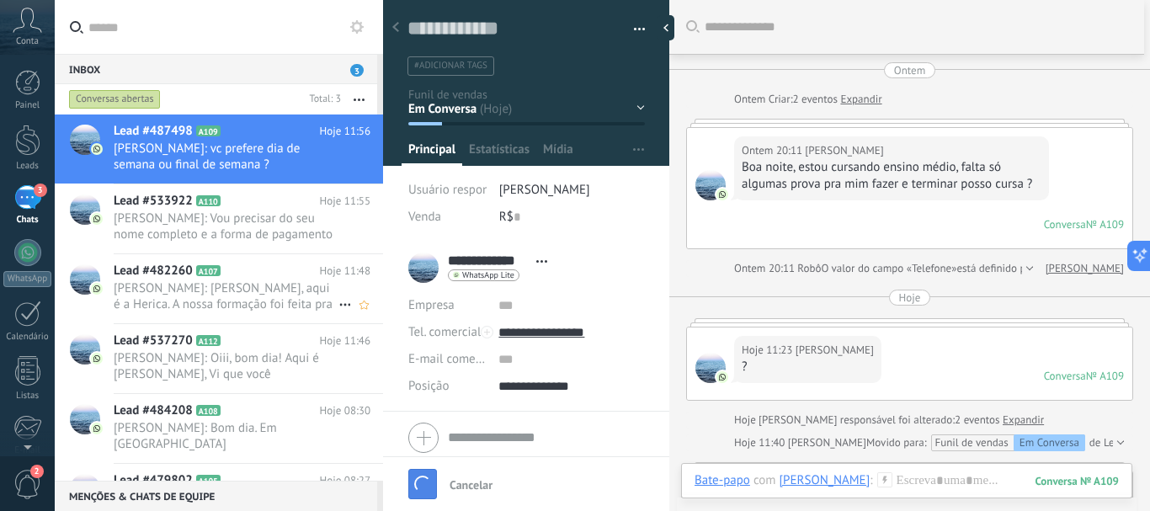
scroll to position [28, 0]
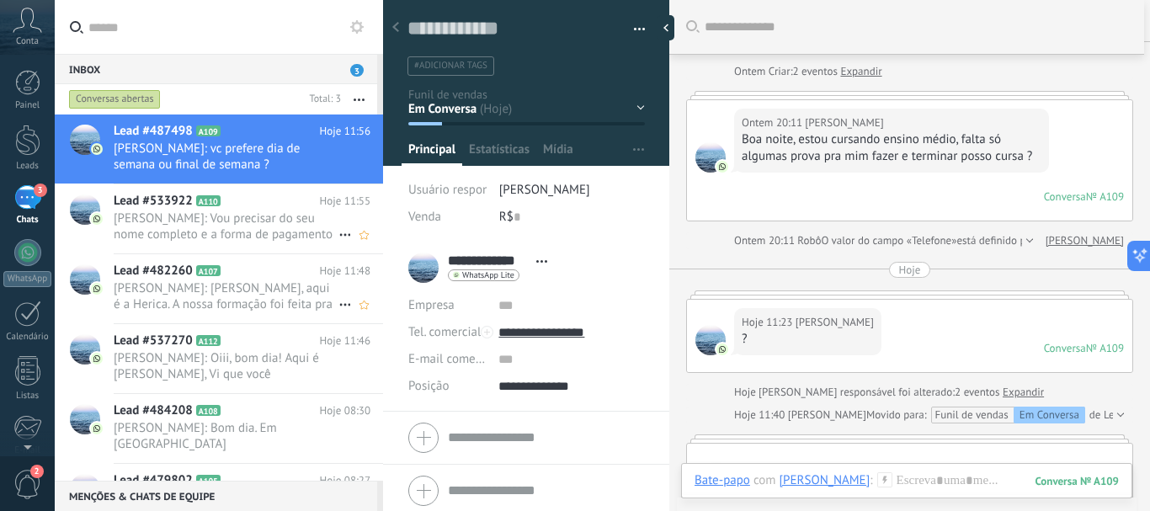
click at [170, 210] on div "Lead #533922 A110 Hoje 11:55 [PERSON_NAME]: Vou precisar do seu nome completo e…" at bounding box center [248, 218] width 269 height 69
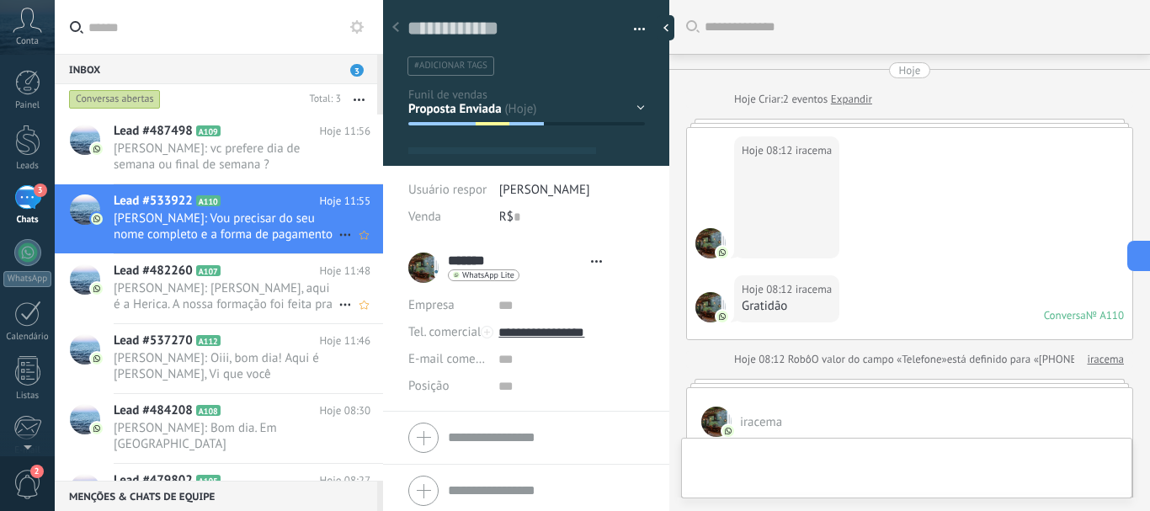
type textarea "**********"
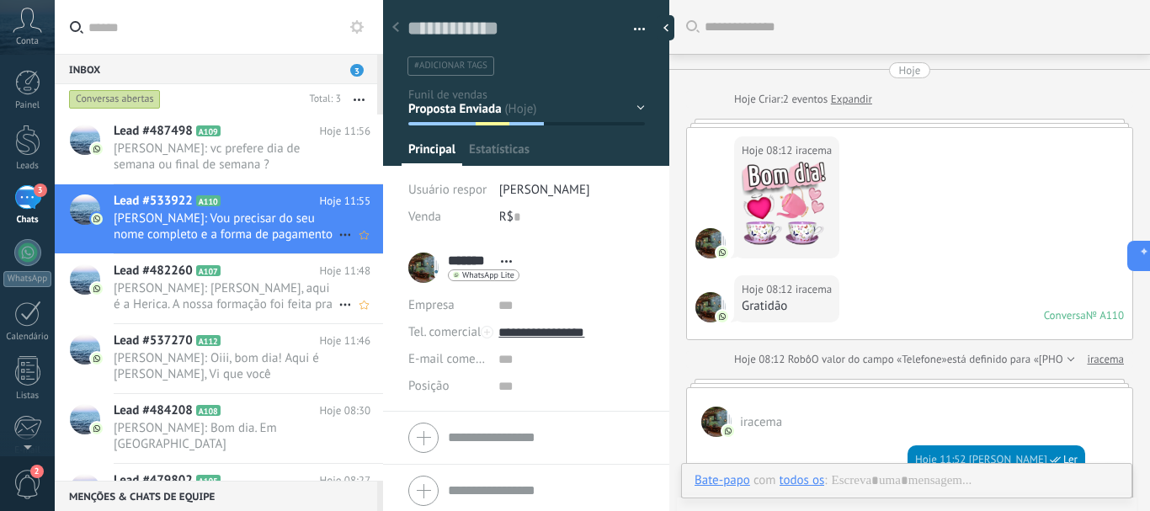
scroll to position [485, 0]
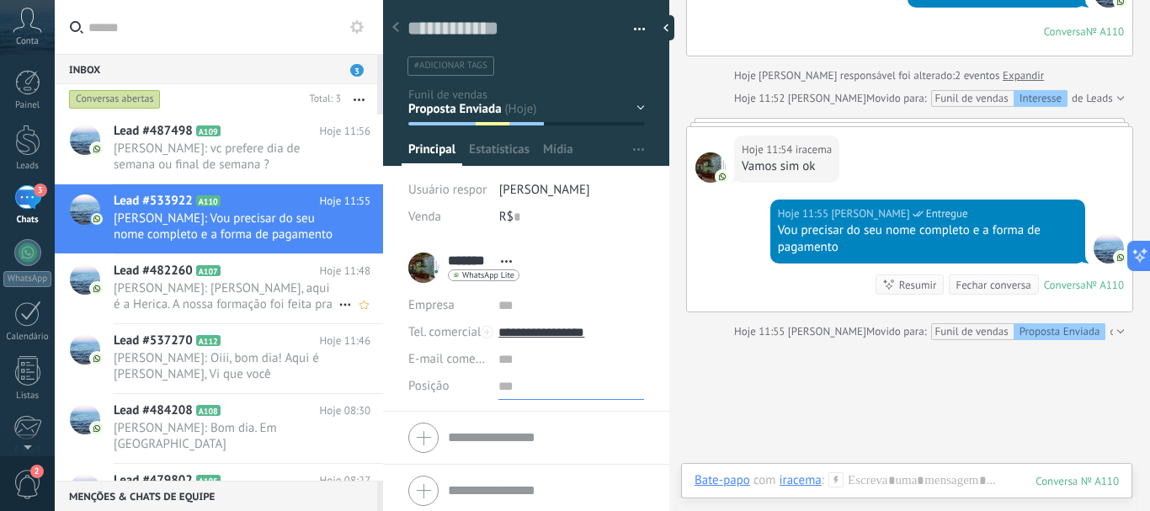
click at [500, 387] on input "text" at bounding box center [571, 386] width 146 height 27
type input "**********"
click at [433, 482] on span "Salvar" at bounding box center [432, 485] width 31 height 12
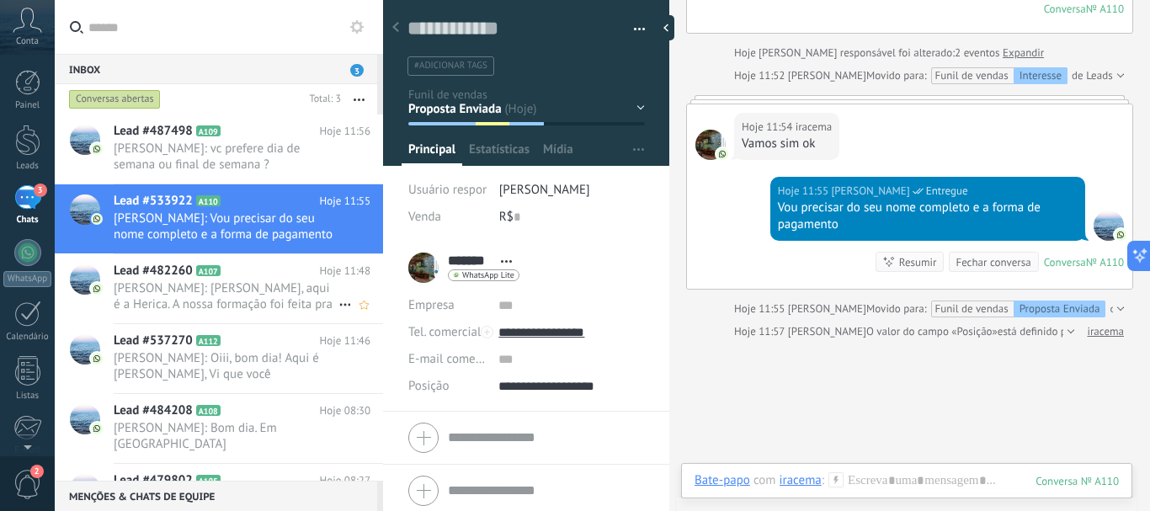
click at [352, 71] on span "3" at bounding box center [356, 70] width 13 height 13
click at [357, 70] on span "3" at bounding box center [356, 70] width 13 height 13
click at [355, 96] on button "button" at bounding box center [359, 99] width 36 height 30
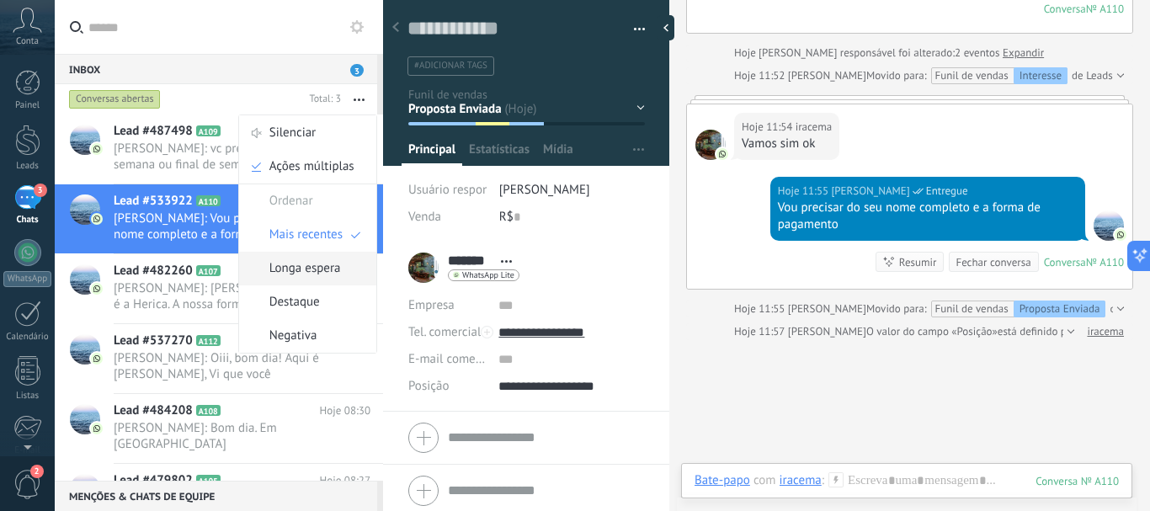
click at [302, 268] on span "Longa espera" at bounding box center [305, 269] width 72 height 34
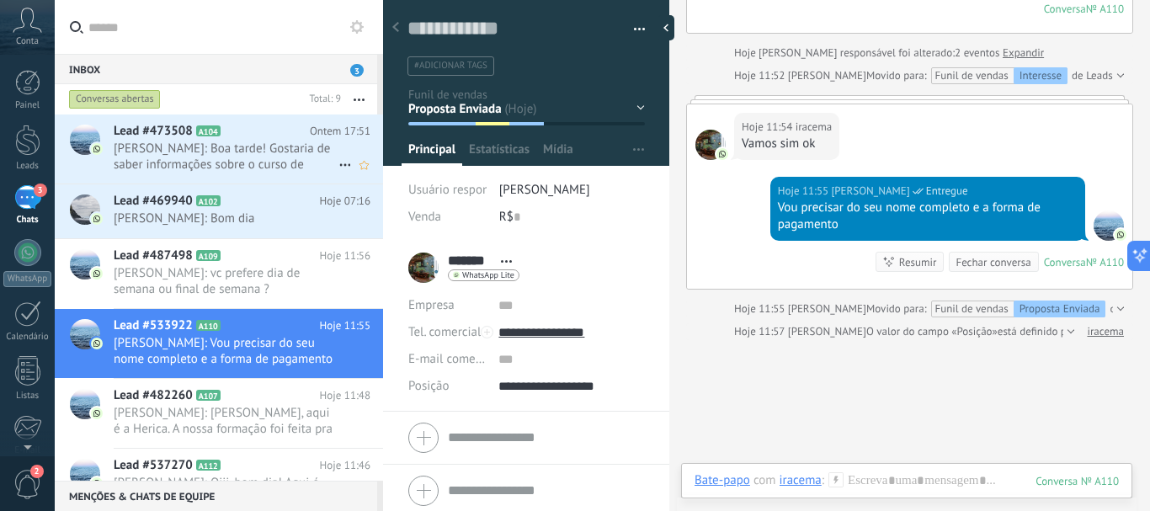
click at [235, 146] on span "[PERSON_NAME]: Boa tarde! Gostaria de saber informações sobre o curso de cuidad…" at bounding box center [226, 157] width 225 height 32
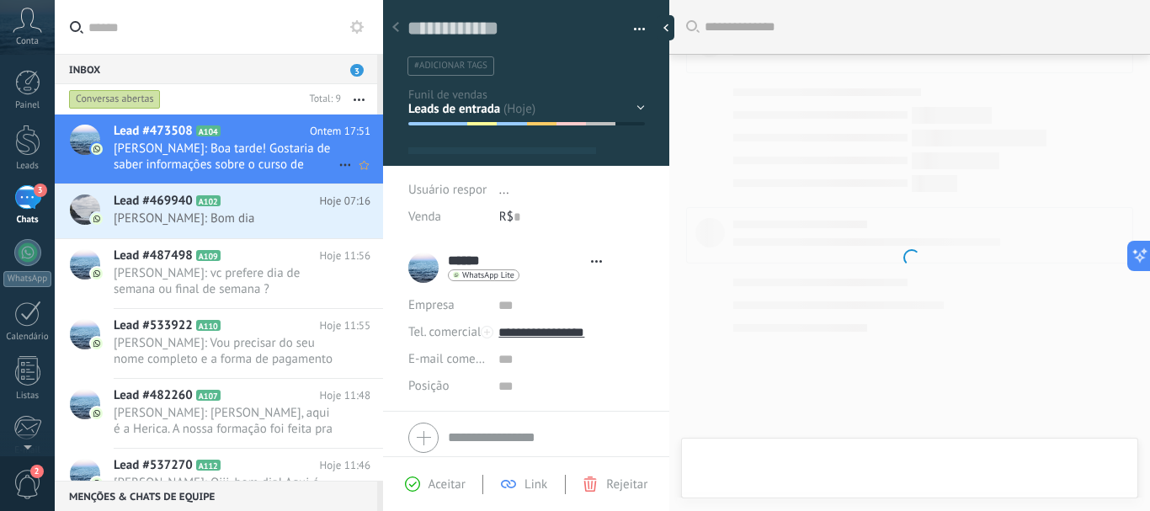
type textarea "**********"
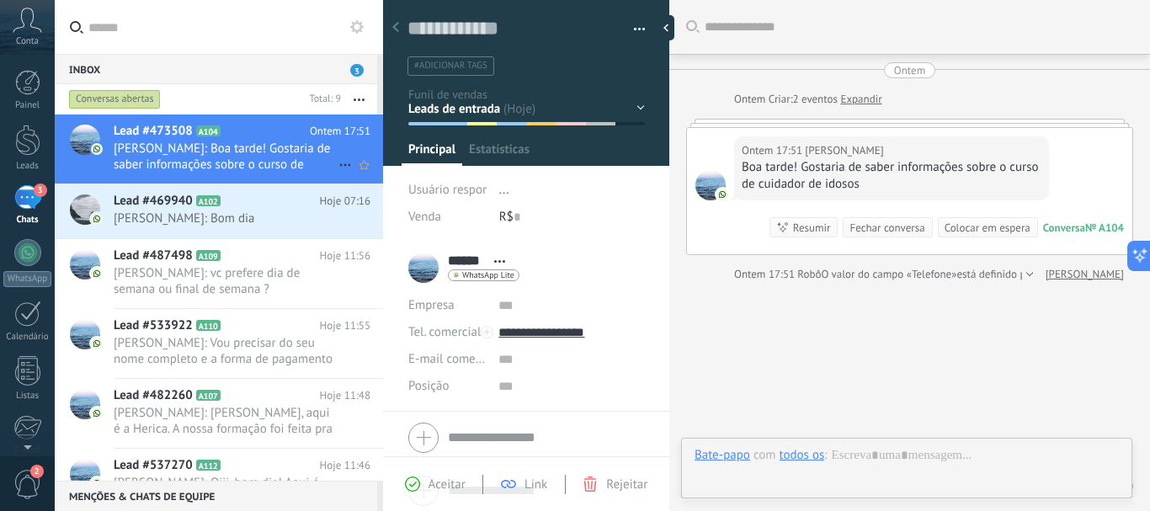
scroll to position [25, 0]
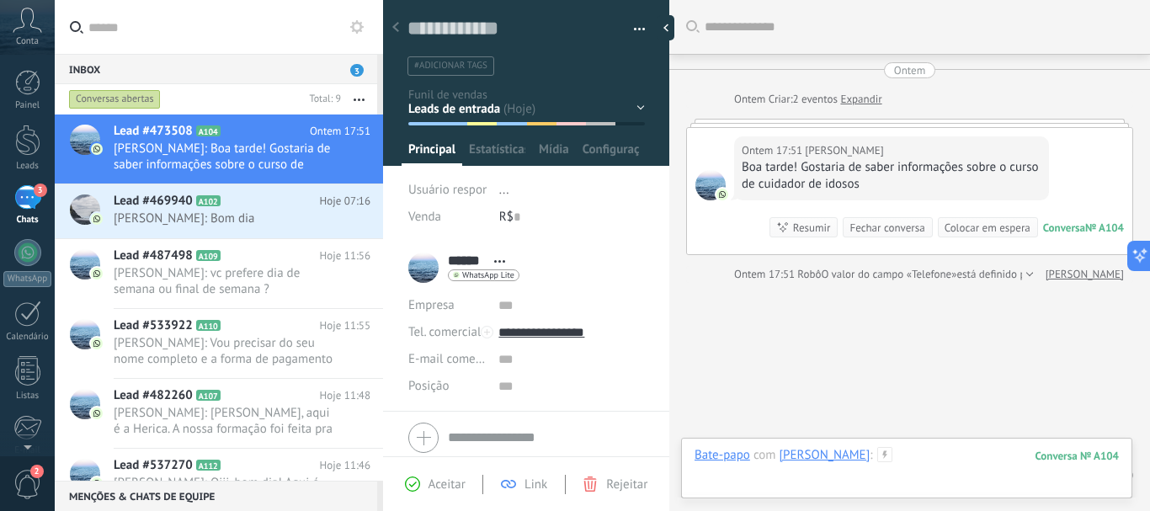
click at [925, 454] on div at bounding box center [906, 472] width 424 height 50
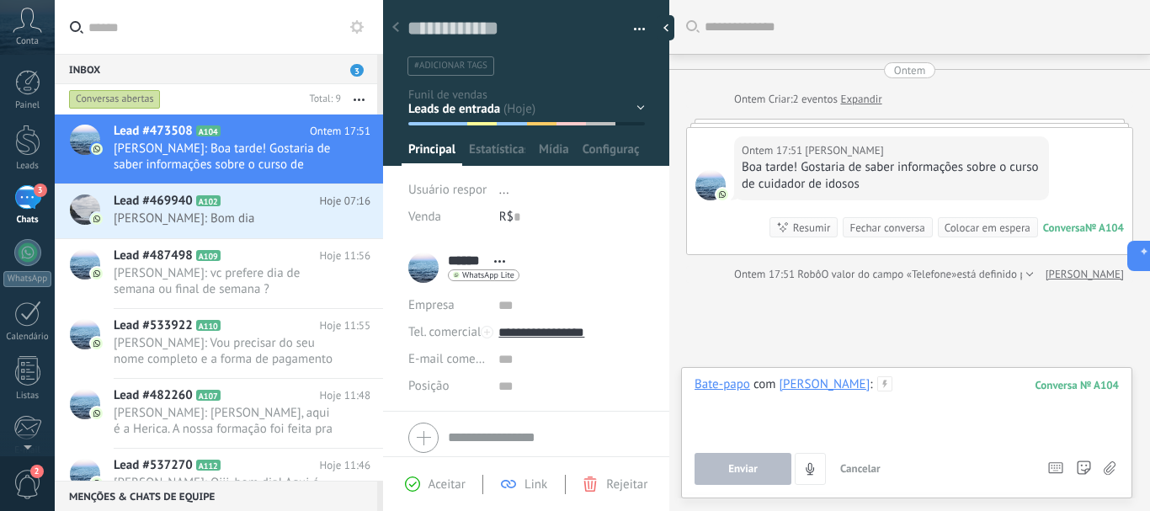
paste div
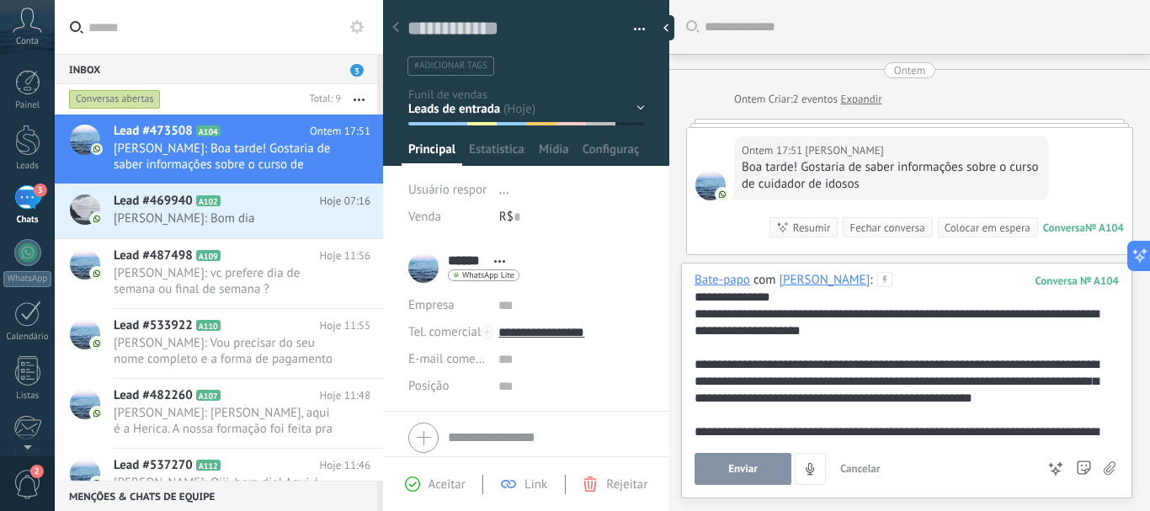
click at [760, 302] on div "**********" at bounding box center [903, 297] width 418 height 17
click at [436, 478] on span "Aceitar" at bounding box center [446, 484] width 37 height 16
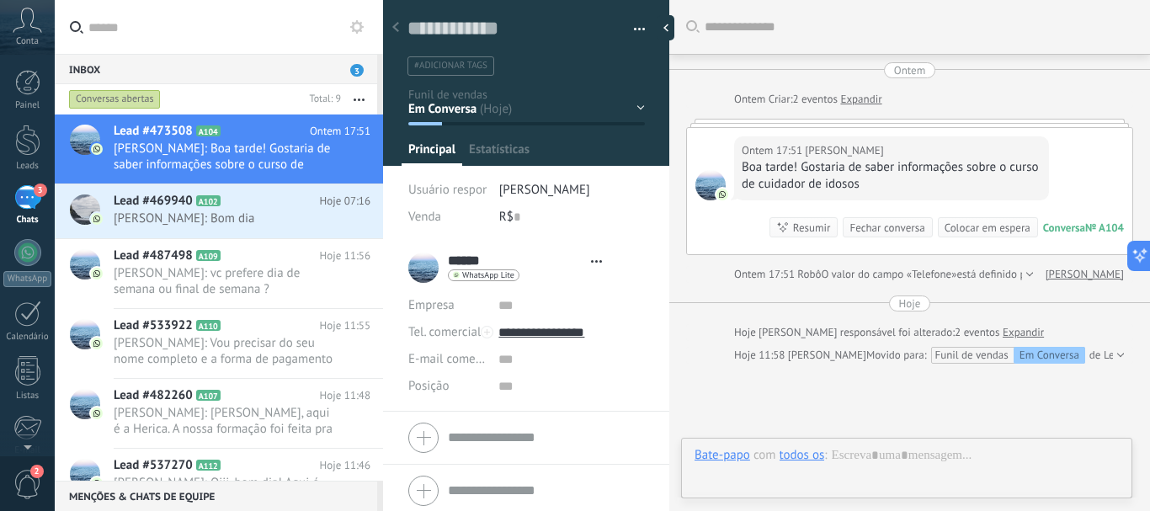
type textarea "**********"
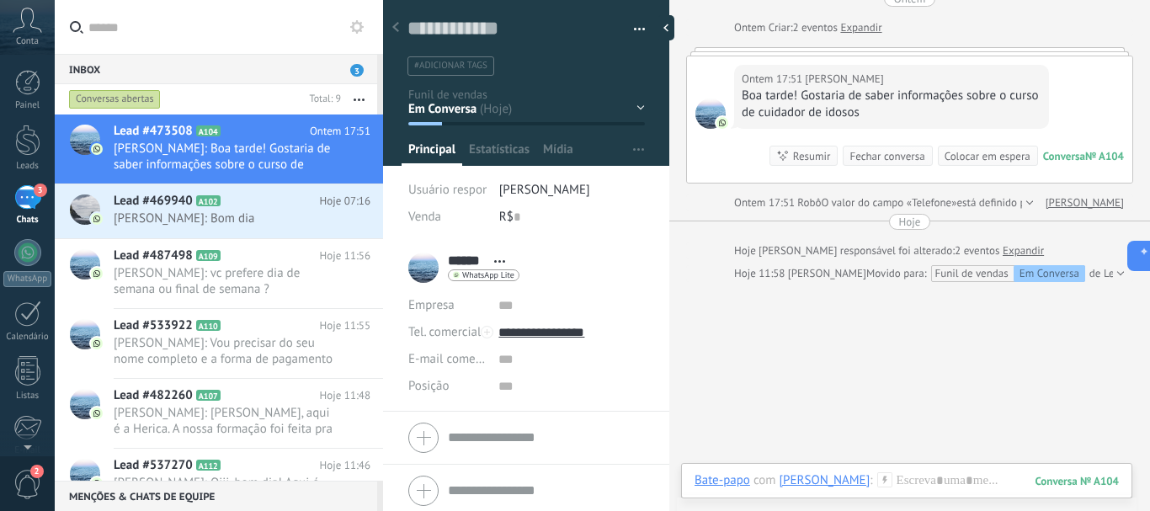
scroll to position [67, 0]
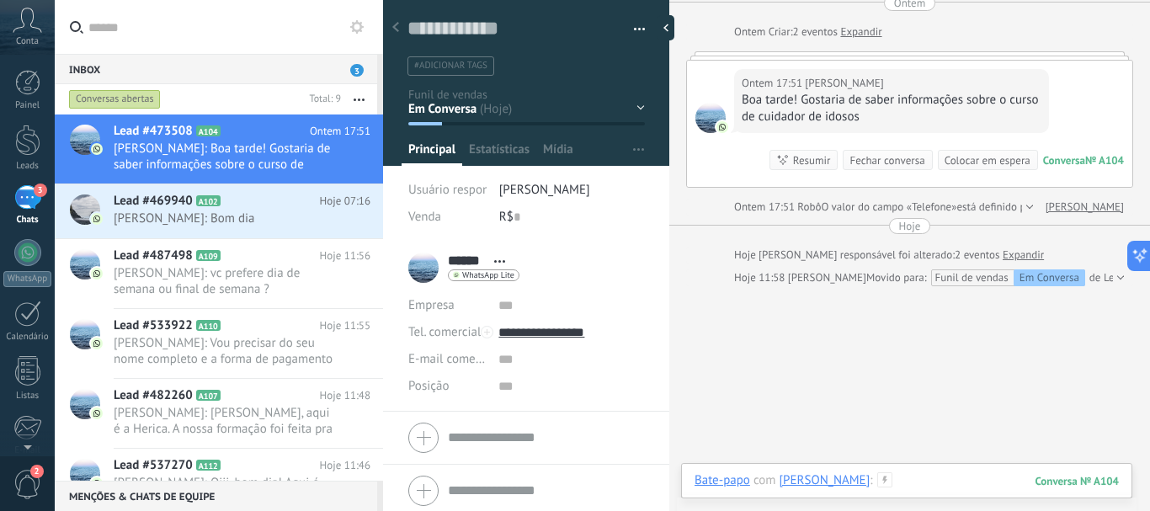
click at [891, 472] on div at bounding box center [906, 497] width 424 height 50
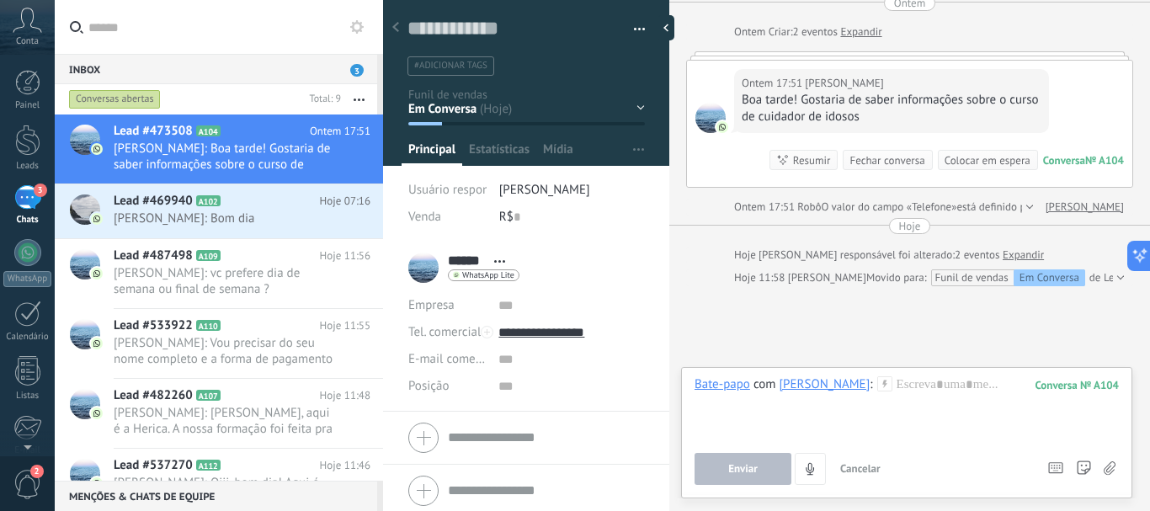
click at [858, 27] on link "Expandir" at bounding box center [860, 32] width 41 height 17
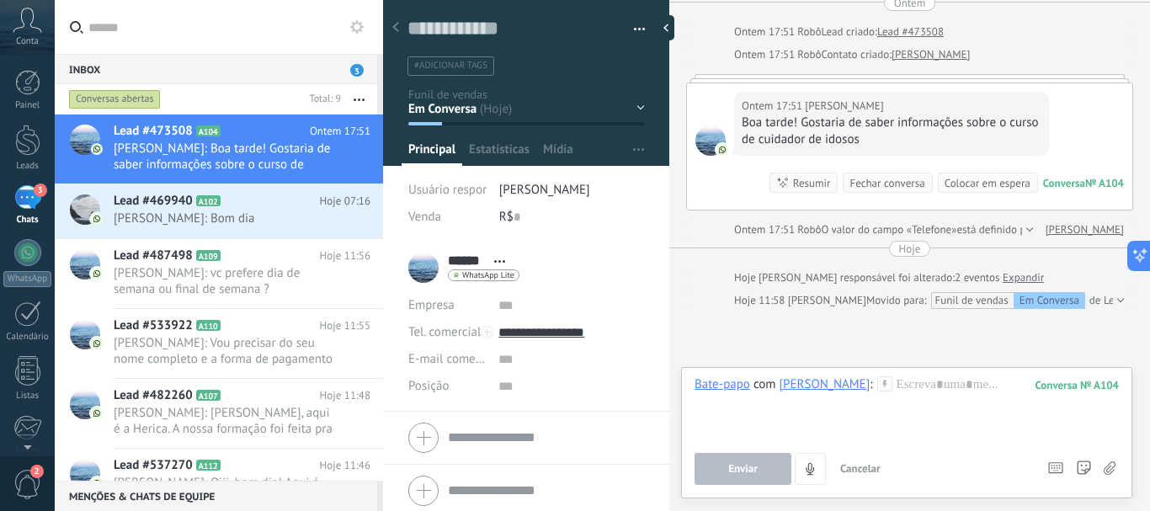
scroll to position [142, 0]
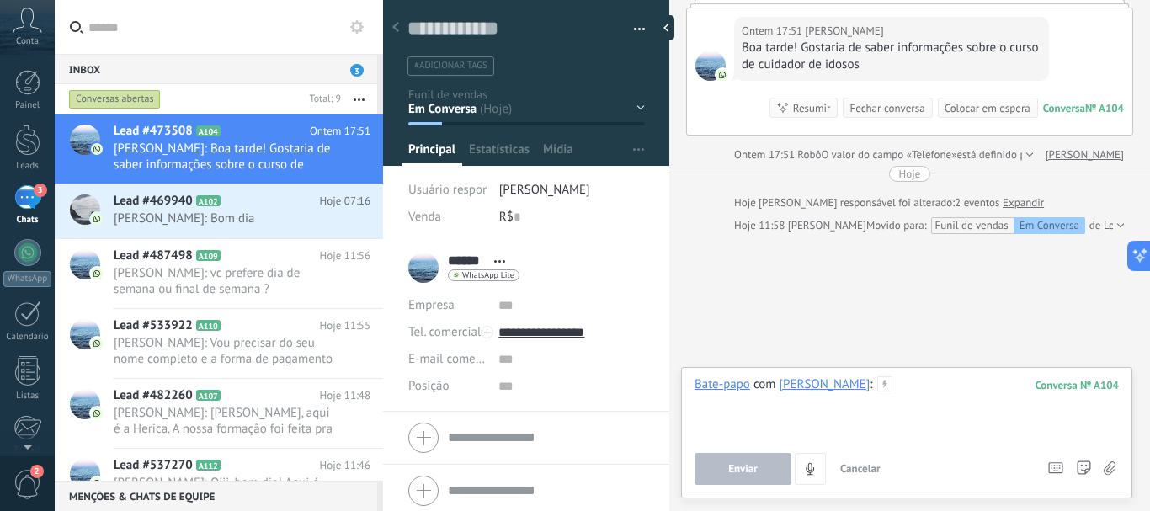
click at [853, 378] on div at bounding box center [906, 408] width 424 height 64
paste div
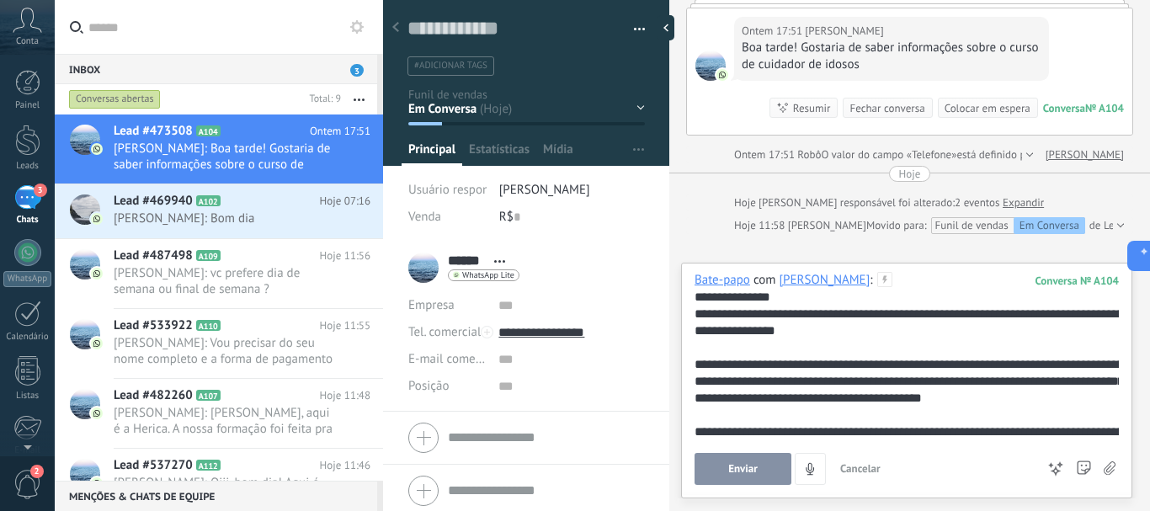
click at [785, 298] on div "**********" at bounding box center [906, 297] width 424 height 17
click at [742, 469] on span "Enviar" at bounding box center [742, 469] width 29 height 12
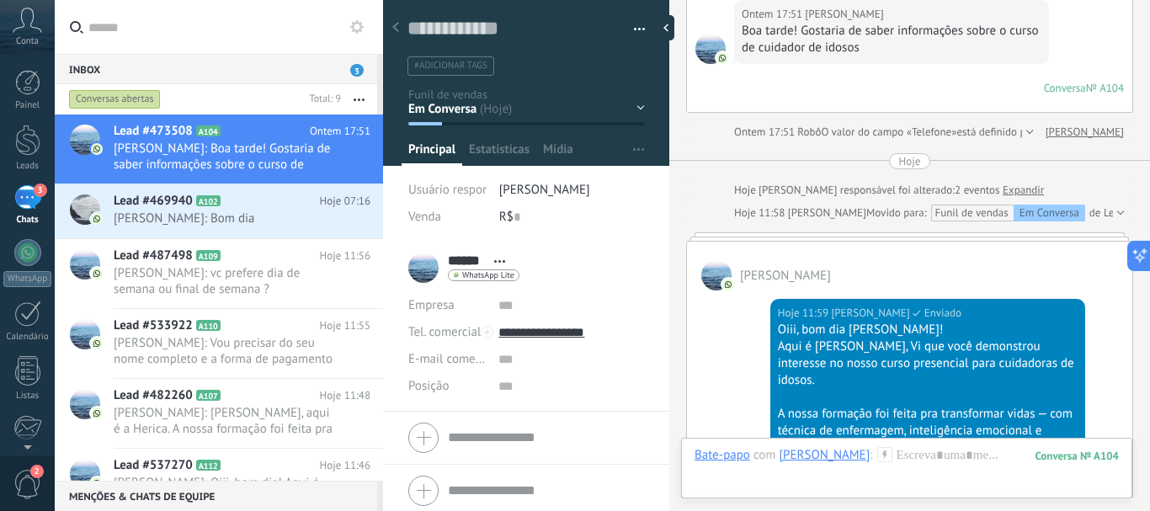
scroll to position [152, 0]
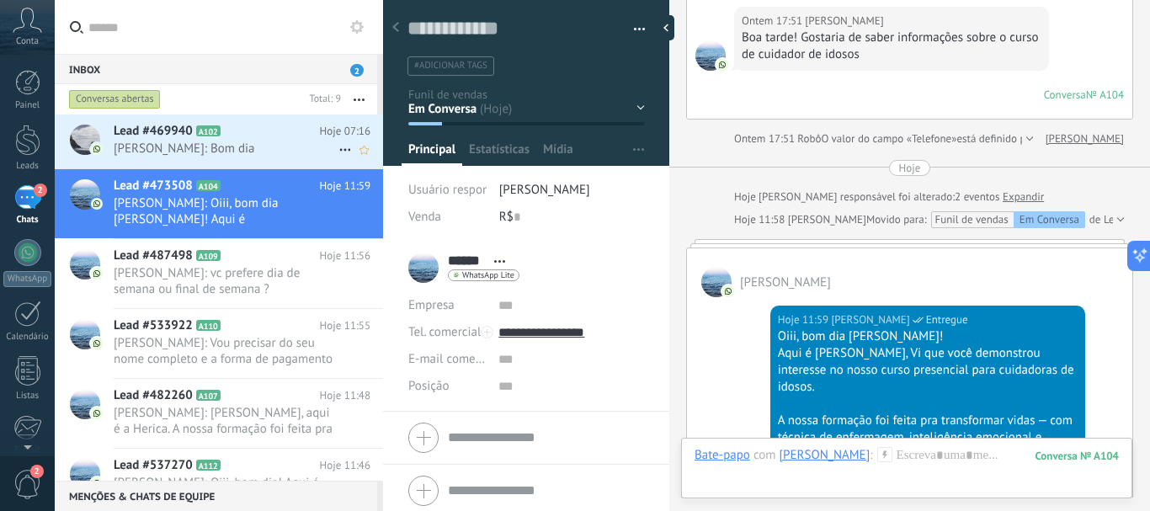
click at [231, 148] on span "[PERSON_NAME]: Bom dia" at bounding box center [226, 149] width 225 height 16
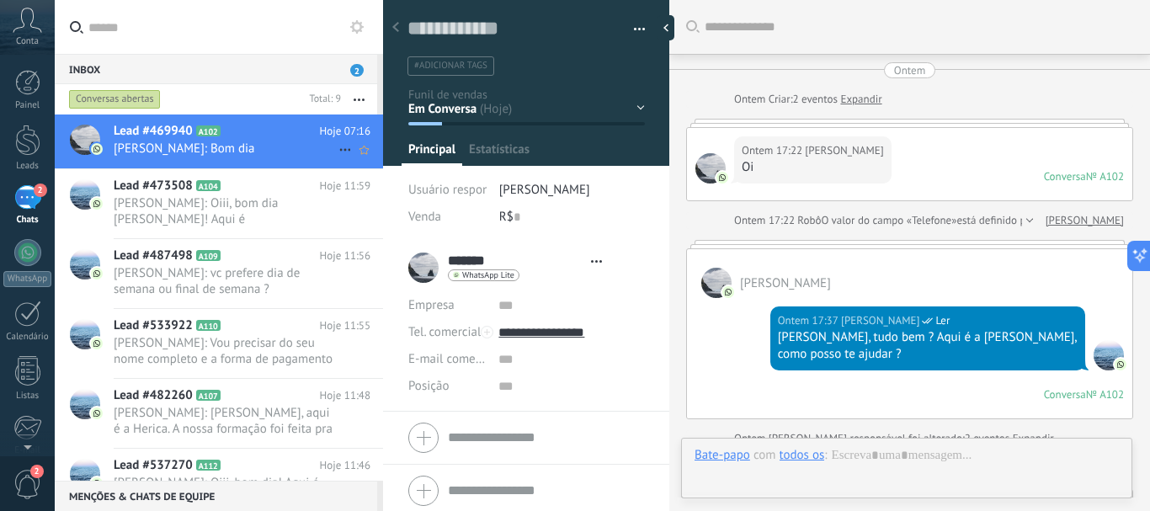
type textarea "**********"
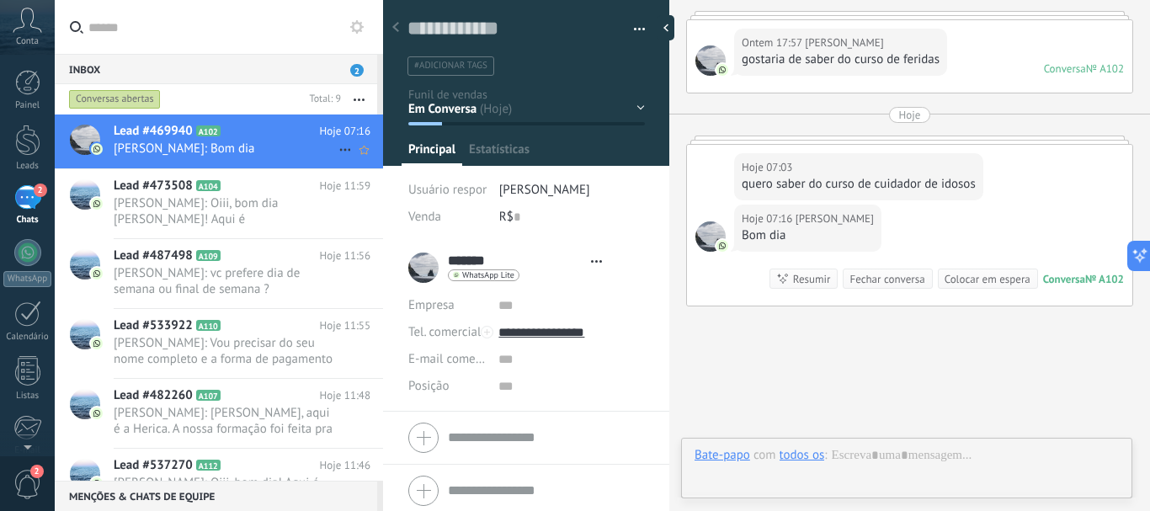
scroll to position [25, 0]
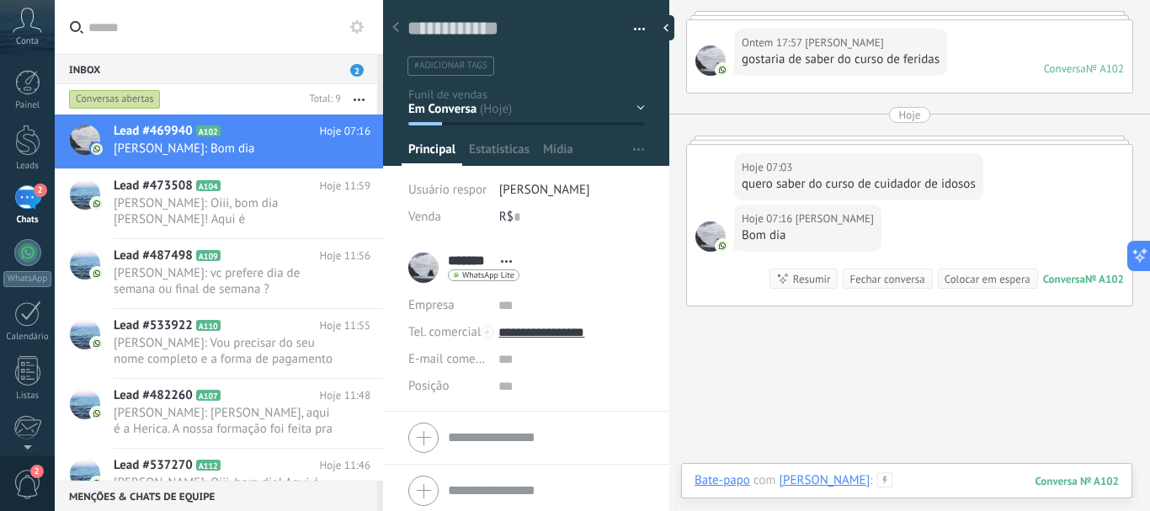
click at [903, 480] on div at bounding box center [906, 497] width 424 height 50
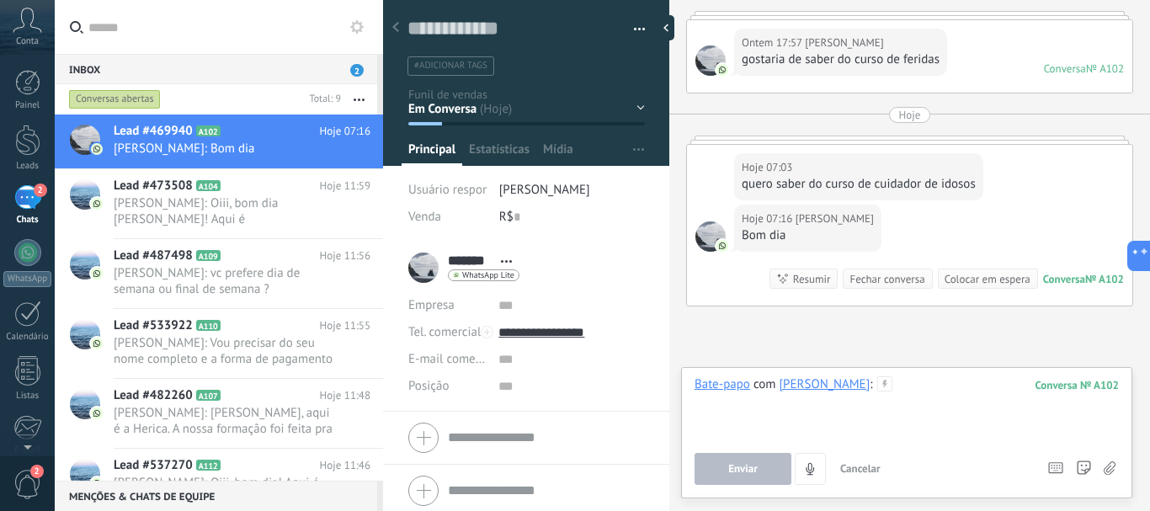
paste div
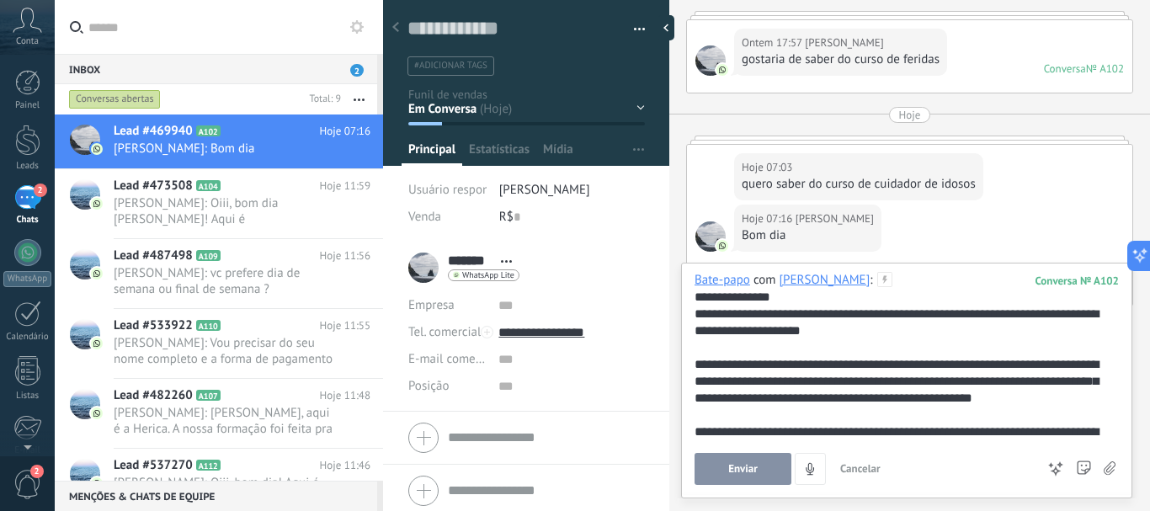
click at [741, 468] on span "Enviar" at bounding box center [742, 469] width 29 height 12
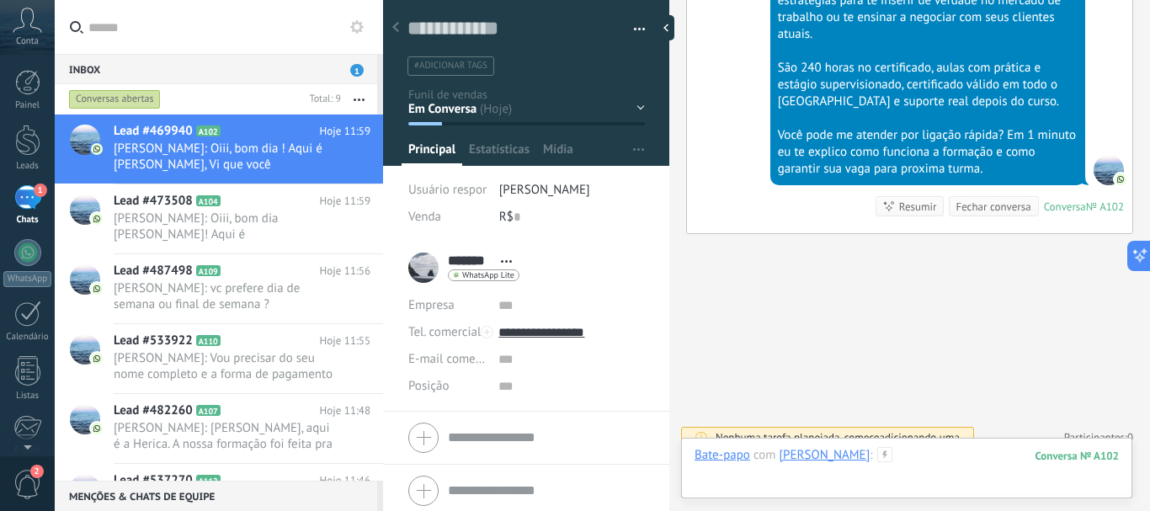
click at [741, 468] on div at bounding box center [906, 472] width 424 height 50
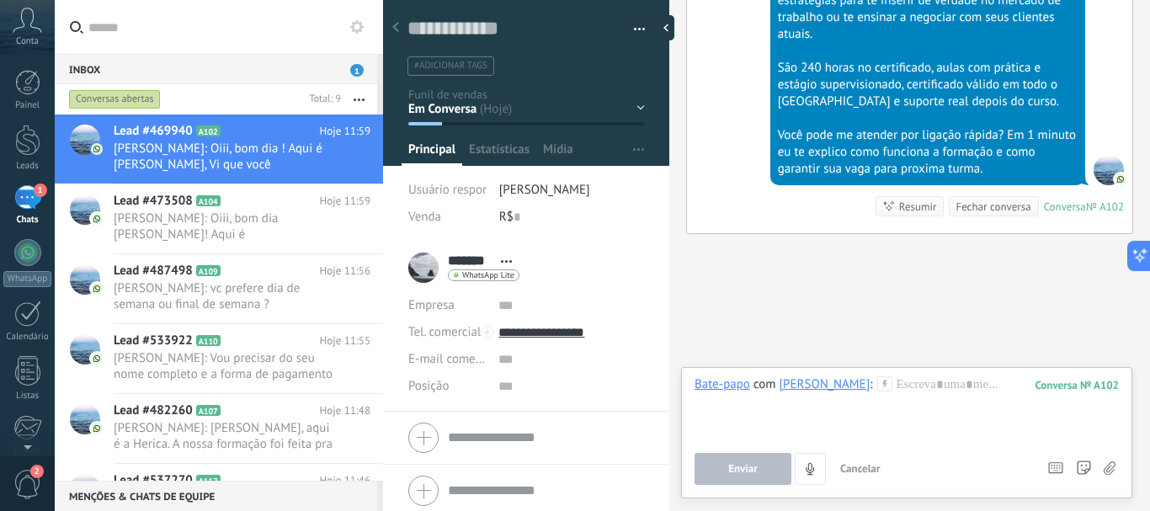
click at [741, 468] on span "Enviar" at bounding box center [742, 469] width 29 height 12
click at [352, 96] on button "button" at bounding box center [359, 99] width 36 height 30
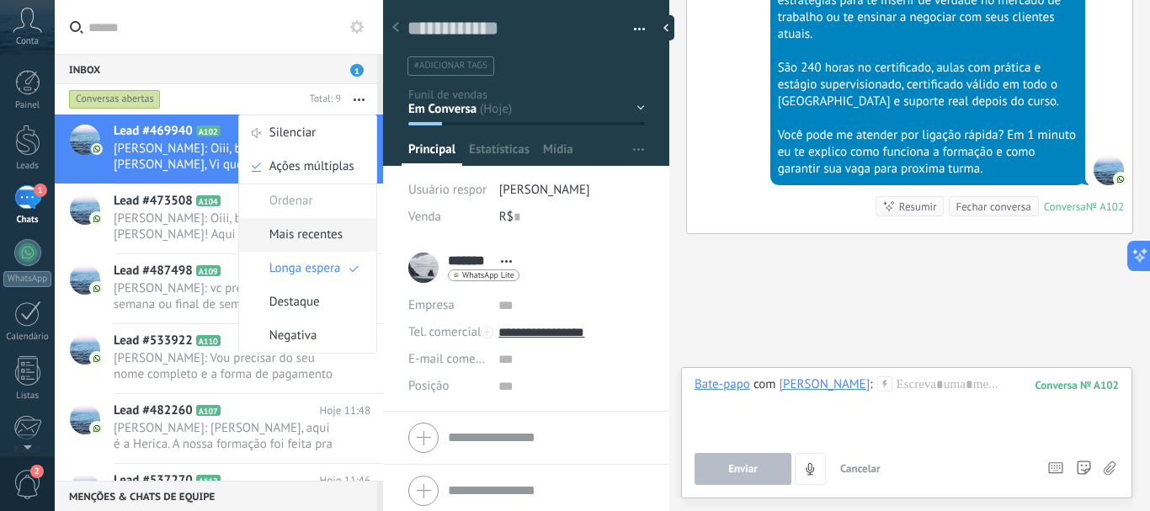
click at [316, 238] on span "Mais recentes" at bounding box center [305, 235] width 73 height 34
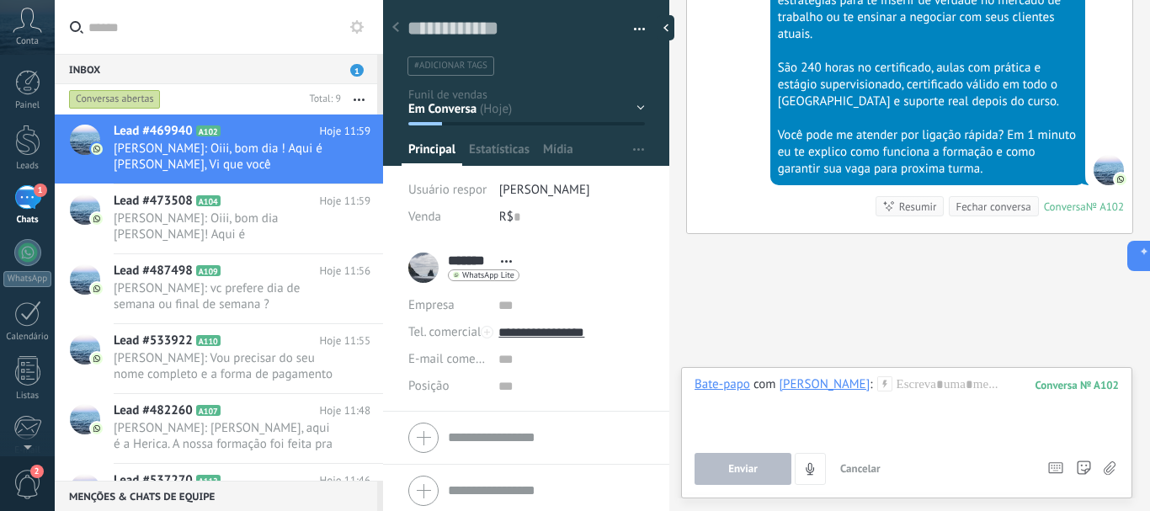
click at [359, 94] on button "button" at bounding box center [359, 99] width 36 height 30
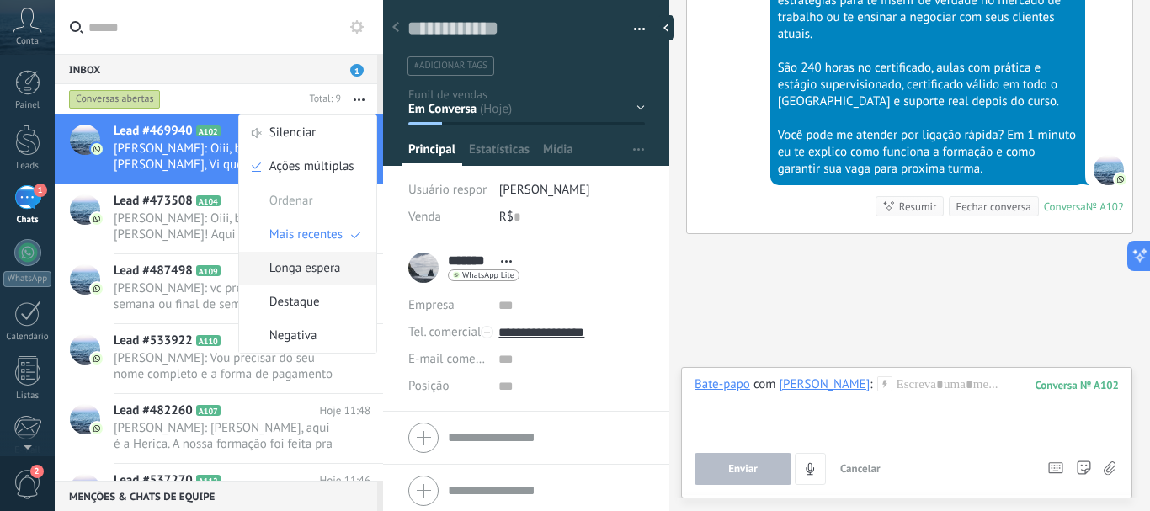
click at [305, 268] on span "Longa espera" at bounding box center [305, 269] width 72 height 34
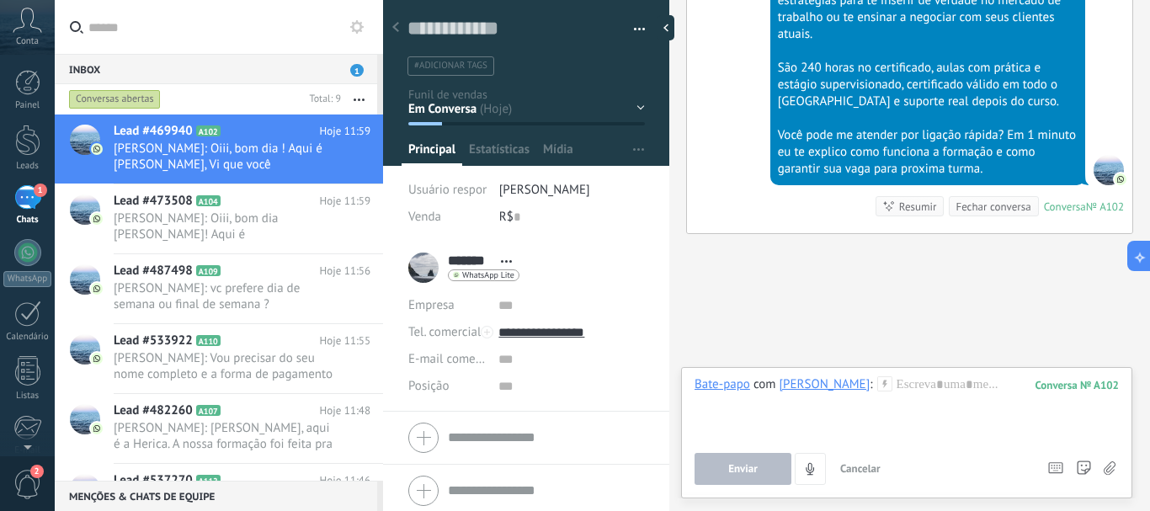
click at [226, 221] on span "[PERSON_NAME]: Oiii, bom dia [PERSON_NAME]! Aqui é [PERSON_NAME], Vi que você d…" at bounding box center [226, 226] width 225 height 32
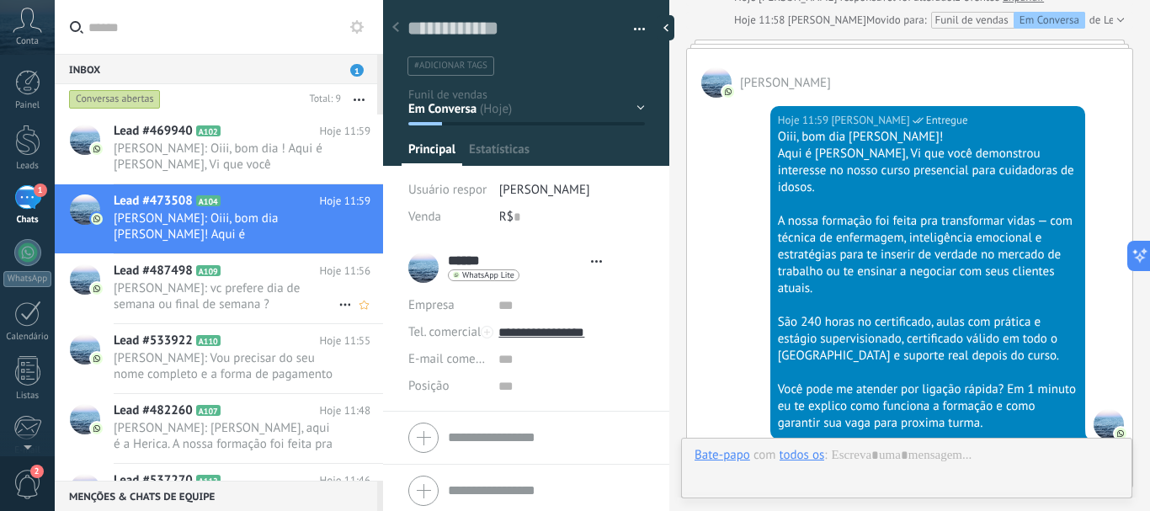
scroll to position [25, 0]
click at [209, 290] on span "[PERSON_NAME]: vc prefere dia de semana ou final de semana ?" at bounding box center [226, 296] width 225 height 32
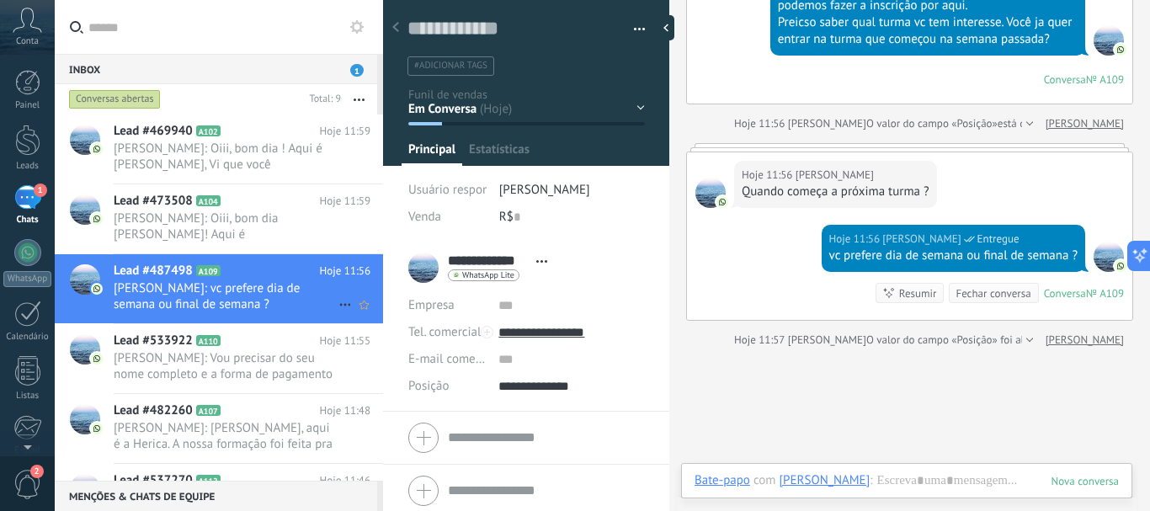
scroll to position [25, 0]
click at [193, 366] on span "[PERSON_NAME]: Vou precisar do seu nome completo e a forma de pagamento" at bounding box center [226, 366] width 225 height 32
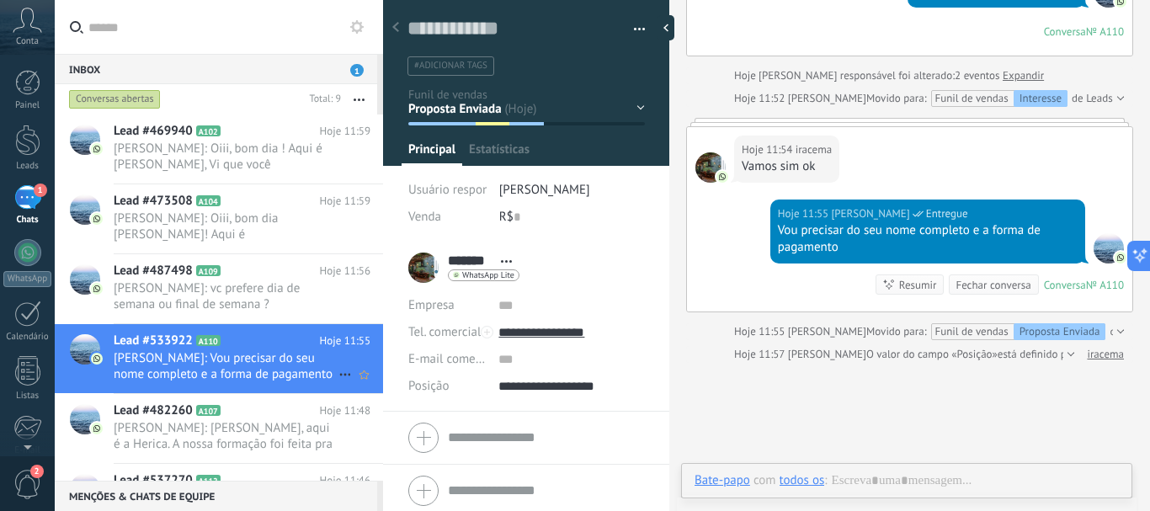
scroll to position [25, 0]
click at [183, 444] on span "[PERSON_NAME]: [PERSON_NAME], aqui é a Herica. A nossa formação foi feita pra t…" at bounding box center [226, 436] width 225 height 32
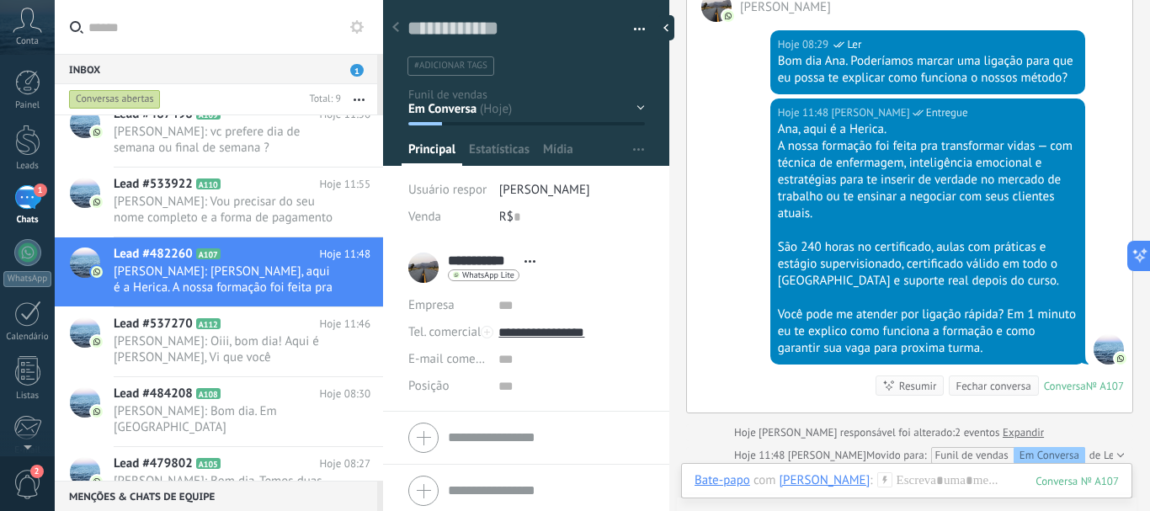
scroll to position [162, 0]
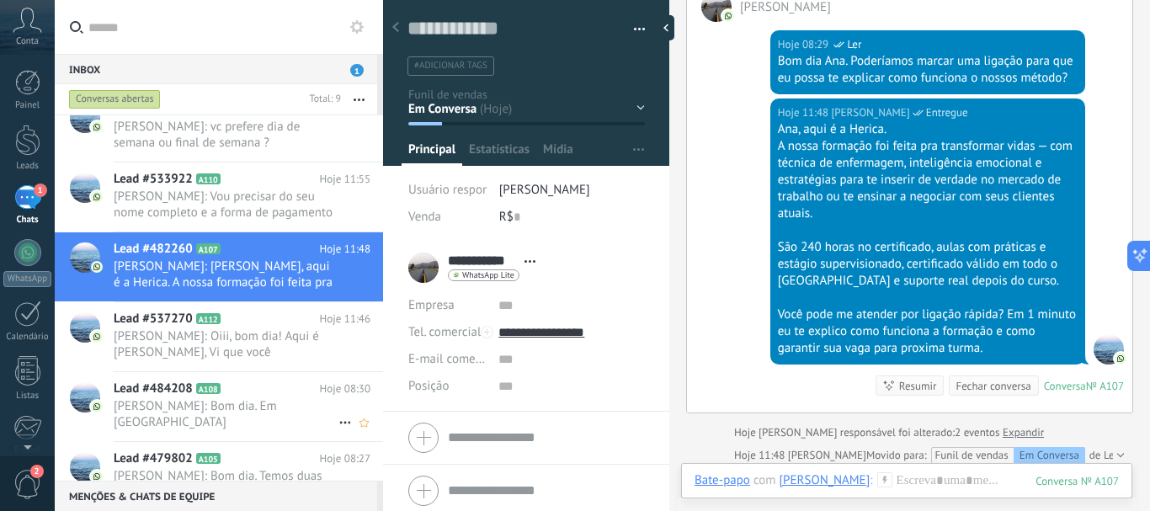
click at [262, 405] on span "[PERSON_NAME]: Bom dia. Em [GEOGRAPHIC_DATA]" at bounding box center [226, 414] width 225 height 32
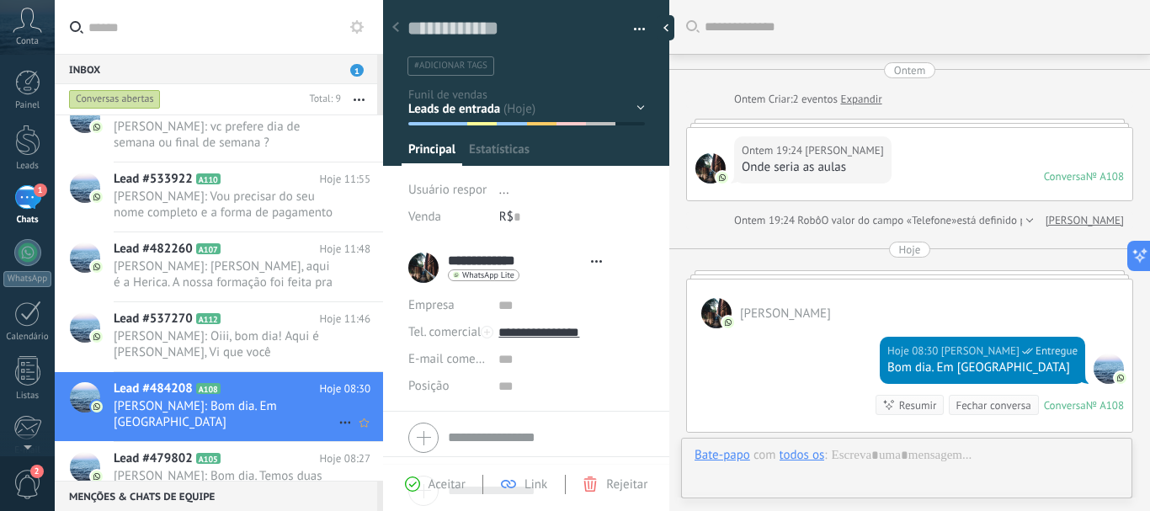
type textarea "**********"
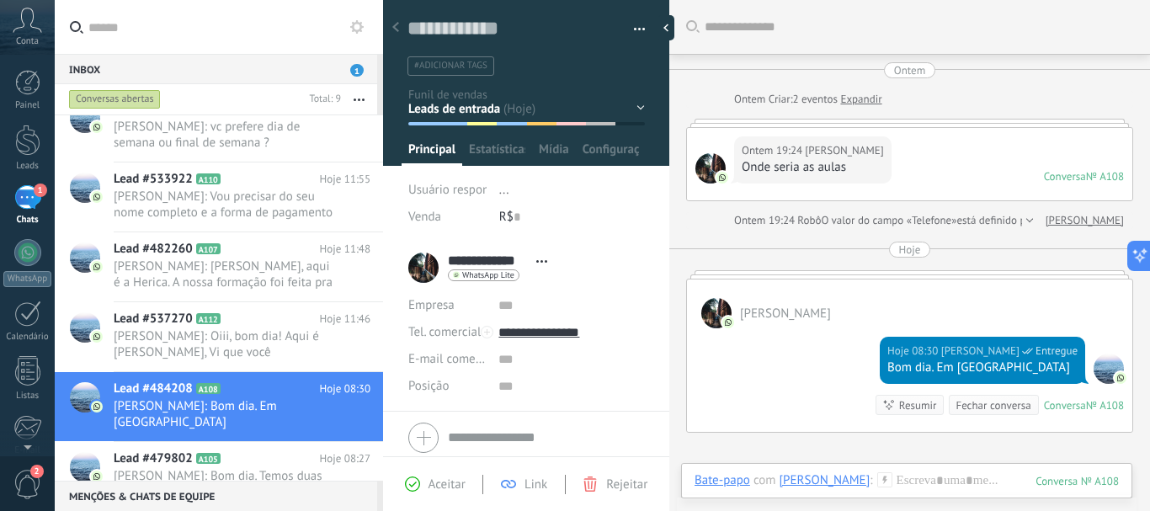
click at [867, 101] on link "Expandir" at bounding box center [860, 99] width 41 height 17
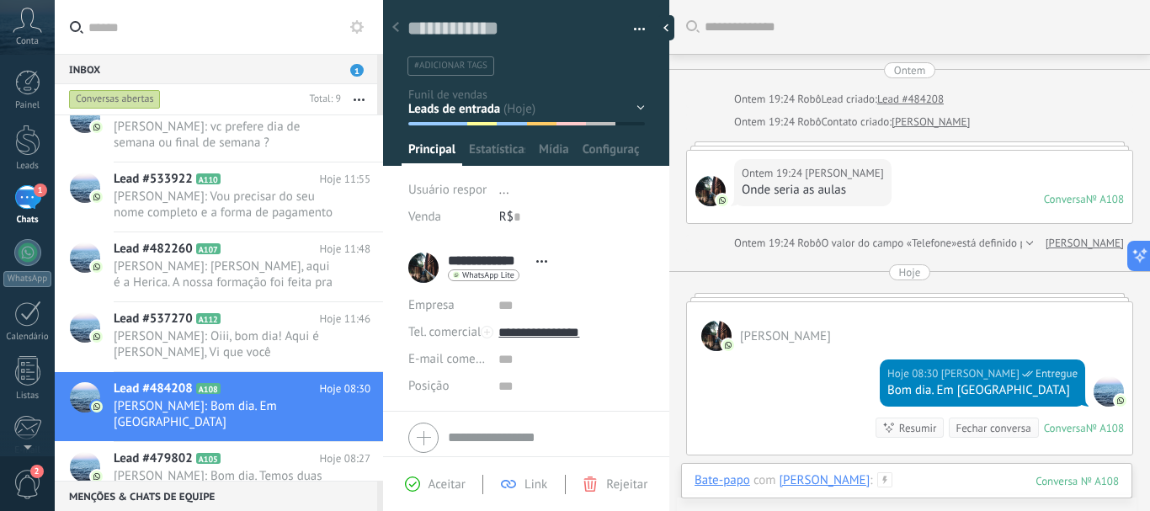
click at [897, 476] on div at bounding box center [906, 497] width 424 height 50
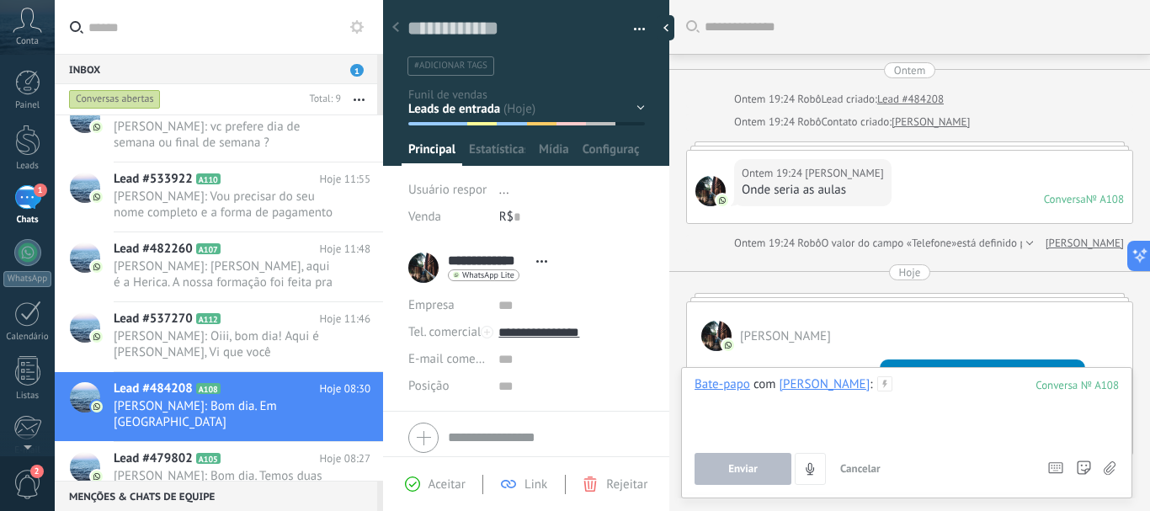
click at [787, 405] on div at bounding box center [906, 408] width 424 height 64
click at [805, 385] on div "[PERSON_NAME]" at bounding box center [824, 383] width 91 height 15
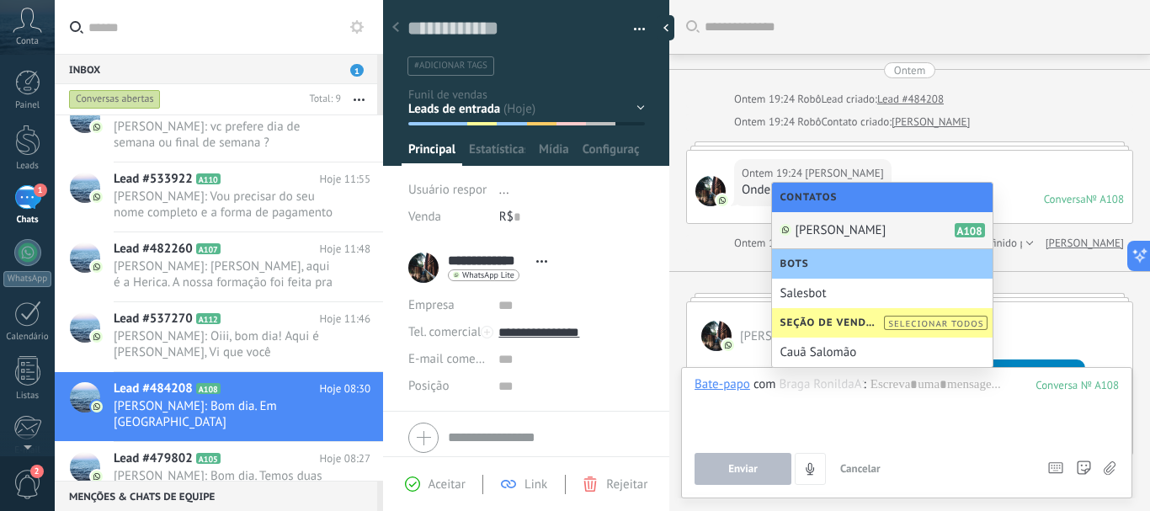
click at [803, 224] on span "[PERSON_NAME]" at bounding box center [840, 230] width 91 height 16
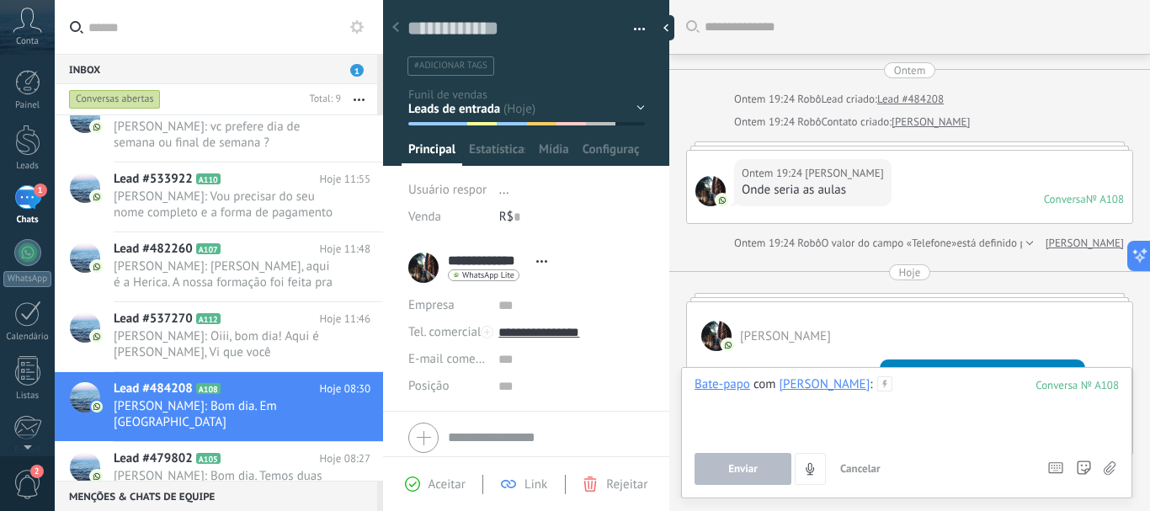
paste div
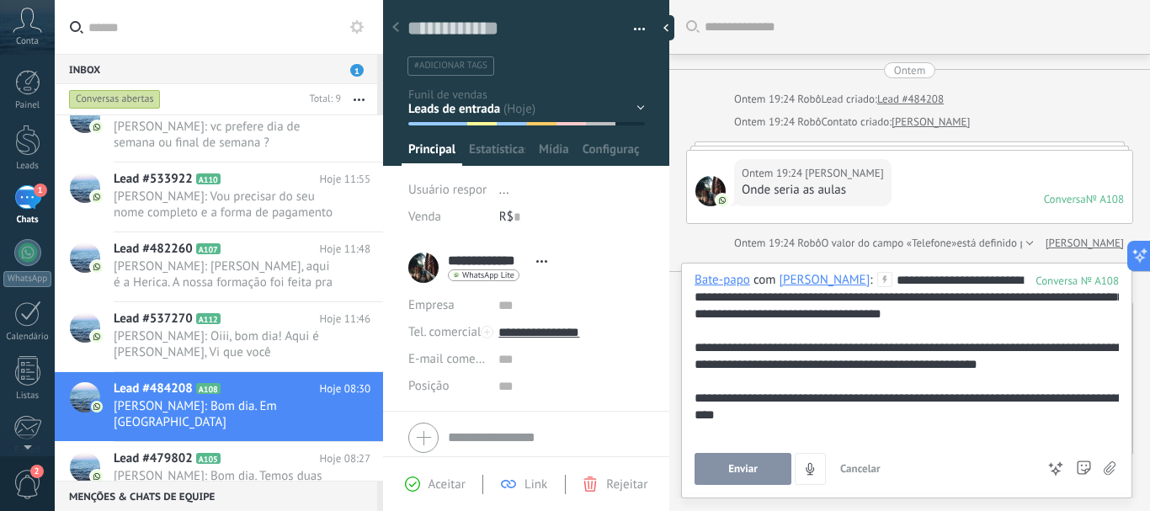
click at [940, 276] on div "**********" at bounding box center [906, 356] width 424 height 168
click at [823, 423] on div "**********" at bounding box center [906, 431] width 424 height 17
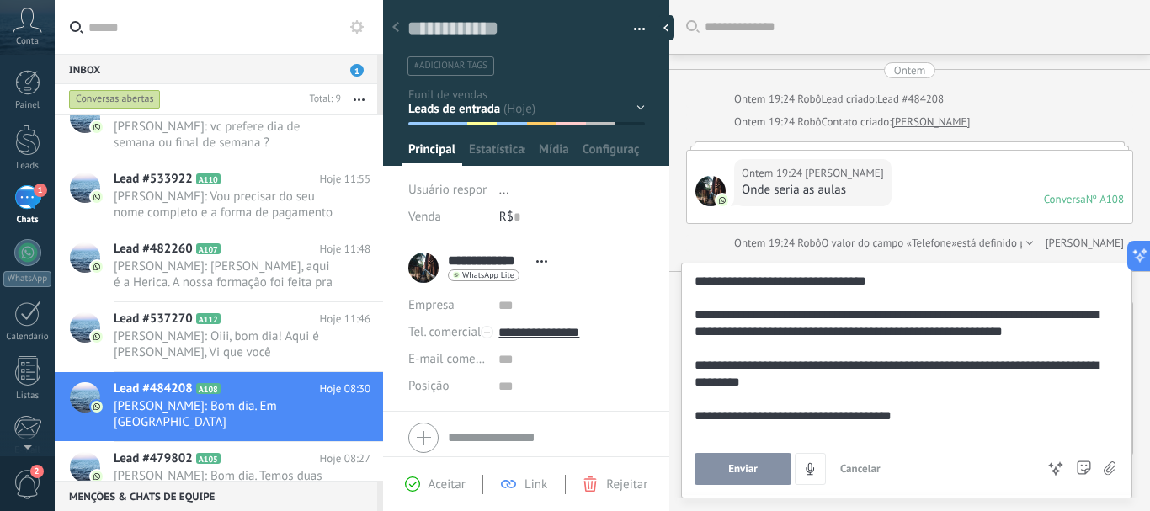
scroll to position [50, 0]
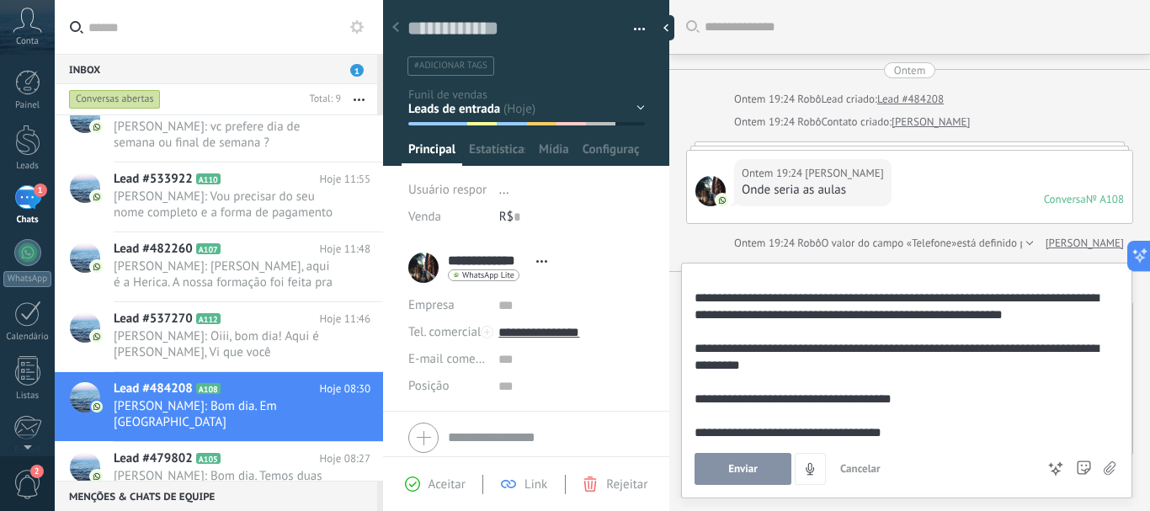
click at [432, 486] on span "Aceitar" at bounding box center [446, 484] width 37 height 16
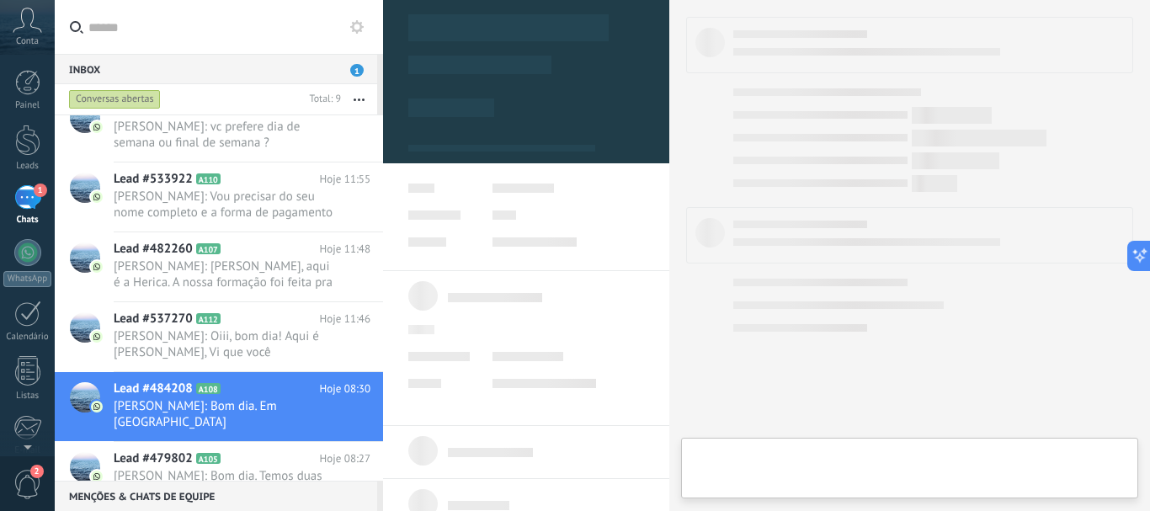
type textarea "**********"
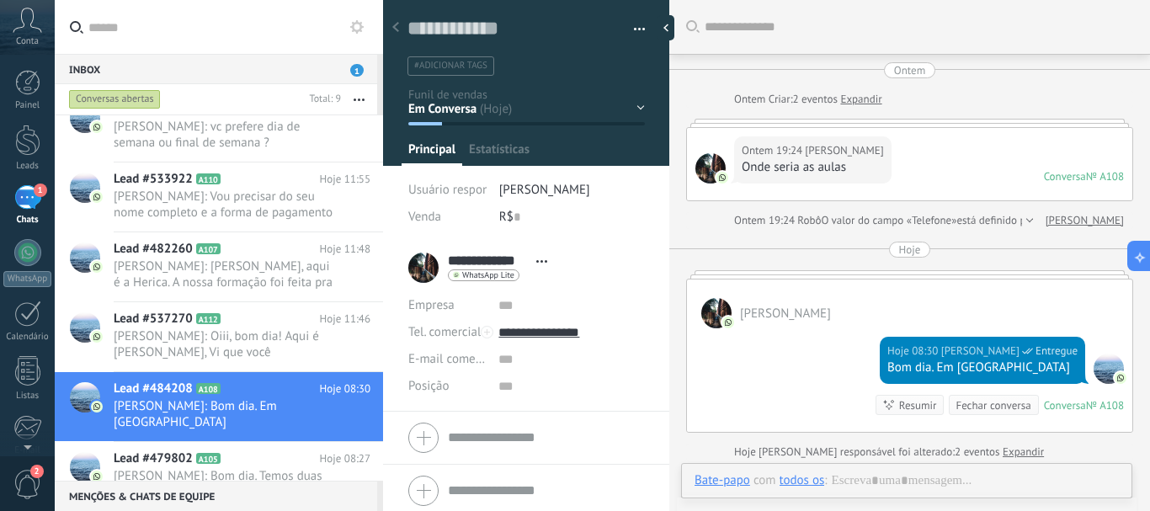
scroll to position [96, 0]
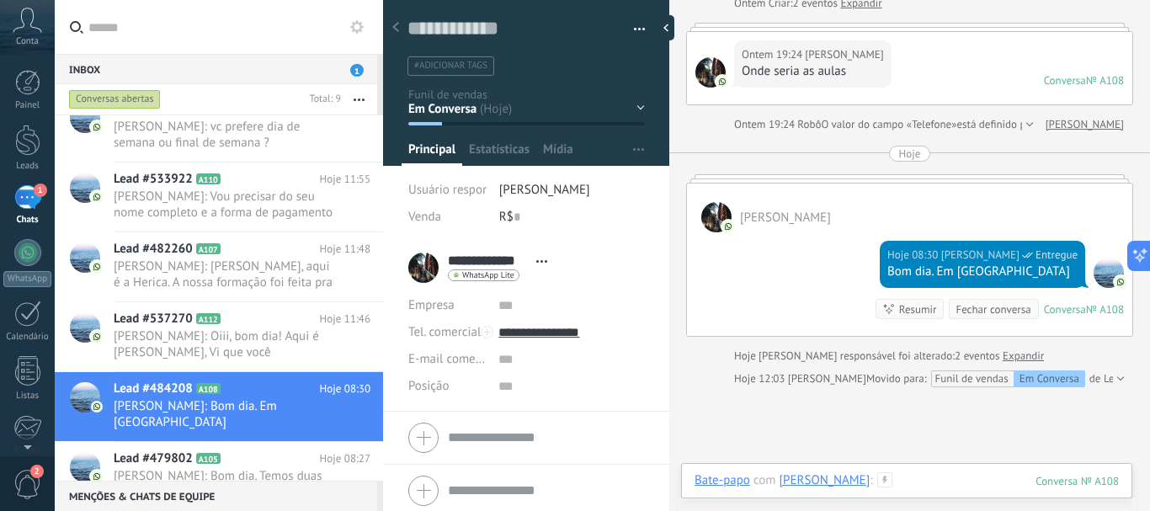
click at [911, 484] on div at bounding box center [906, 497] width 424 height 50
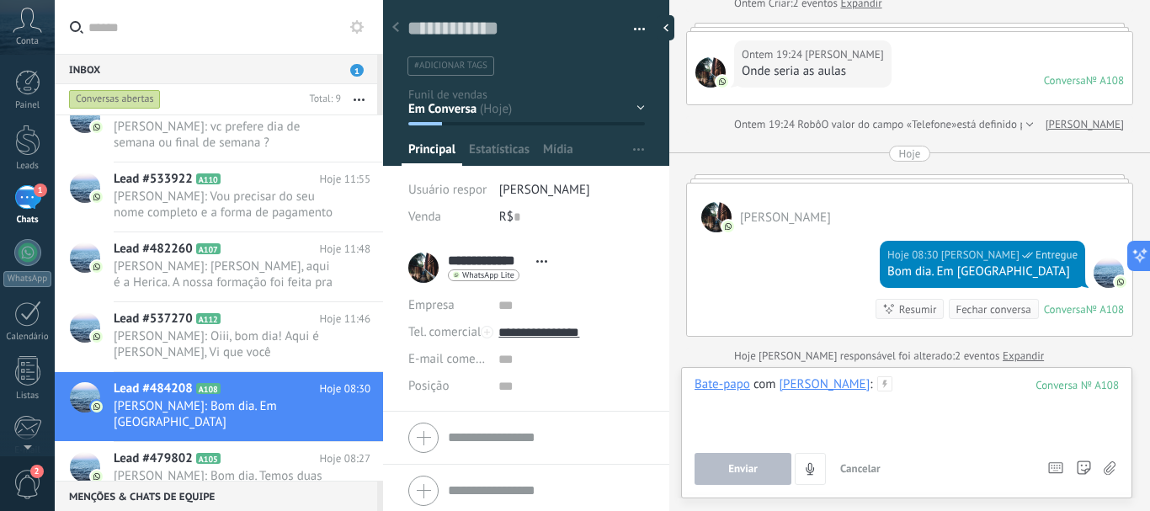
paste div
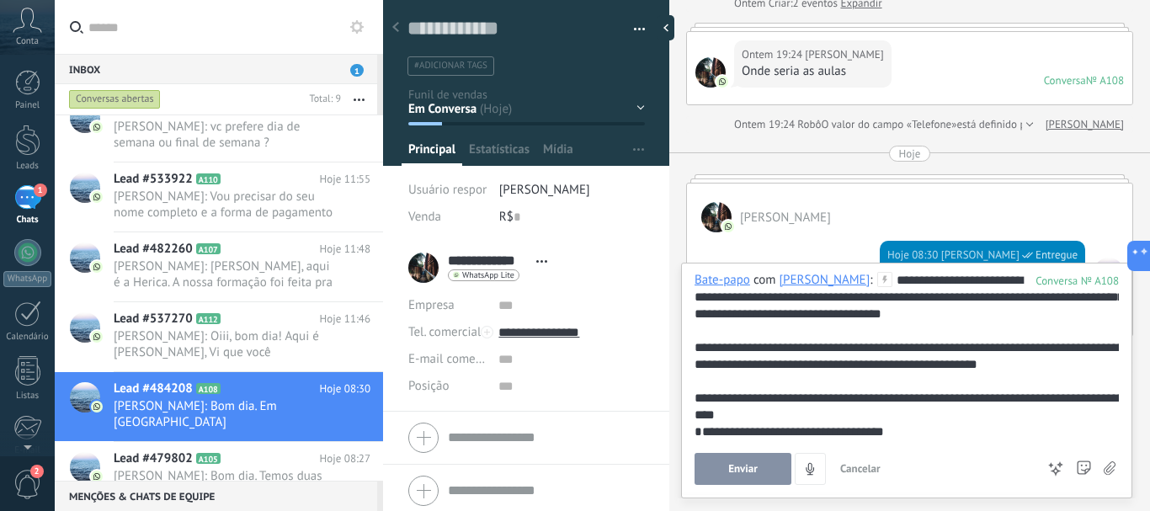
scroll to position [16, 0]
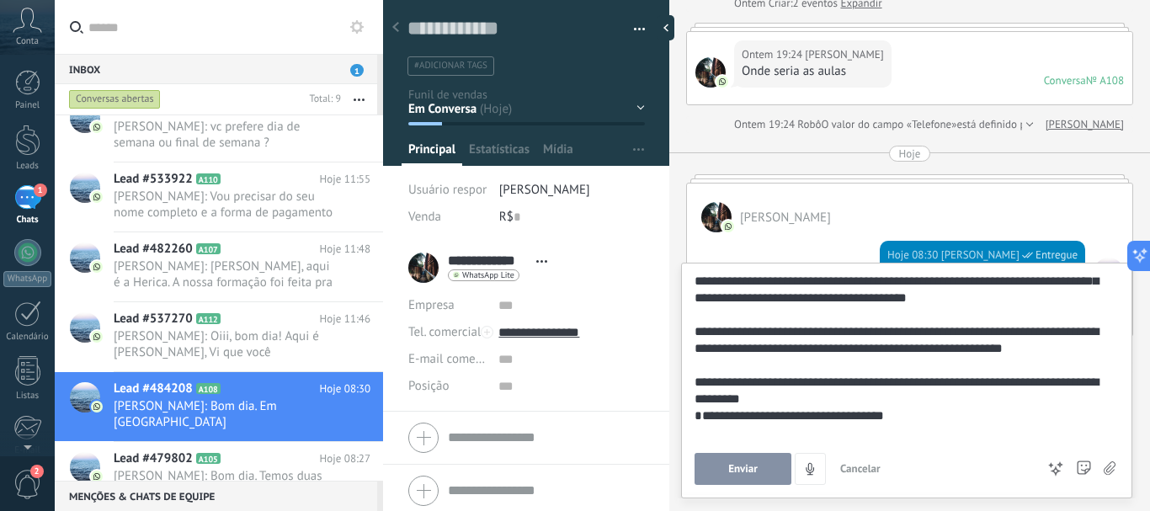
click at [700, 422] on div "**********" at bounding box center [903, 415] width 418 height 17
click at [900, 431] on div "**********" at bounding box center [903, 432] width 418 height 17
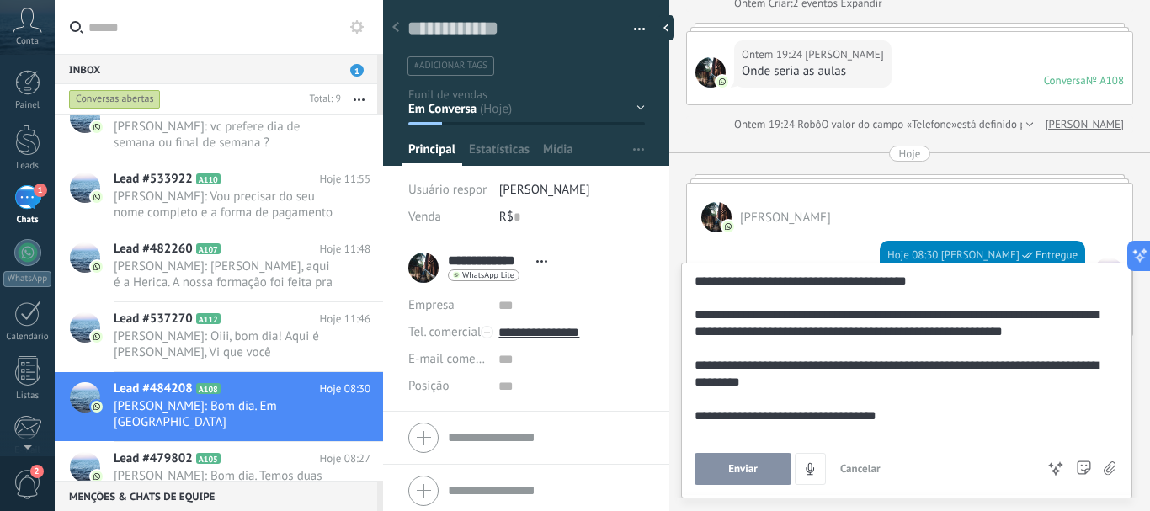
scroll to position [50, 0]
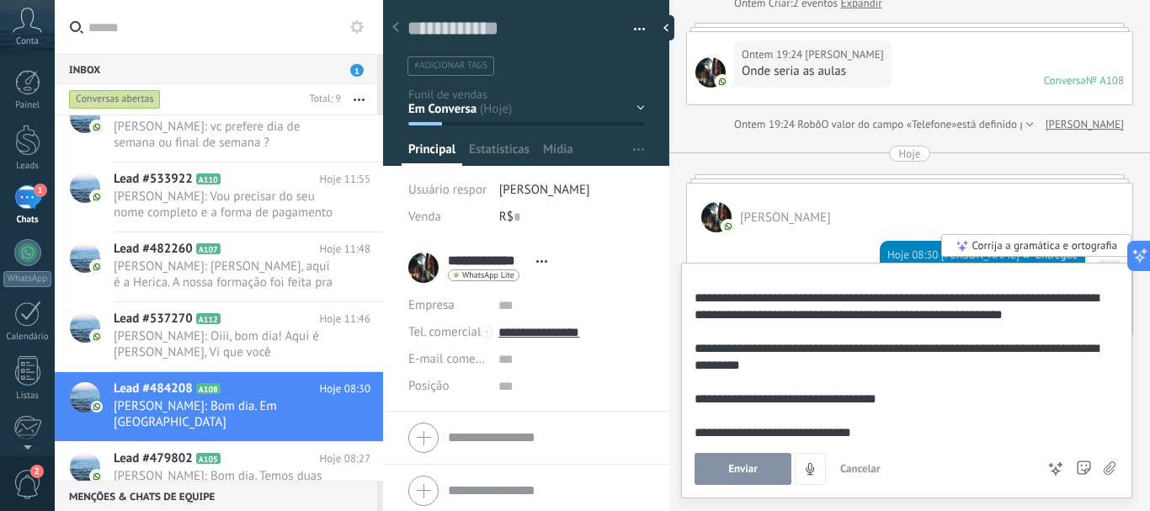
drag, startPoint x: 1118, startPoint y: 364, endPoint x: 1118, endPoint y: 335, distance: 28.6
click at [1118, 335] on div "**********" at bounding box center [906, 381] width 451 height 236
drag, startPoint x: 1118, startPoint y: 335, endPoint x: 1118, endPoint y: 270, distance: 64.8
click at [1118, 270] on div "**********" at bounding box center [906, 381] width 451 height 236
click at [1087, 238] on div "Corrija a gramática e ortografia" at bounding box center [1036, 245] width 191 height 23
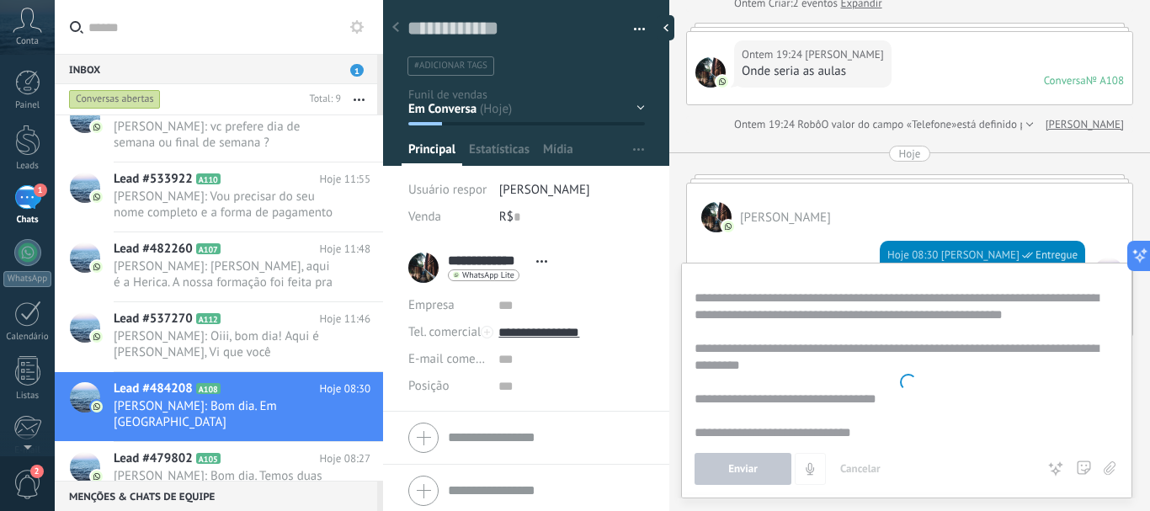
scroll to position [0, 0]
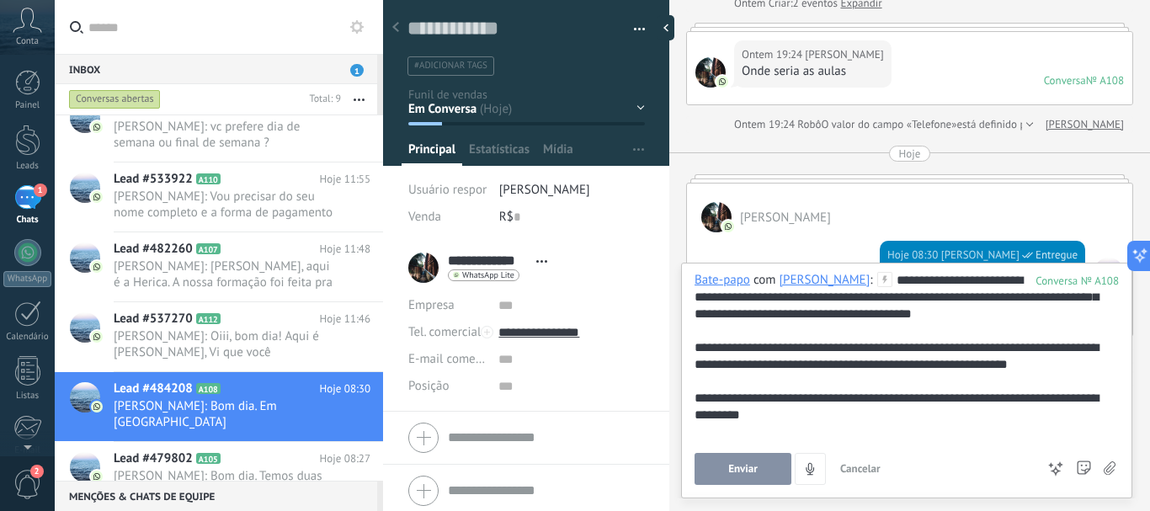
click at [945, 280] on div "**********" at bounding box center [903, 381] width 418 height 219
click at [800, 348] on div "**********" at bounding box center [903, 381] width 418 height 219
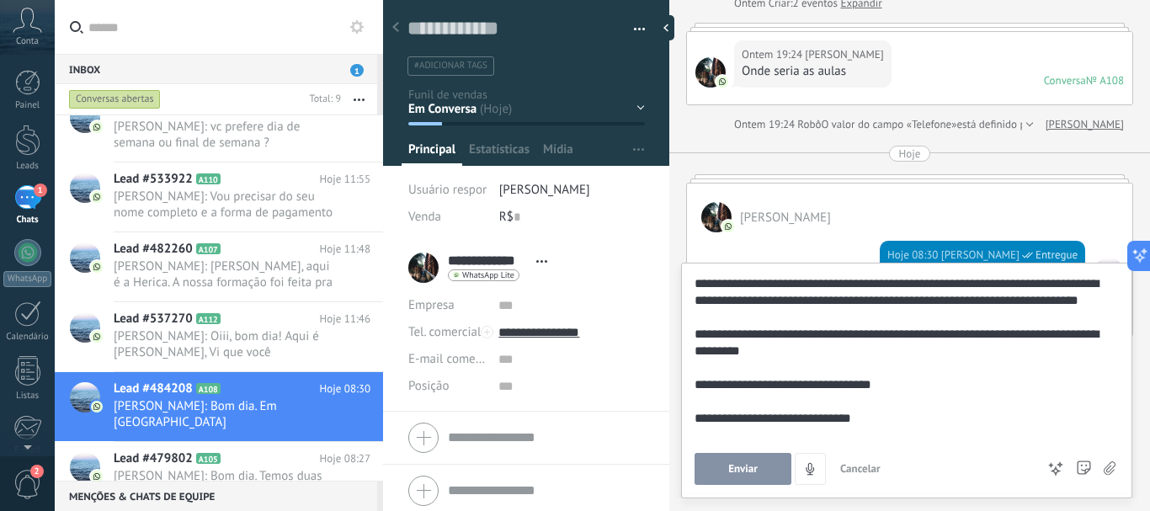
scroll to position [67, 0]
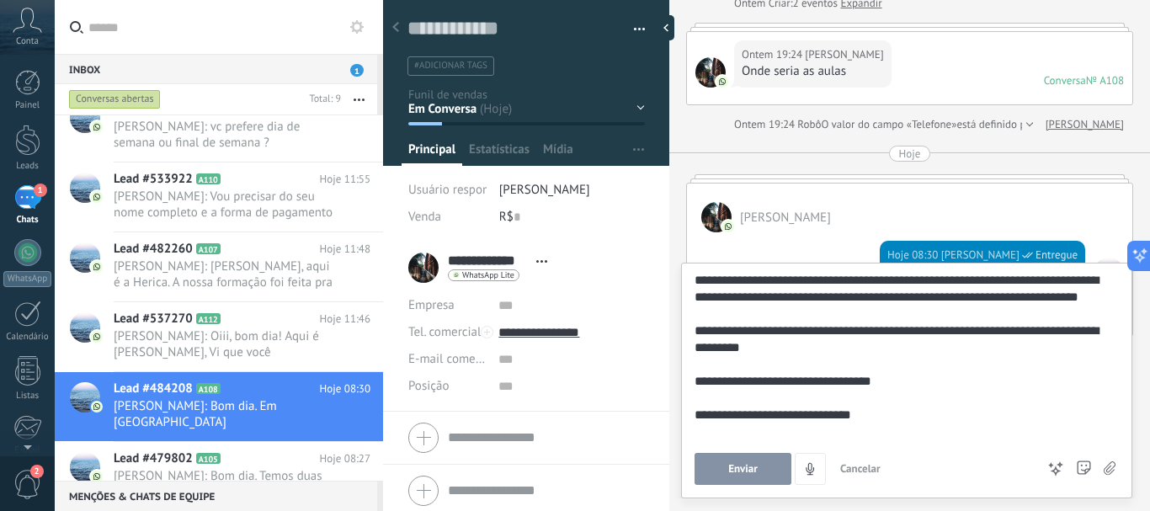
click at [752, 465] on span "Enviar" at bounding box center [742, 469] width 29 height 12
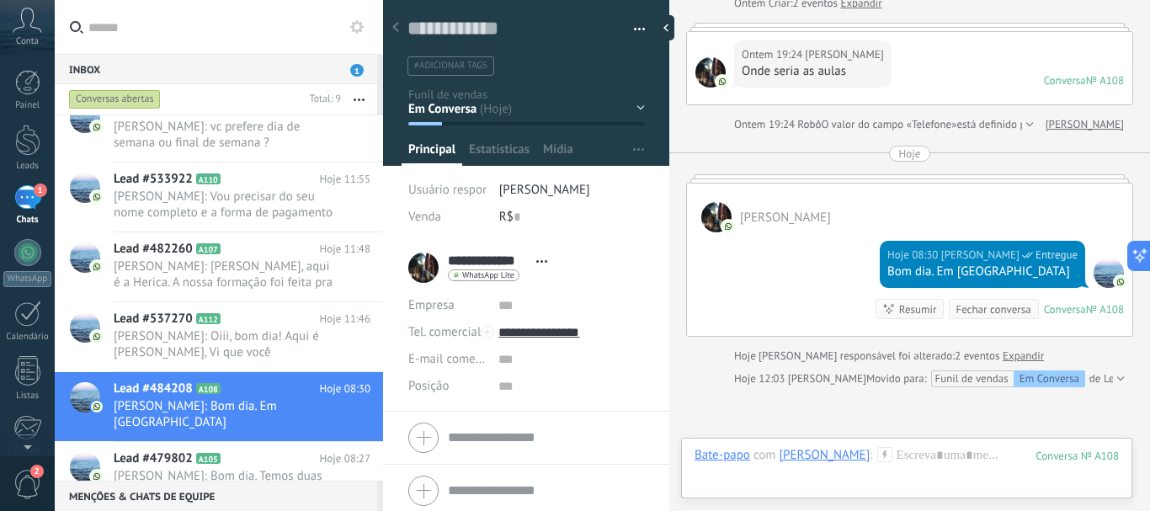
scroll to position [255, 0]
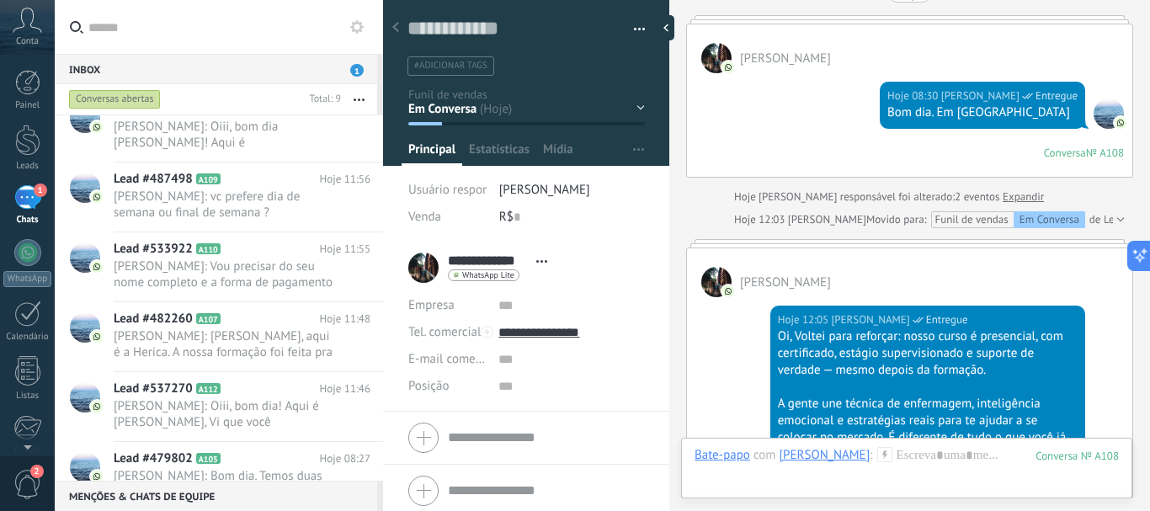
click at [0, 0] on div "Em Conversa Interesse Ligação (SDR) Proposta Enviada Aula Experimental Agendada" at bounding box center [0, 0] width 0 height 0
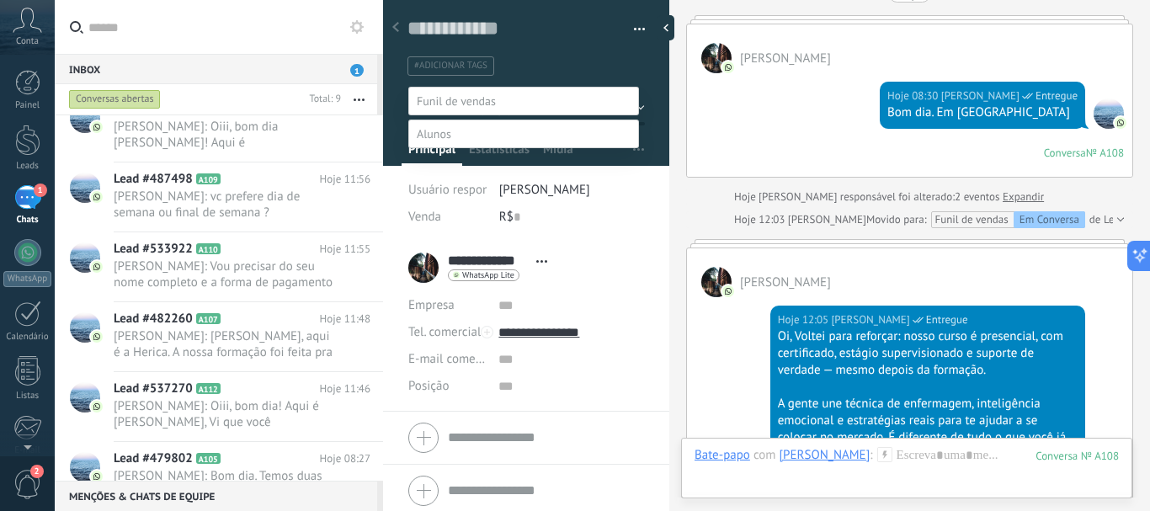
click at [574, 71] on div at bounding box center [602, 255] width 1095 height 511
click at [574, 71] on ul "#adicionar tags" at bounding box center [523, 66] width 235 height 23
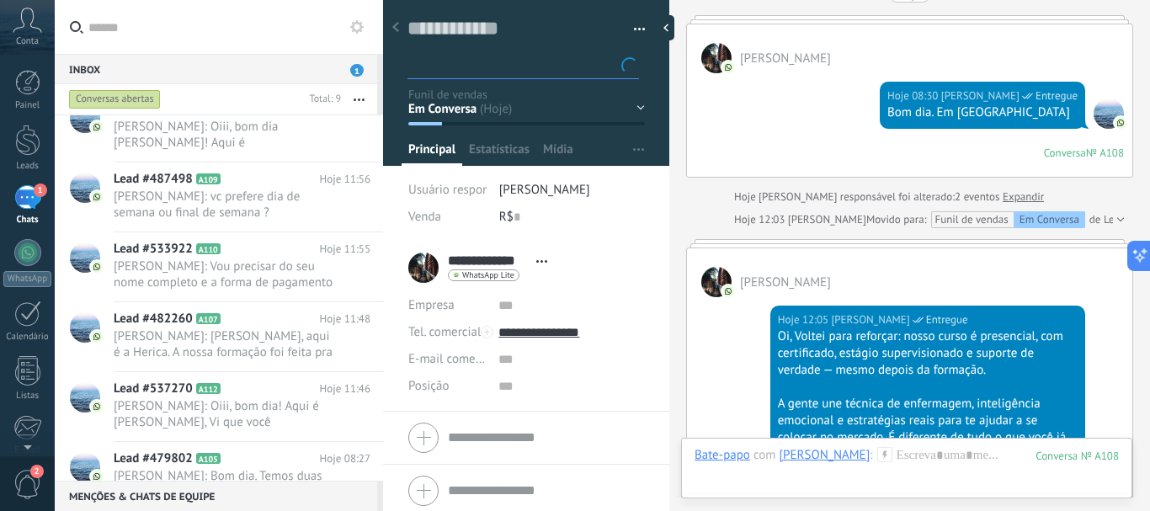
click at [574, 71] on input "text" at bounding box center [525, 66] width 226 height 18
click at [364, 99] on button "button" at bounding box center [359, 99] width 36 height 30
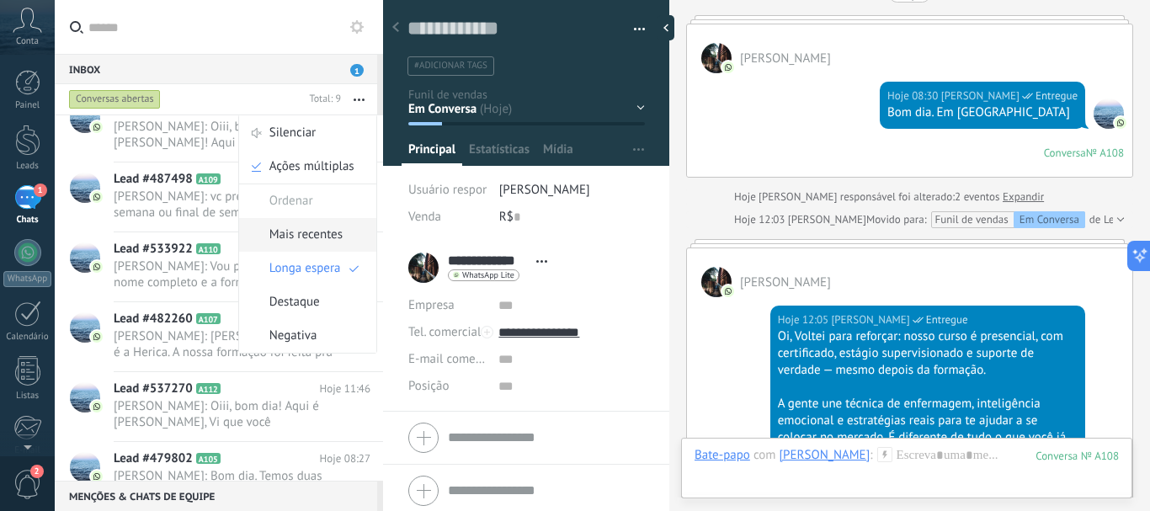
click at [308, 236] on span "Mais recentes" at bounding box center [305, 235] width 73 height 34
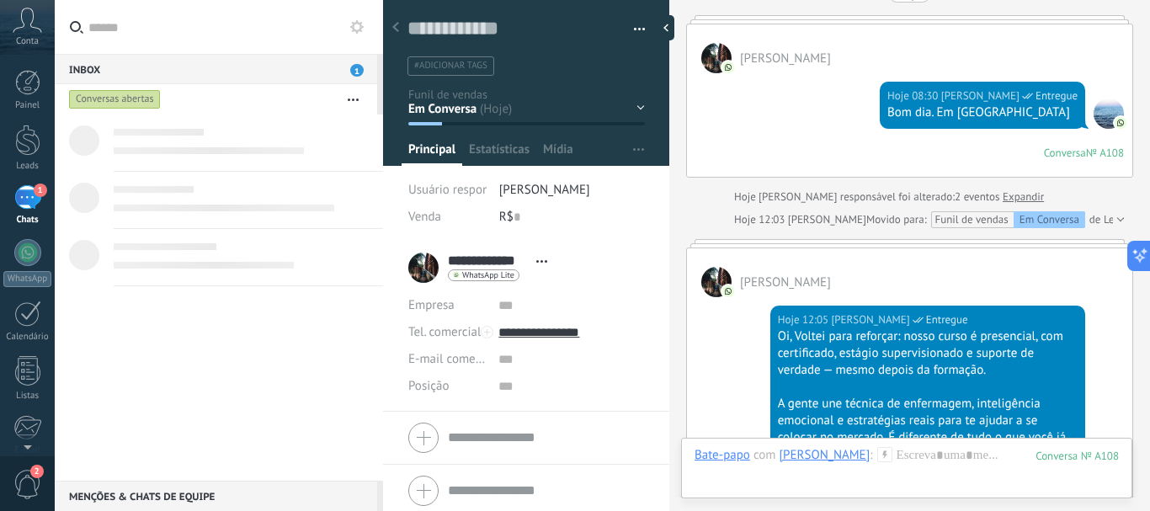
scroll to position [0, 0]
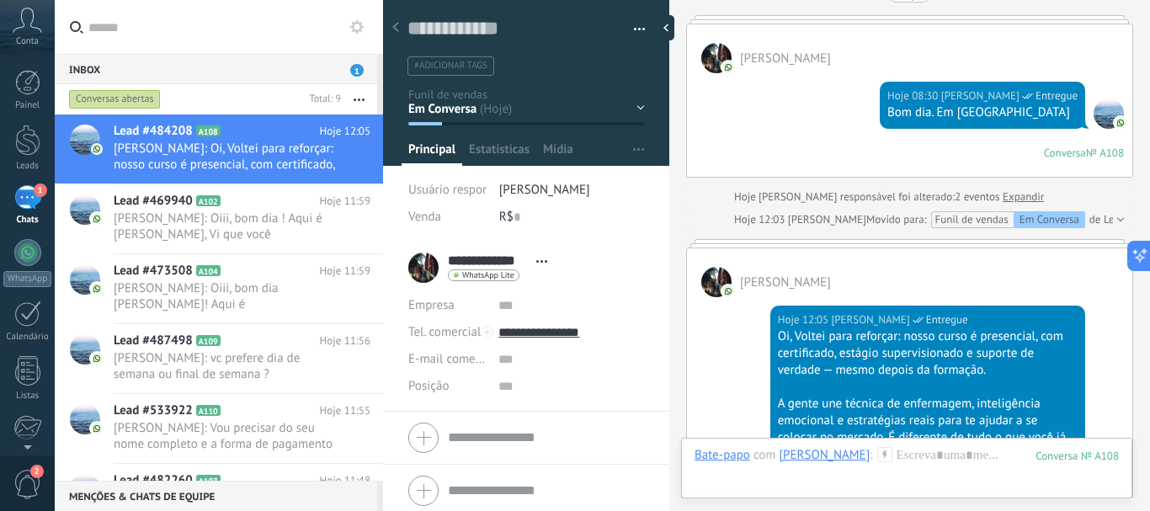
click at [355, 70] on span "1" at bounding box center [356, 70] width 13 height 13
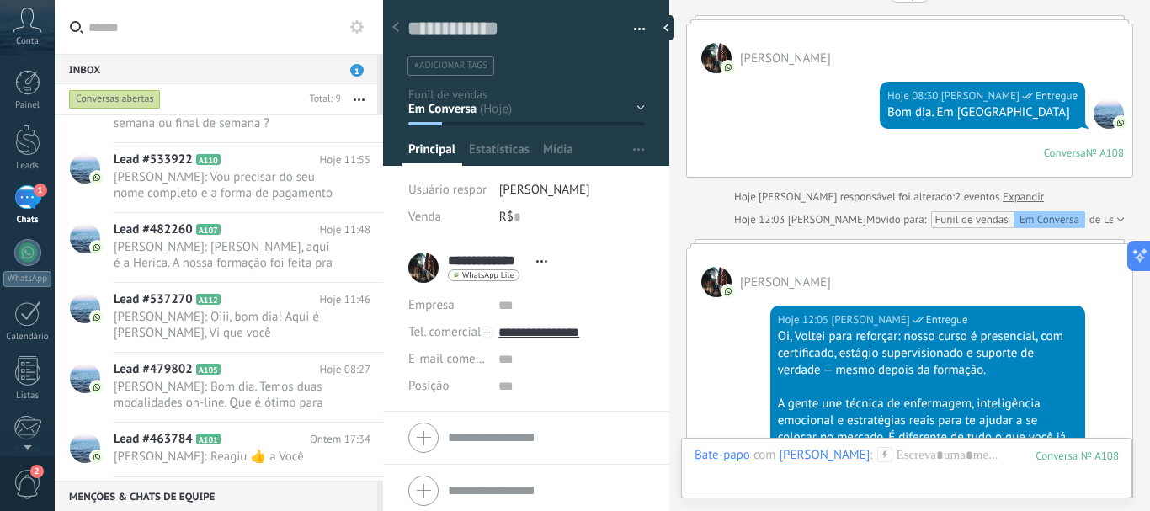
scroll to position [272, 0]
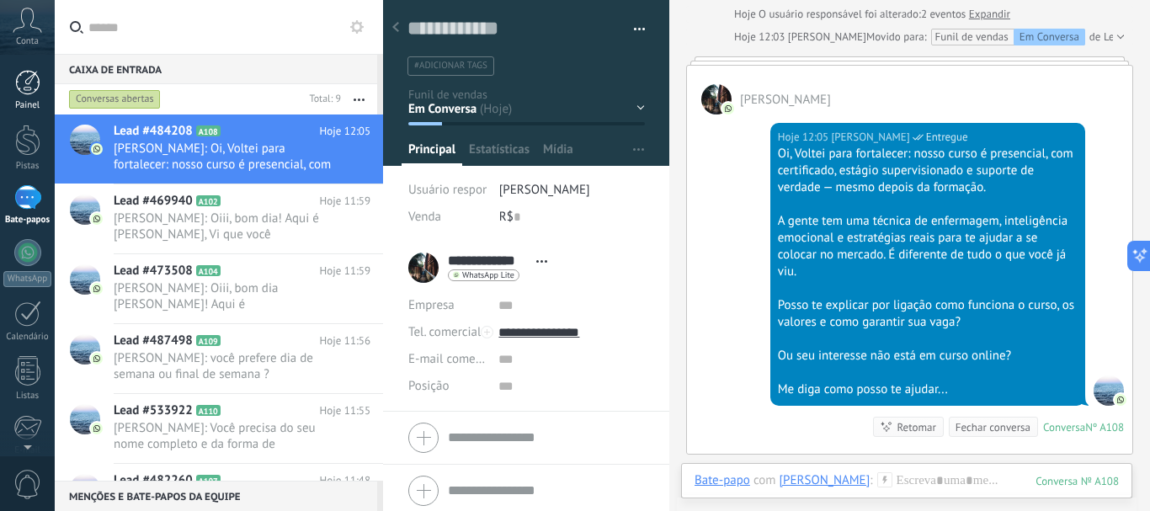
click at [29, 77] on div at bounding box center [27, 82] width 25 height 25
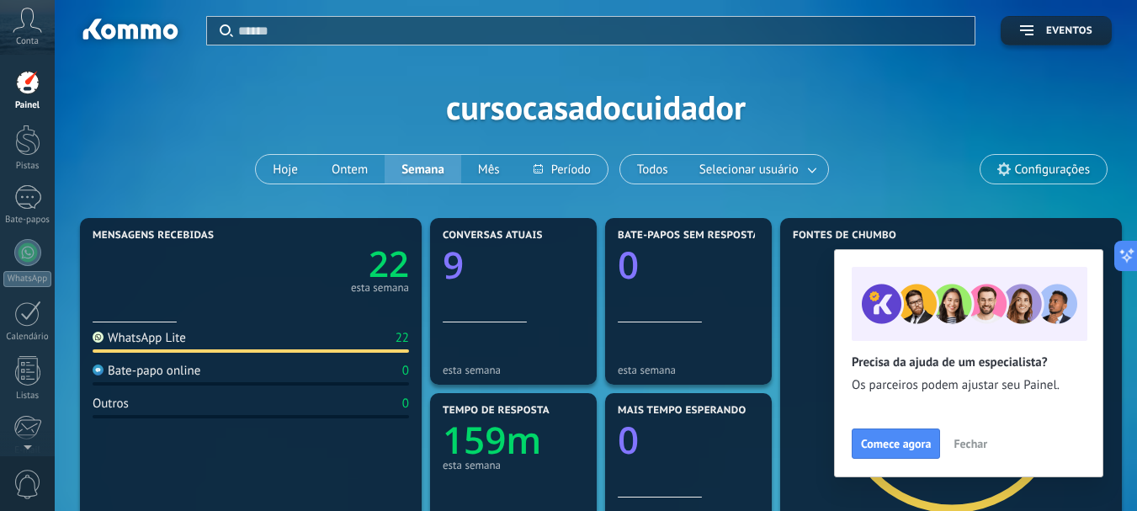
click at [1046, 162] on font "Configurações" at bounding box center [1052, 170] width 75 height 16
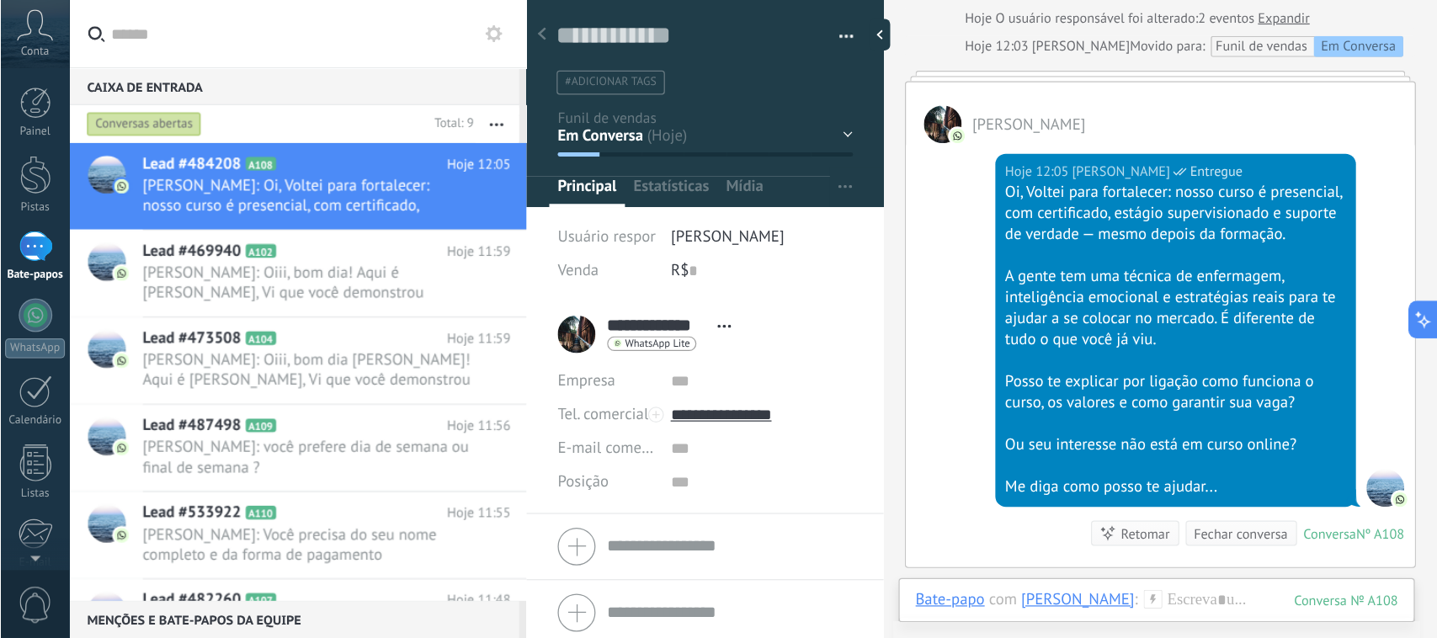
scroll to position [17, 0]
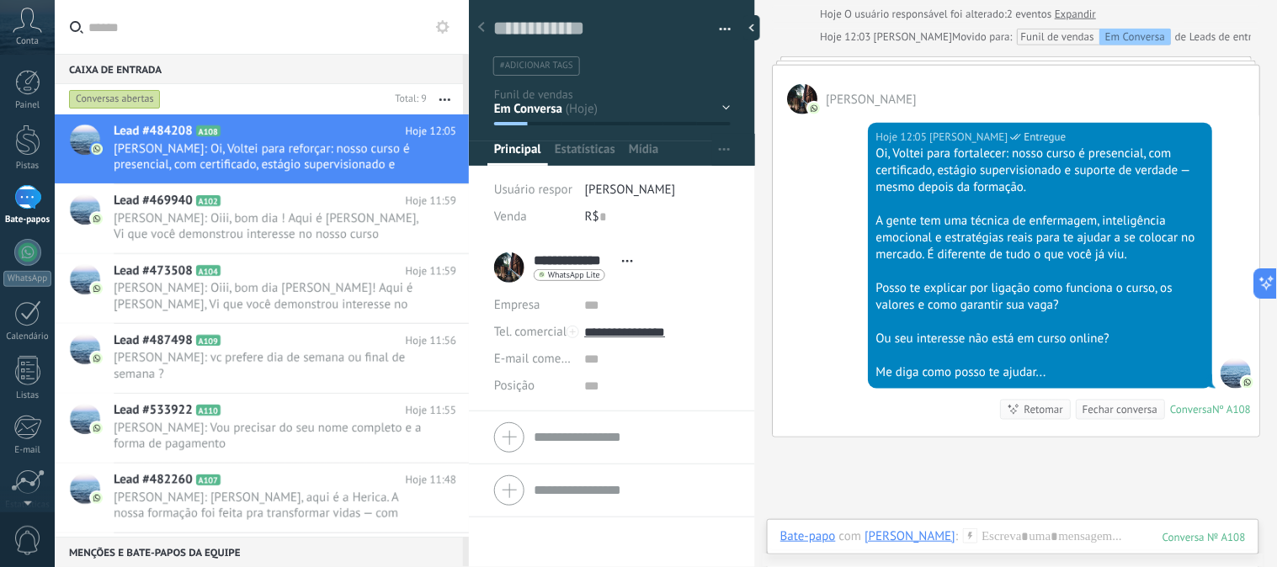
type textarea "**********"
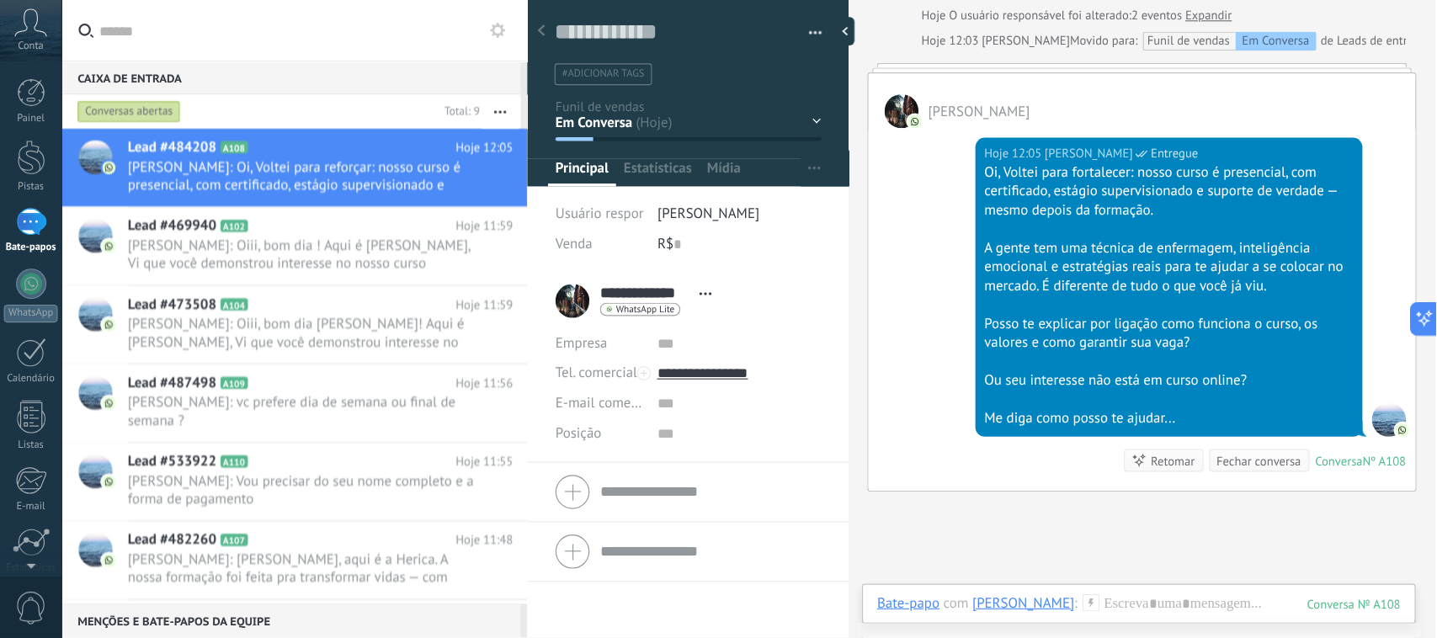
scroll to position [25, 0]
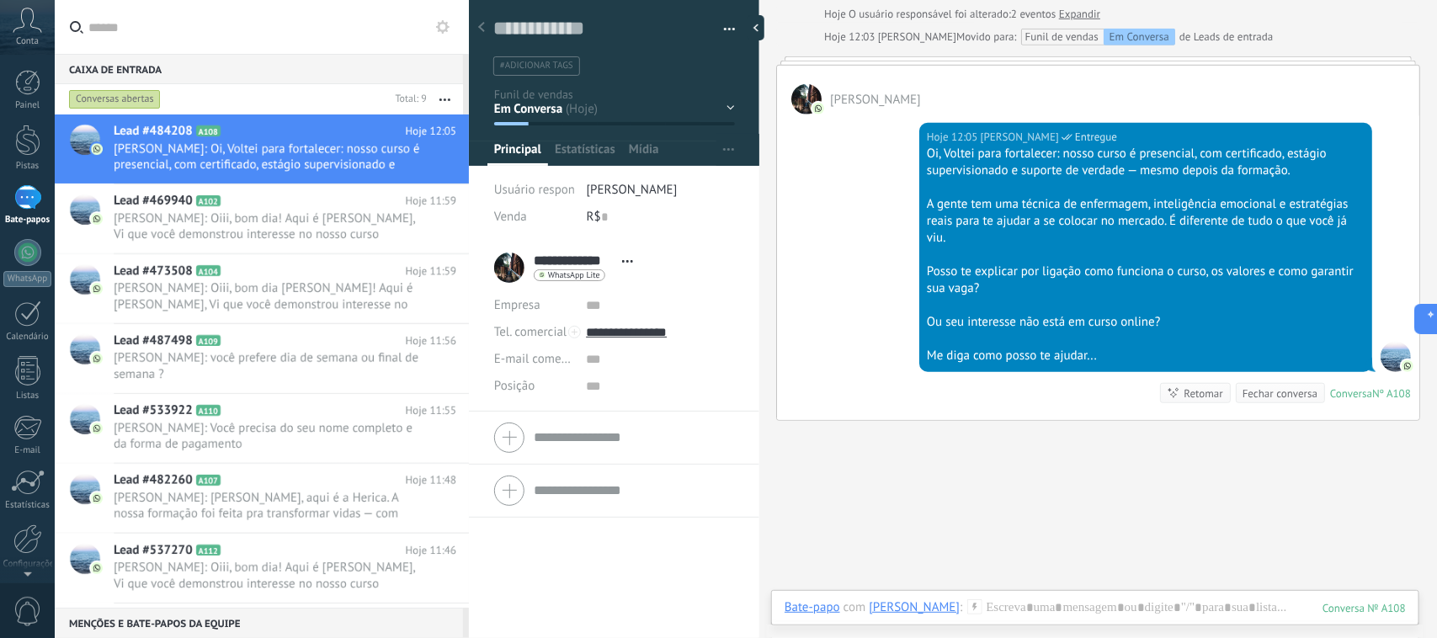
drag, startPoint x: 713, startPoint y: 12, endPoint x: 949, endPoint y: 468, distance: 513.8
click at [949, 468] on div "Buscar Carregar mais Ontem Ontem Criar: 2 eventos Expandir Ontem 19:24 Braga Ro…" at bounding box center [1097, 138] width 677 height 1152
click at [27, 485] on div at bounding box center [27, 477] width 29 height 29
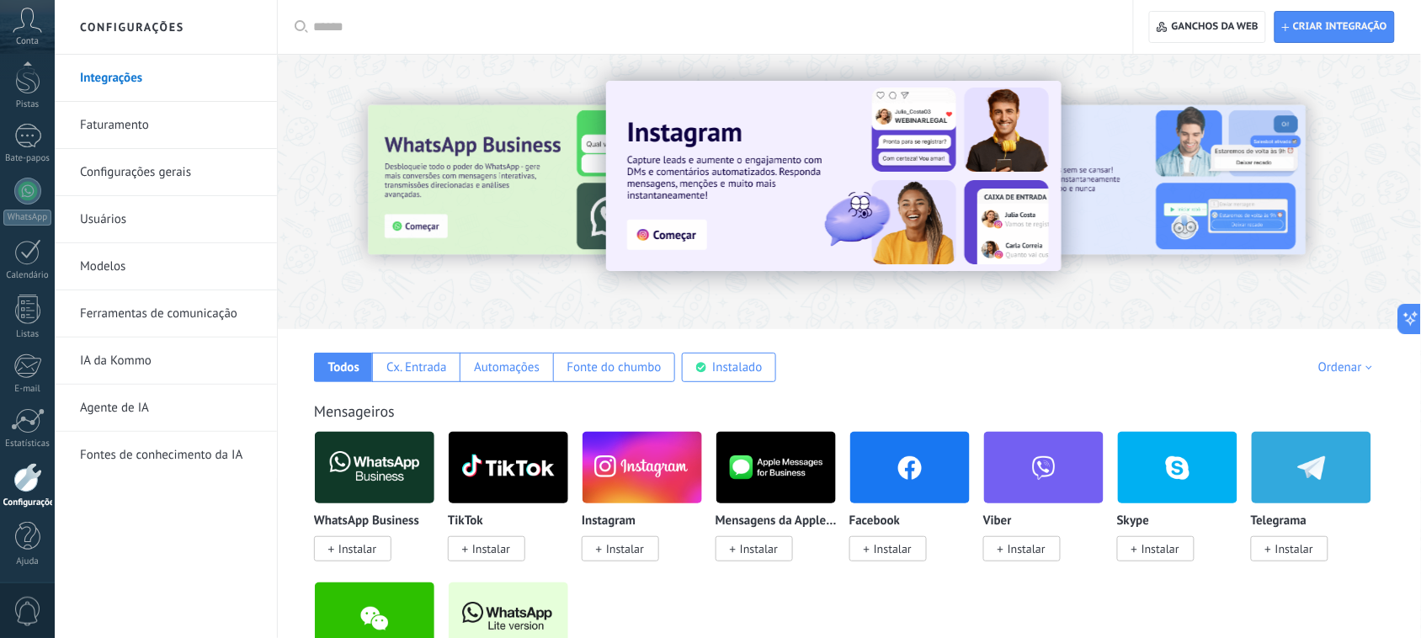
click at [25, 510] on span "0" at bounding box center [27, 611] width 29 height 29
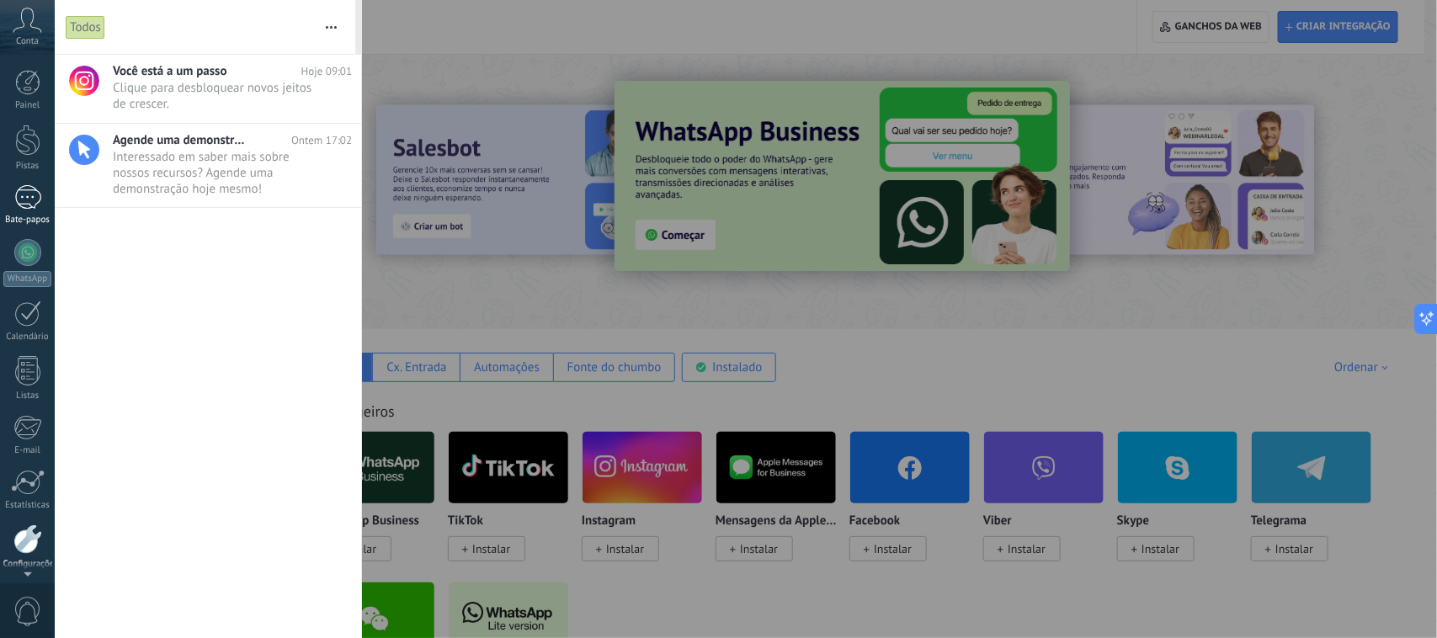
click at [27, 188] on div at bounding box center [27, 197] width 27 height 24
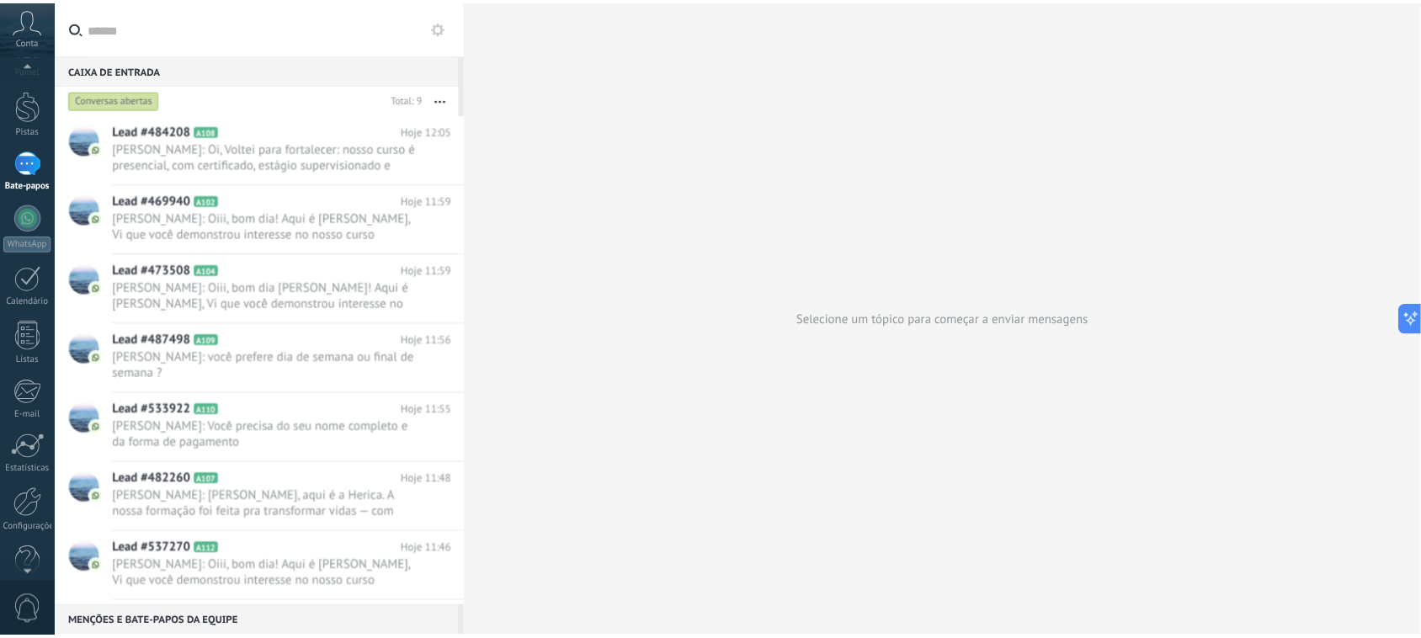
scroll to position [61, 0]
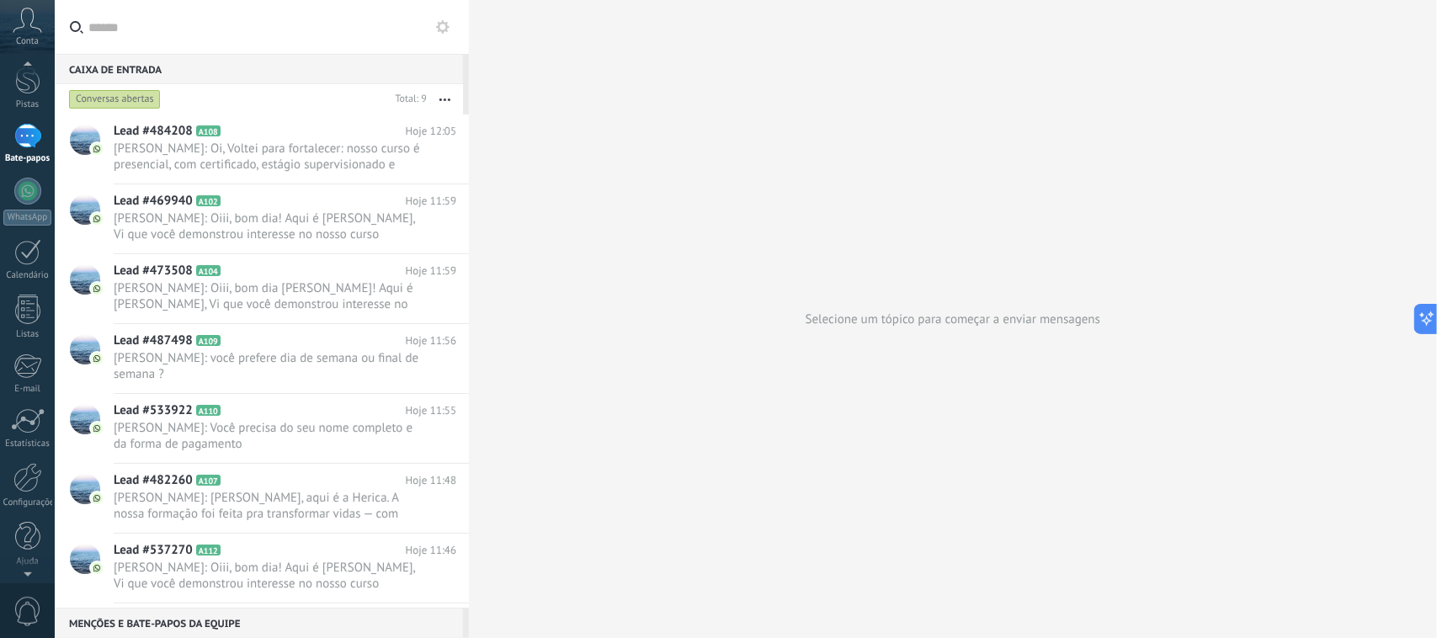
click at [30, 510] on div at bounding box center [27, 570] width 55 height 25
click at [23, 510] on div at bounding box center [27, 570] width 55 height 25
click at [22, 473] on div at bounding box center [27, 477] width 29 height 29
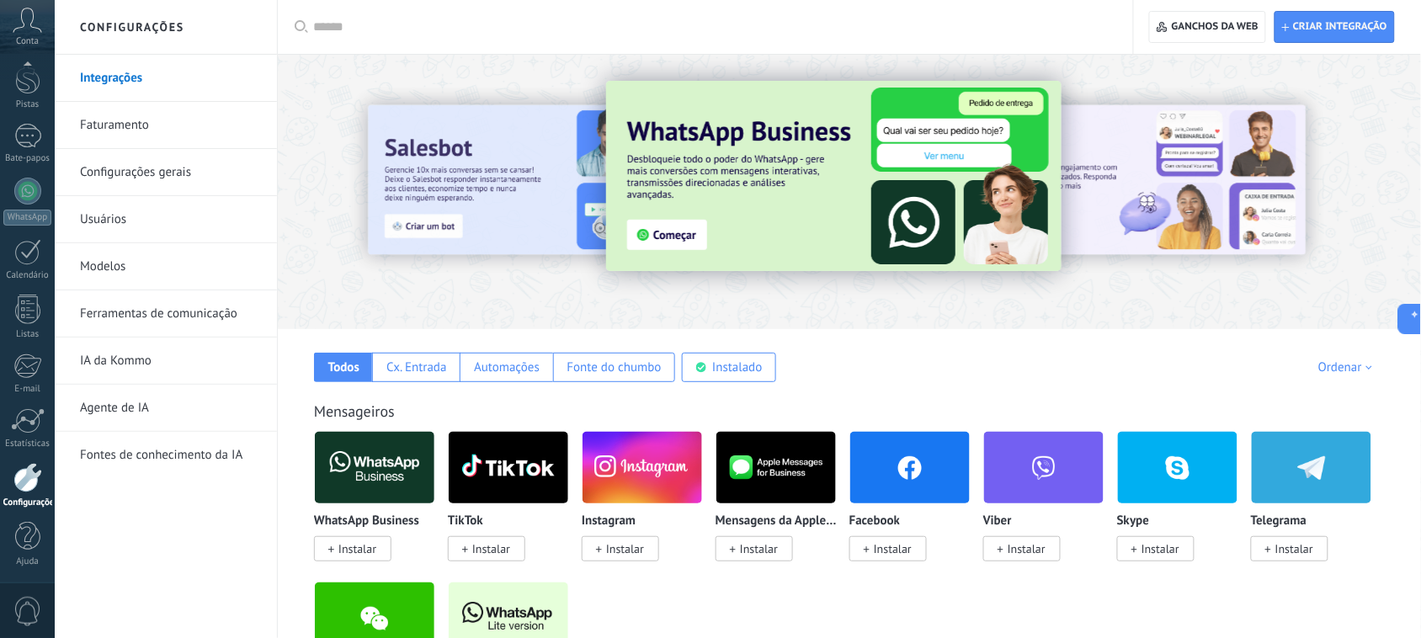
click at [168, 313] on font "Ferramentas de comunicação" at bounding box center [158, 314] width 157 height 16
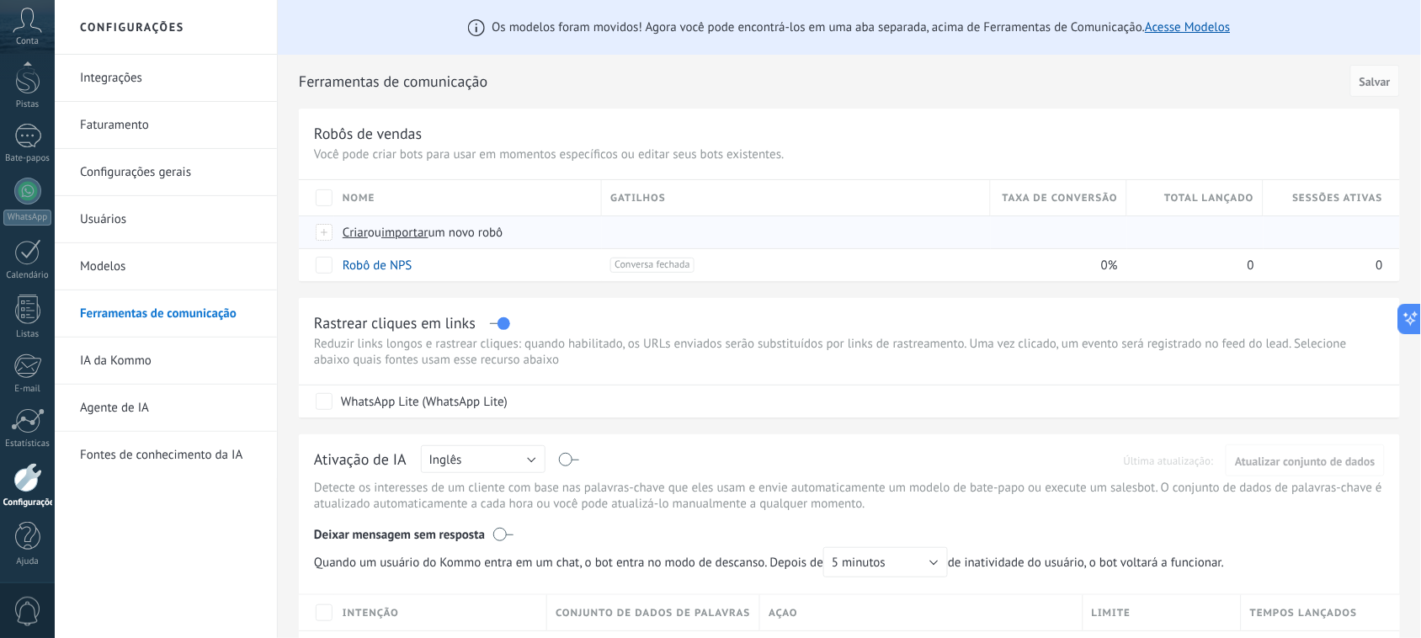
click at [347, 229] on font "Criar" at bounding box center [355, 233] width 25 height 16
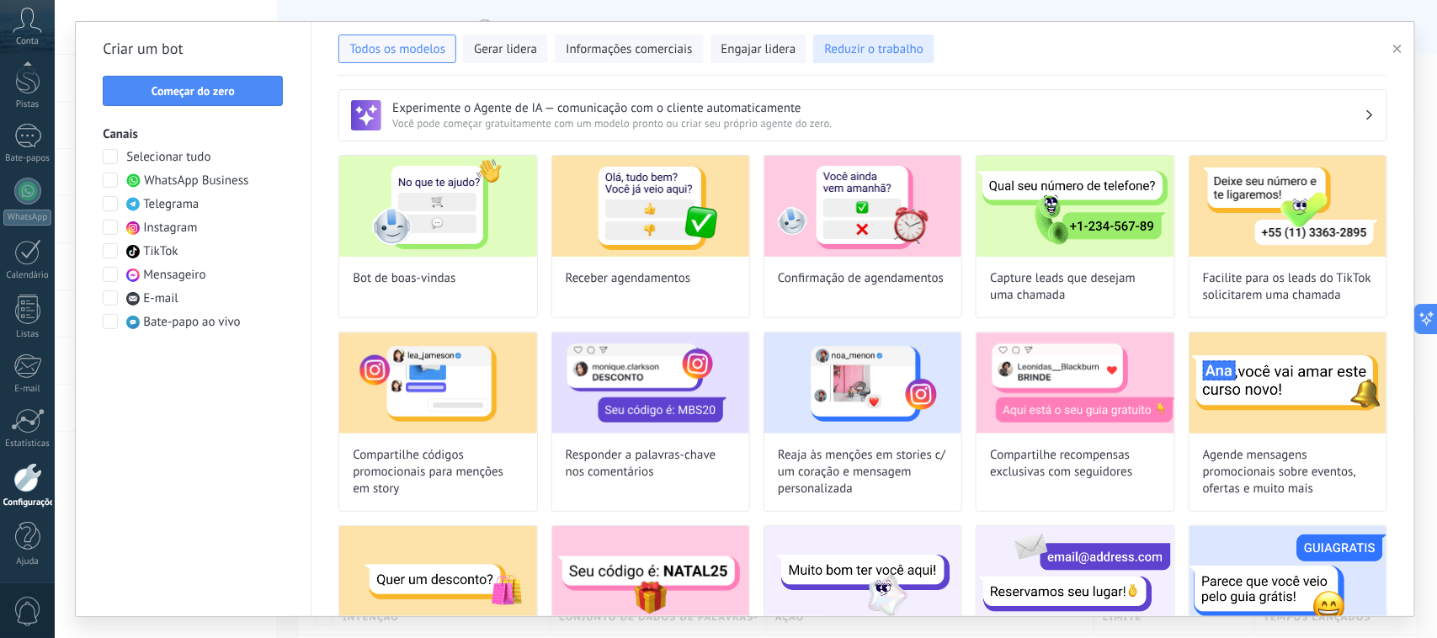
click at [846, 43] on font "Reduzir o trabalho" at bounding box center [873, 49] width 99 height 16
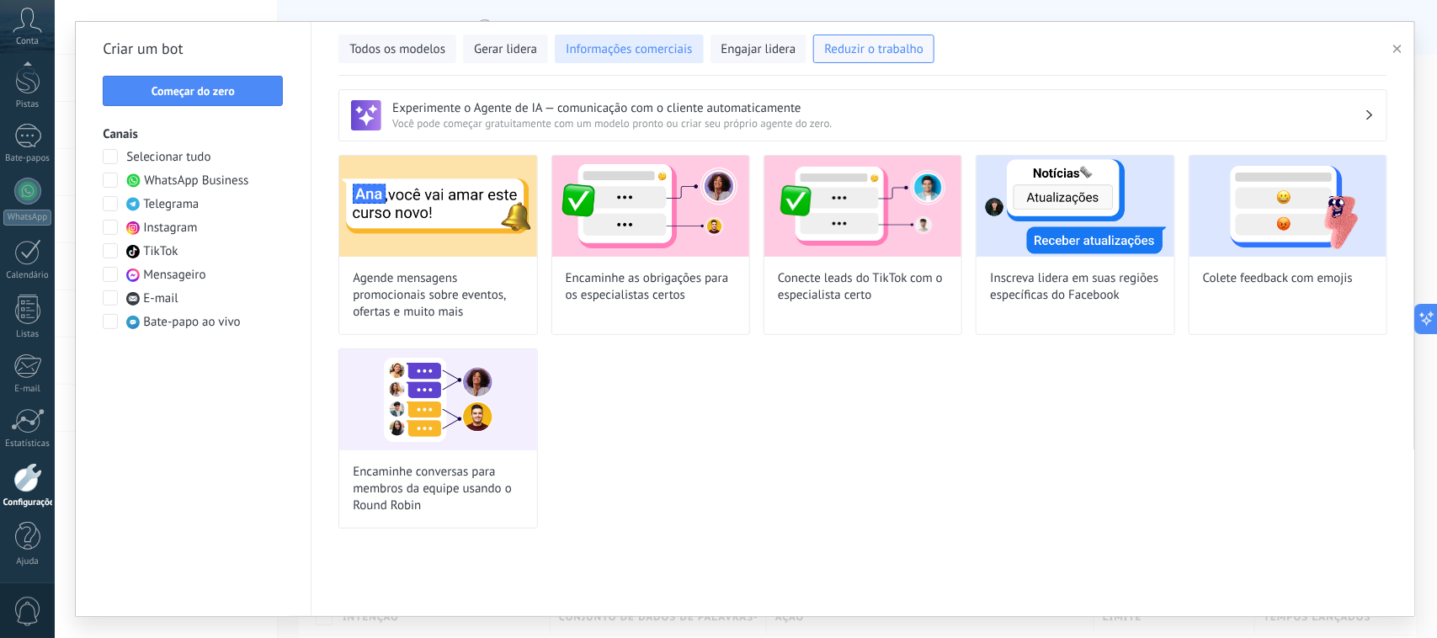
click at [587, 51] on font "Informações comerciais" at bounding box center [629, 49] width 126 height 16
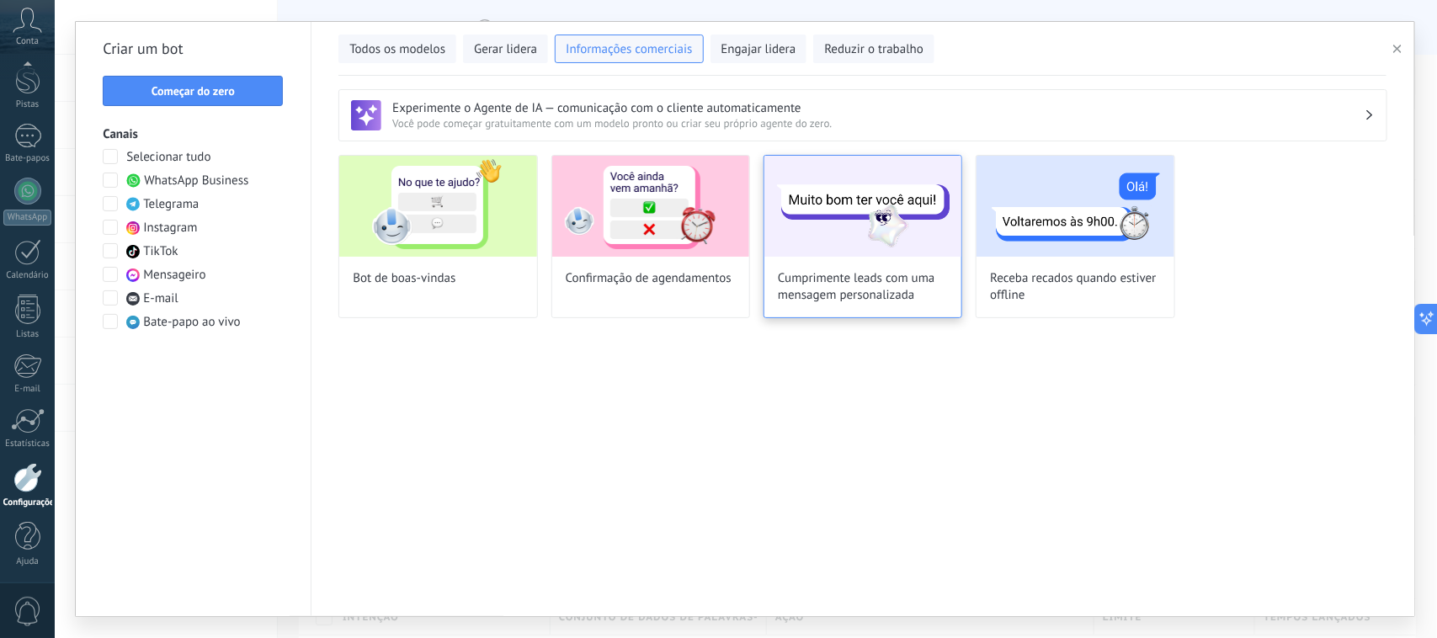
click at [838, 283] on font "Cumprimente leads com uma mensagem personalizada" at bounding box center [856, 286] width 157 height 33
type input "**********"
